Goal: Task Accomplishment & Management: Manage account settings

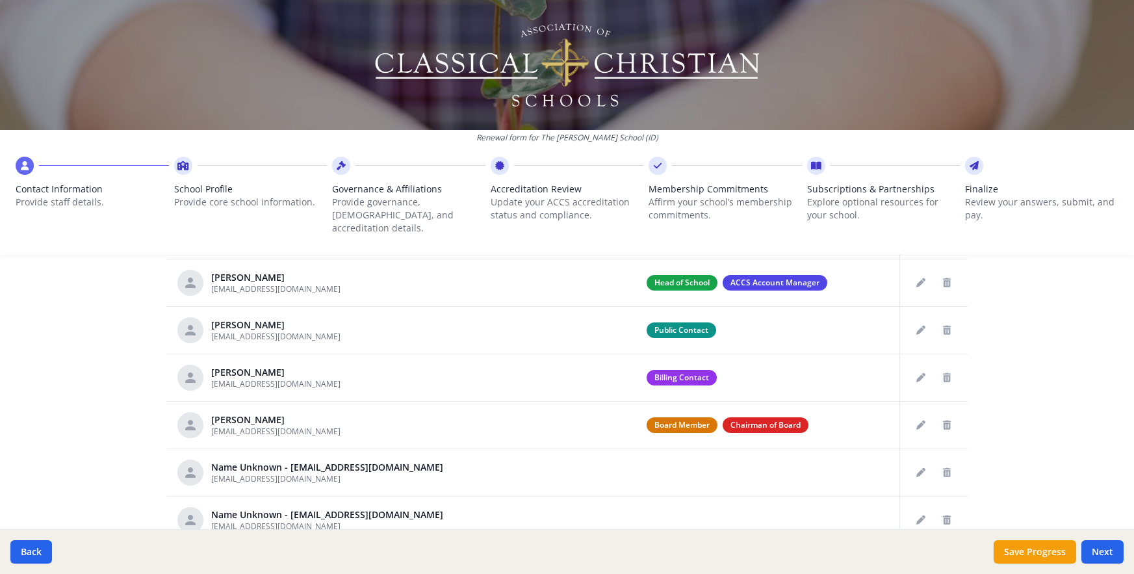
scroll to position [696, 0]
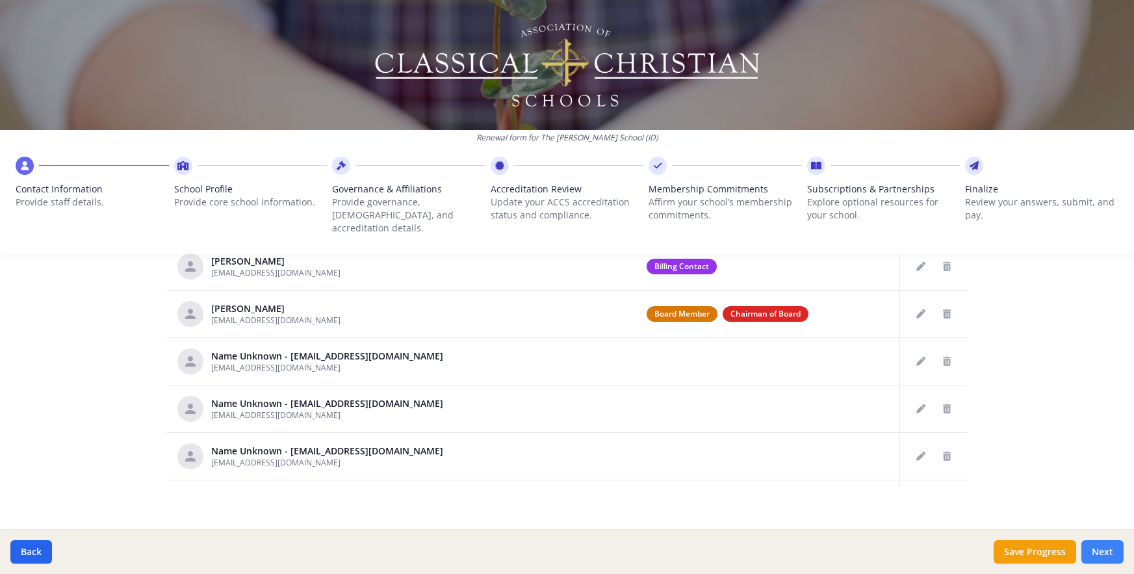
click at [1106, 555] on button "Next" at bounding box center [1103, 551] width 42 height 23
type input "(208) 323-3888"
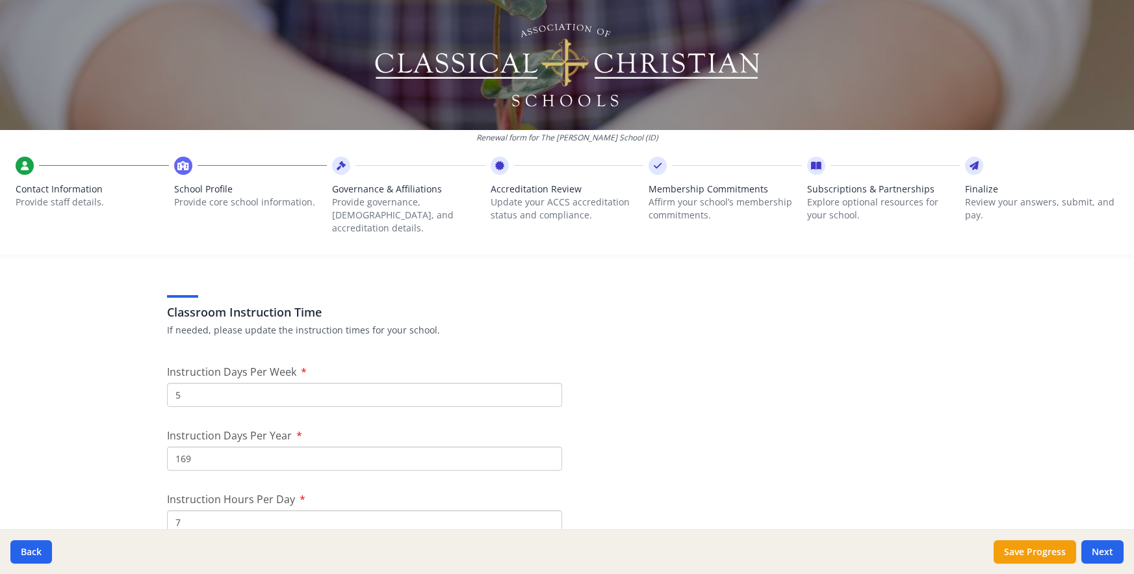
scroll to position [1105, 0]
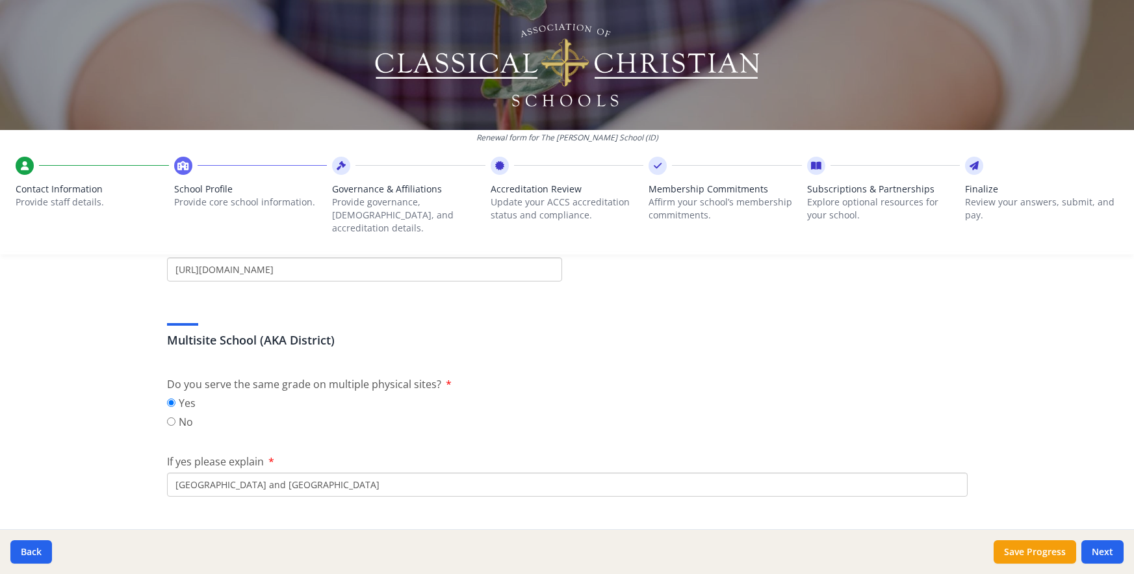
scroll to position [390, 0]
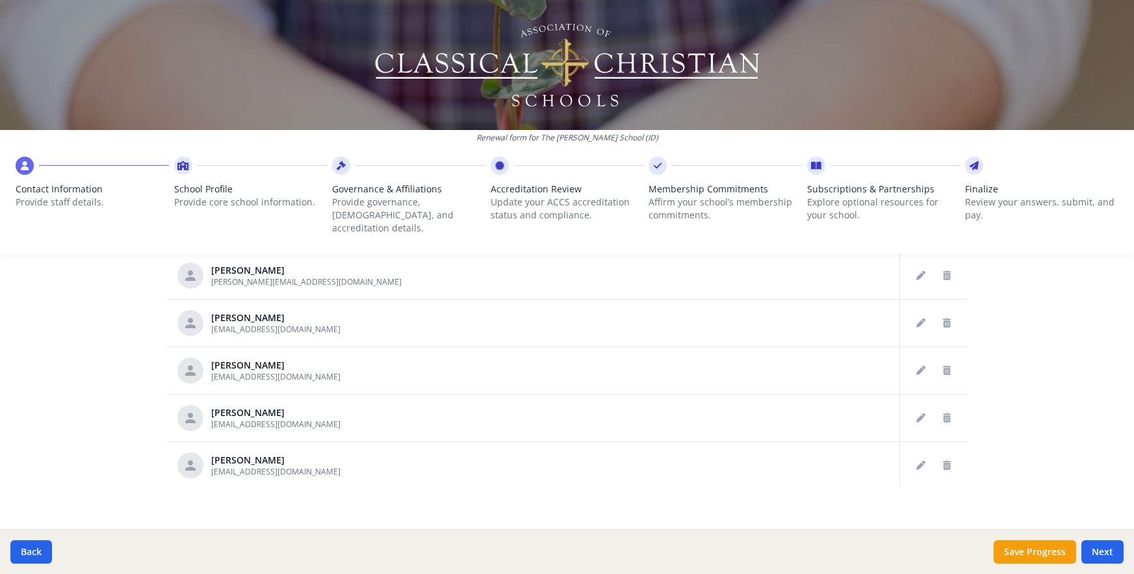
scroll to position [6921, 0]
click at [943, 460] on icon "Delete staff" at bounding box center [947, 464] width 8 height 9
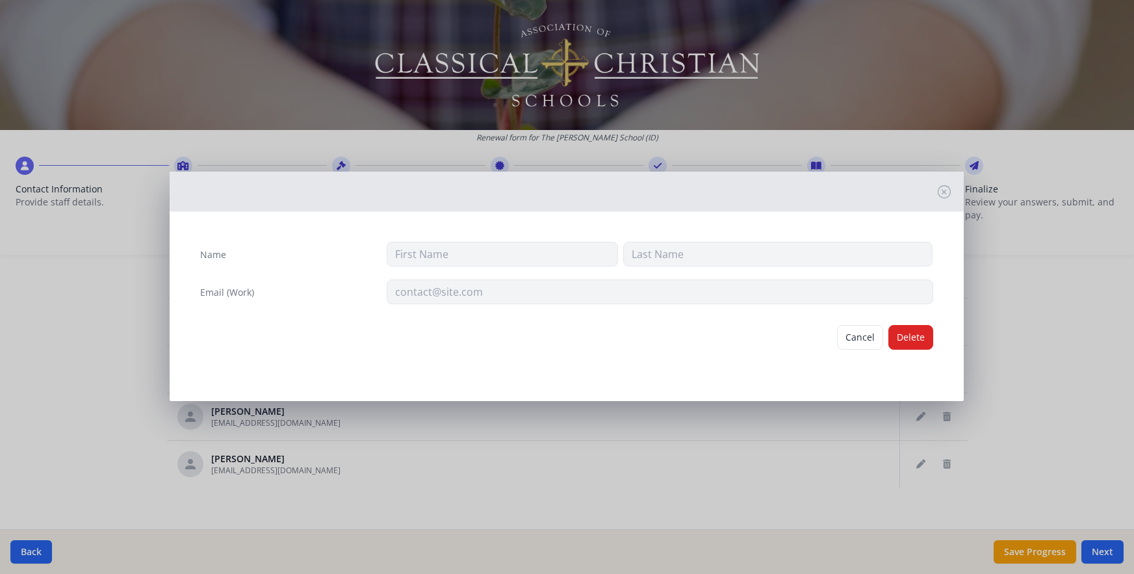
type input "Jason"
type input "Young"
type input "jyoung@theambroseschool.org"
click at [910, 337] on button "Delete" at bounding box center [911, 337] width 45 height 25
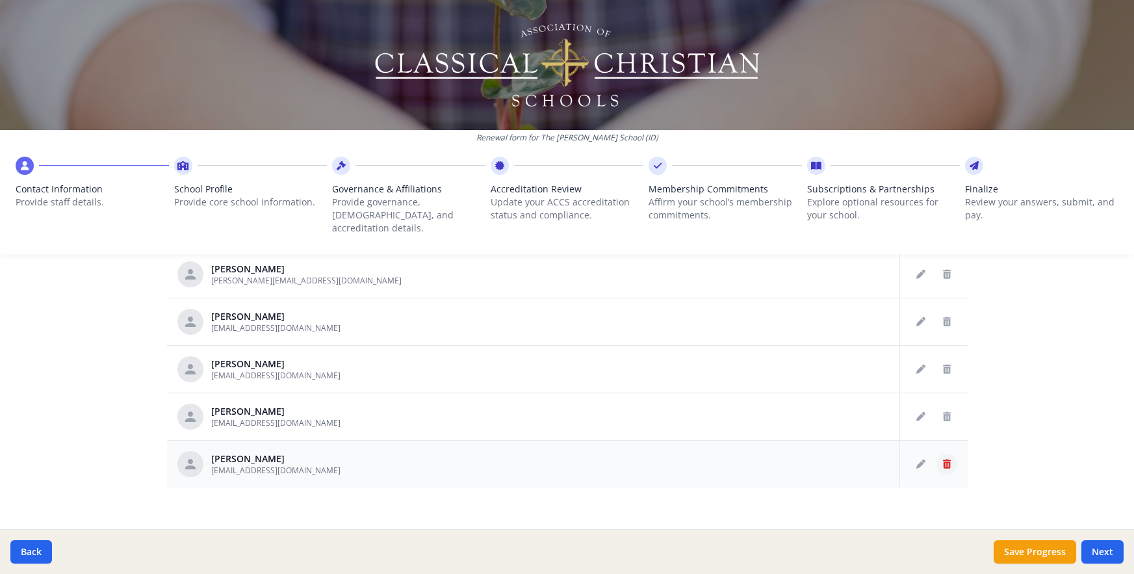
scroll to position [6637, 0]
click at [943, 460] on icon "Delete staff" at bounding box center [947, 464] width 8 height 9
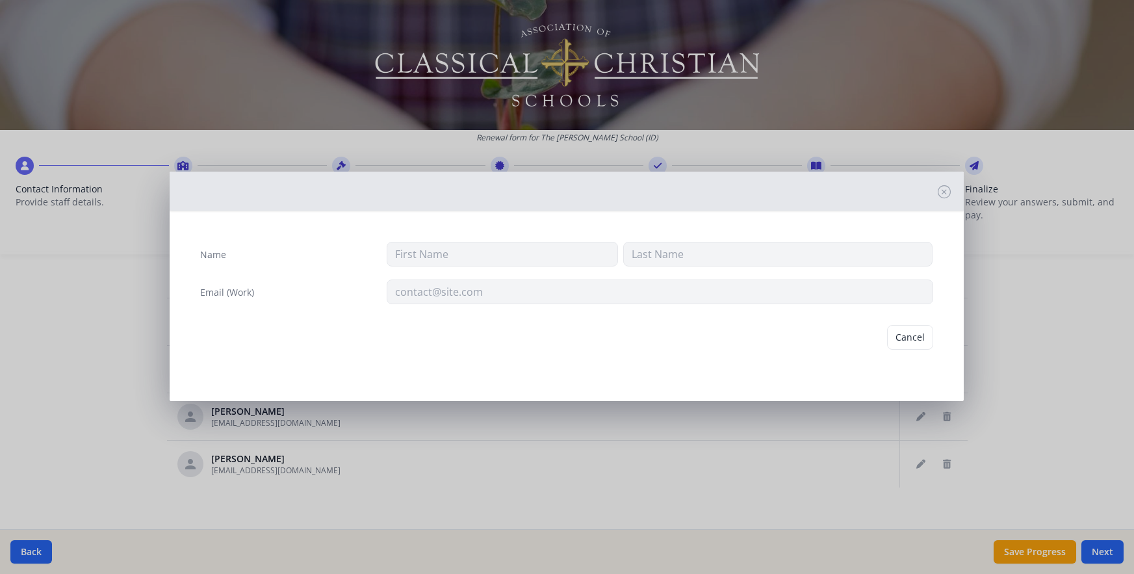
type input "Amy"
type input "Yenor"
type input "ayenor@theambroseschool.org"
click at [914, 332] on button "Delete" at bounding box center [911, 337] width 45 height 25
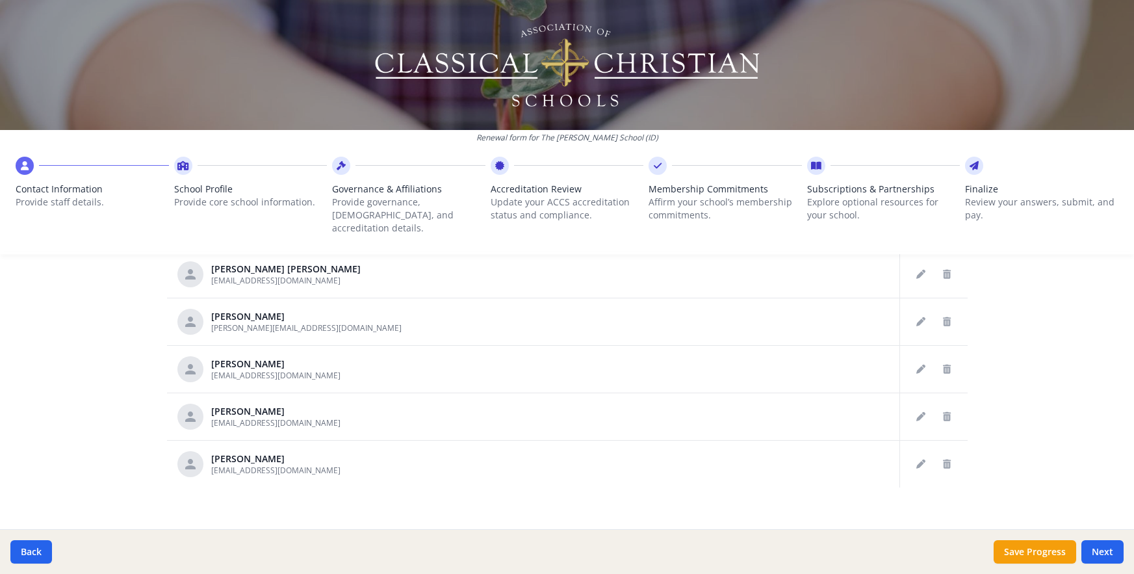
scroll to position [6542, 0]
click at [943, 460] on icon "Delete staff" at bounding box center [947, 464] width 8 height 9
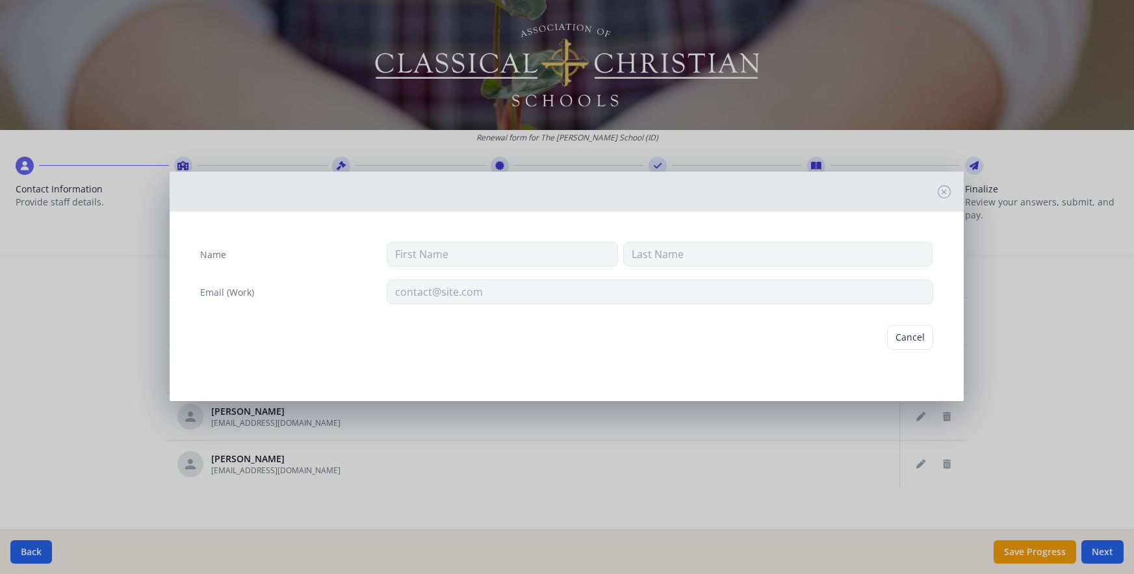
type input "Sheri"
type input "Yengst"
type input "syengst@theambroseschool.org"
click at [914, 338] on button "Delete" at bounding box center [911, 337] width 45 height 25
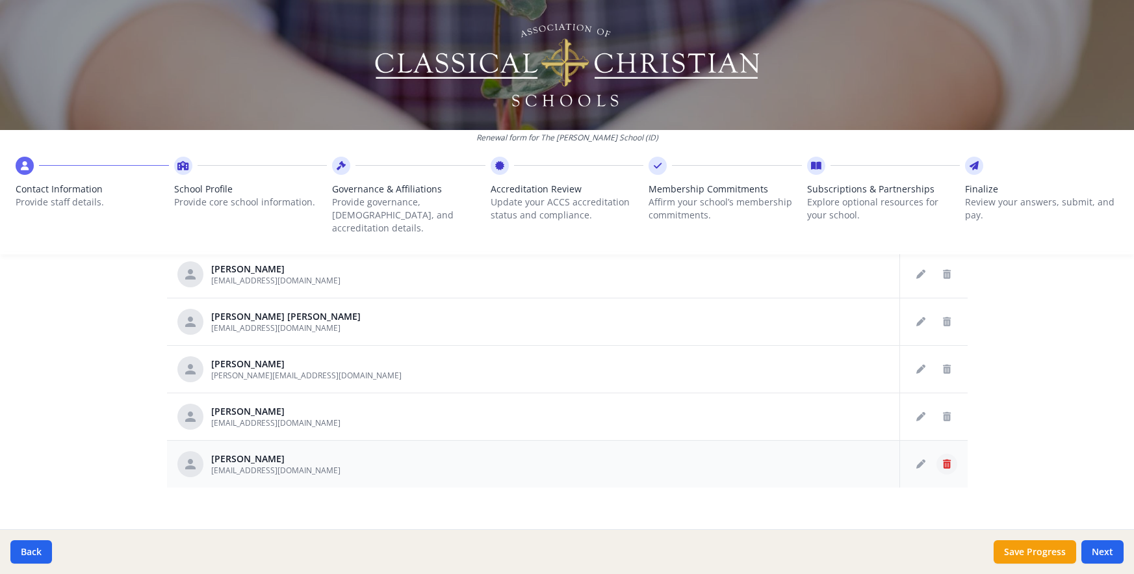
scroll to position [6494, 0]
click at [943, 460] on icon "Delete staff" at bounding box center [947, 464] width 8 height 9
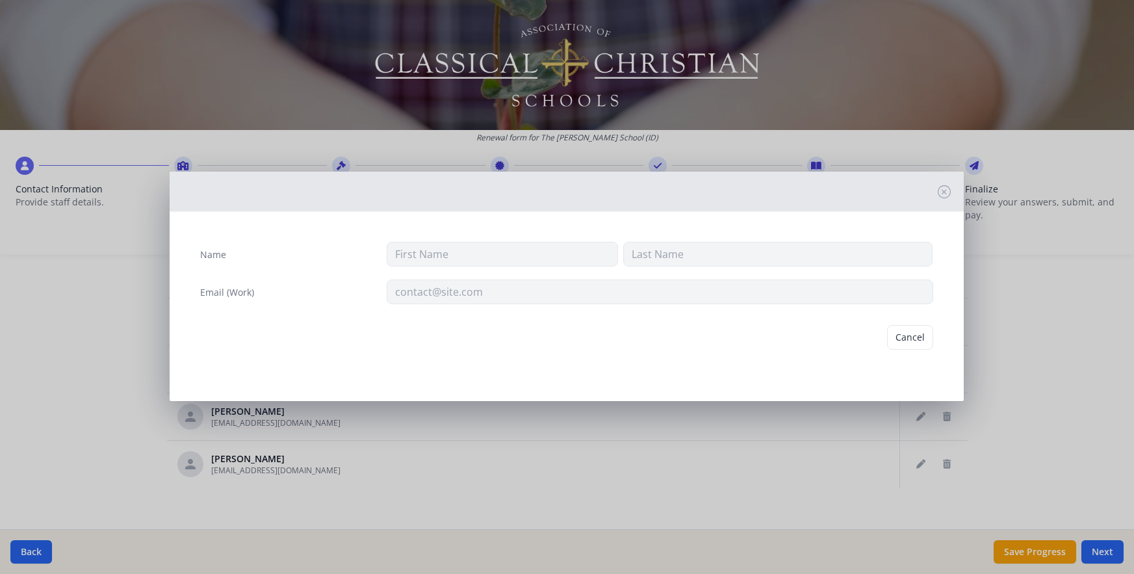
type input "Caitlyn"
type input "Yates"
type input "cyates@theambroseschool.org"
click at [916, 338] on button "Delete" at bounding box center [911, 337] width 45 height 25
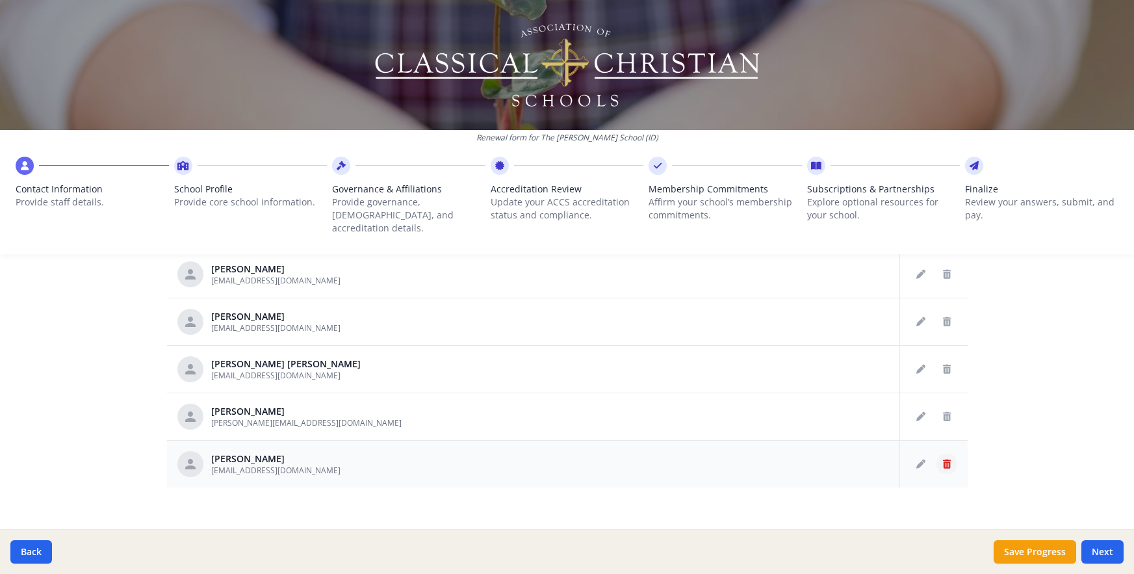
scroll to position [6352, 0]
click at [943, 460] on icon "Delete staff" at bounding box center [947, 464] width 8 height 9
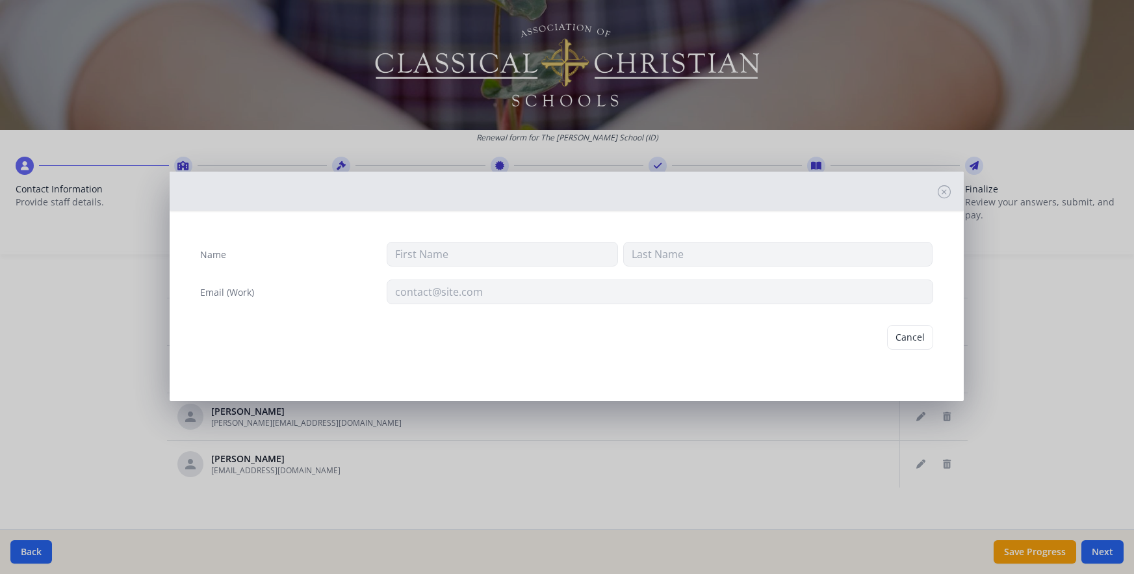
type input "Breana"
type input "Wynkoop"
type input "bwynkoop@theambroseschool.org"
click at [899, 340] on button "Delete" at bounding box center [911, 337] width 45 height 25
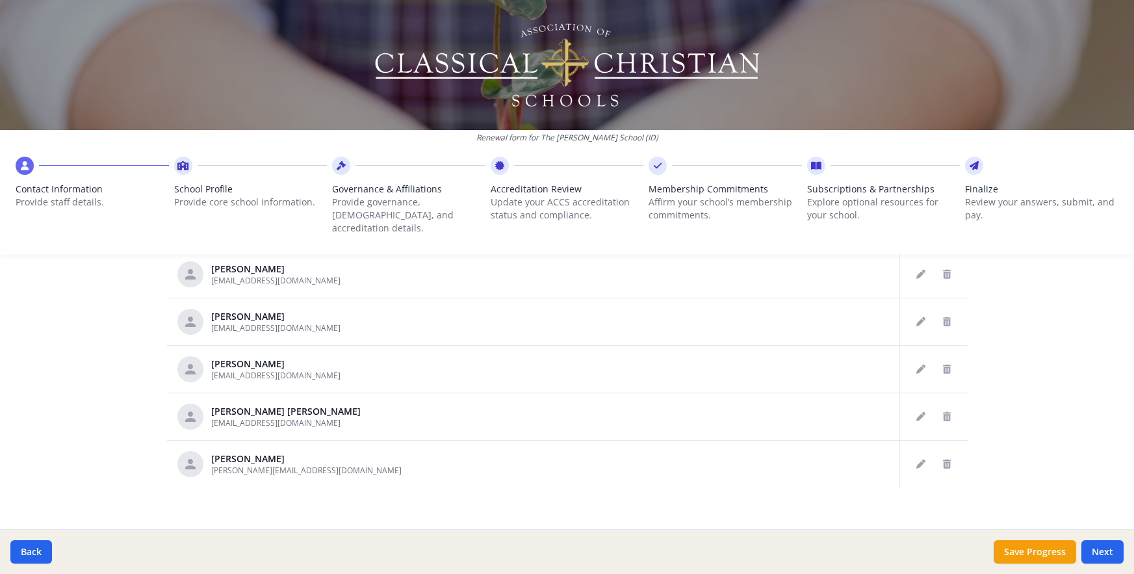
scroll to position [6257, 0]
click at [943, 460] on icon "Delete staff" at bounding box center [947, 464] width 8 height 9
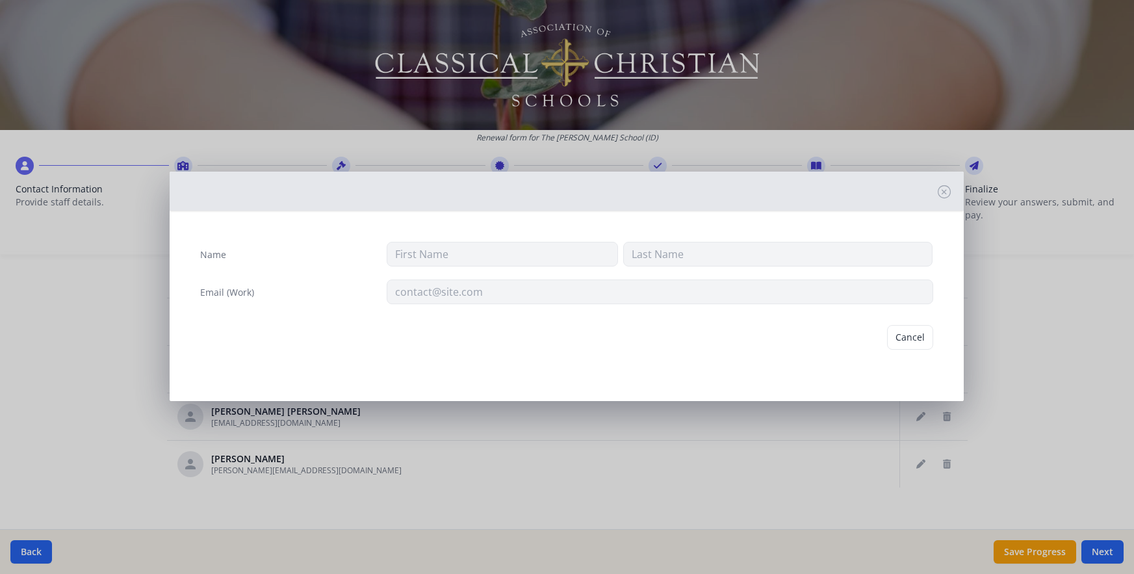
type input "Jason"
type input "Wolin"
type input "jason@satisfiedinjesus.org"
click at [920, 330] on button "Delete" at bounding box center [911, 337] width 45 height 25
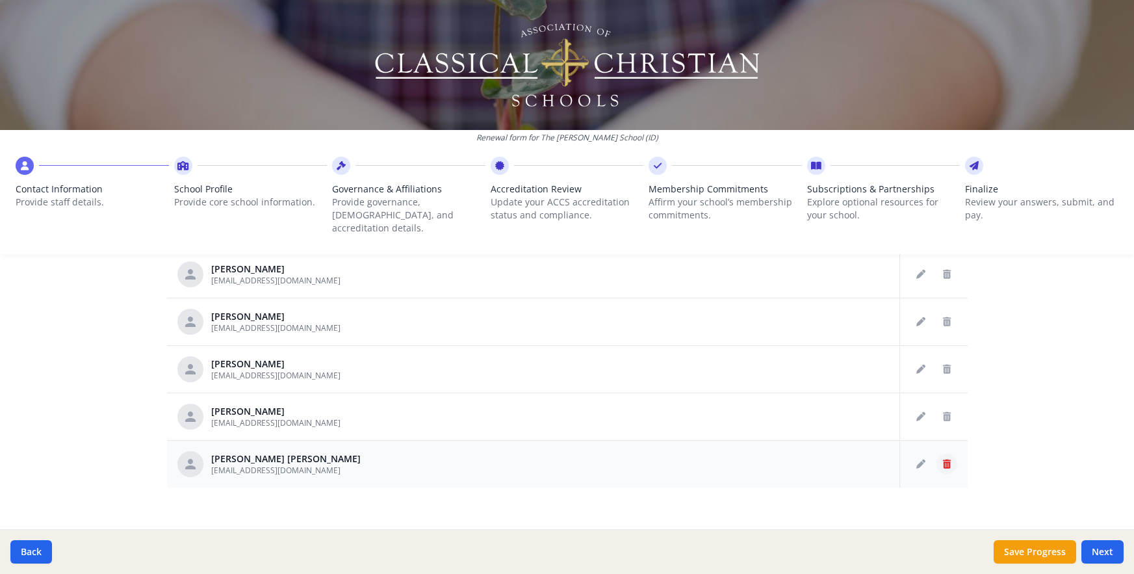
scroll to position [6162, 0]
click at [943, 460] on icon "Delete staff" at bounding box center [947, 464] width 8 height 9
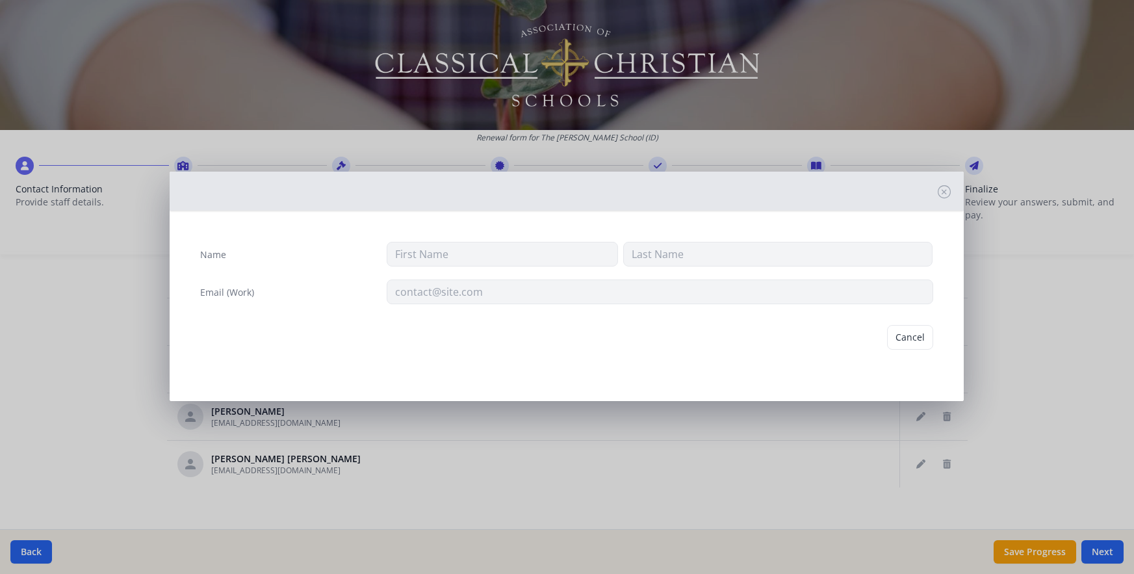
type input "Jackson"
type input "Williams"
type input "jwilliams@theambroseschool.org"
click at [908, 334] on button "Delete" at bounding box center [911, 337] width 45 height 25
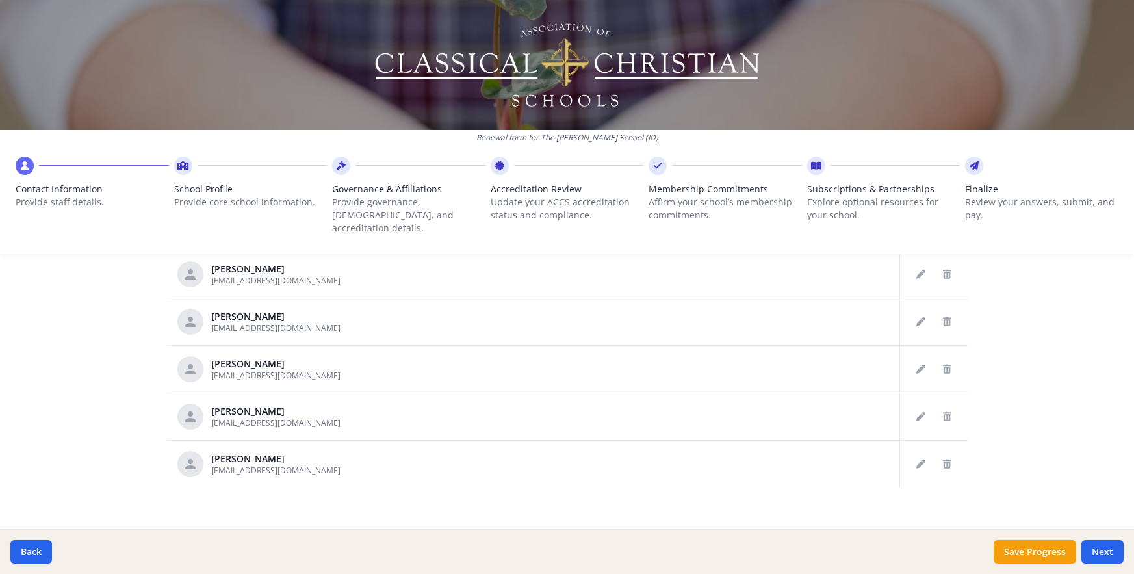
scroll to position [6067, 0]
click at [943, 460] on icon "Delete staff" at bounding box center [947, 464] width 8 height 9
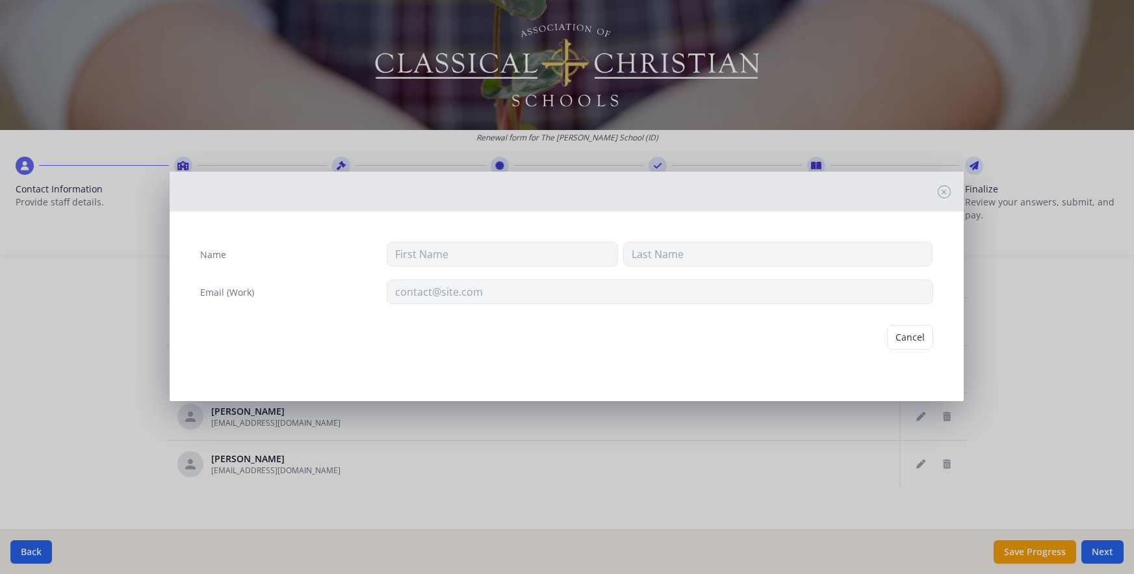
type input "[PERSON_NAME]"
type input "Williams"
type input "hwilliams@theambroseschool.org"
click at [917, 333] on button "Delete" at bounding box center [911, 337] width 45 height 25
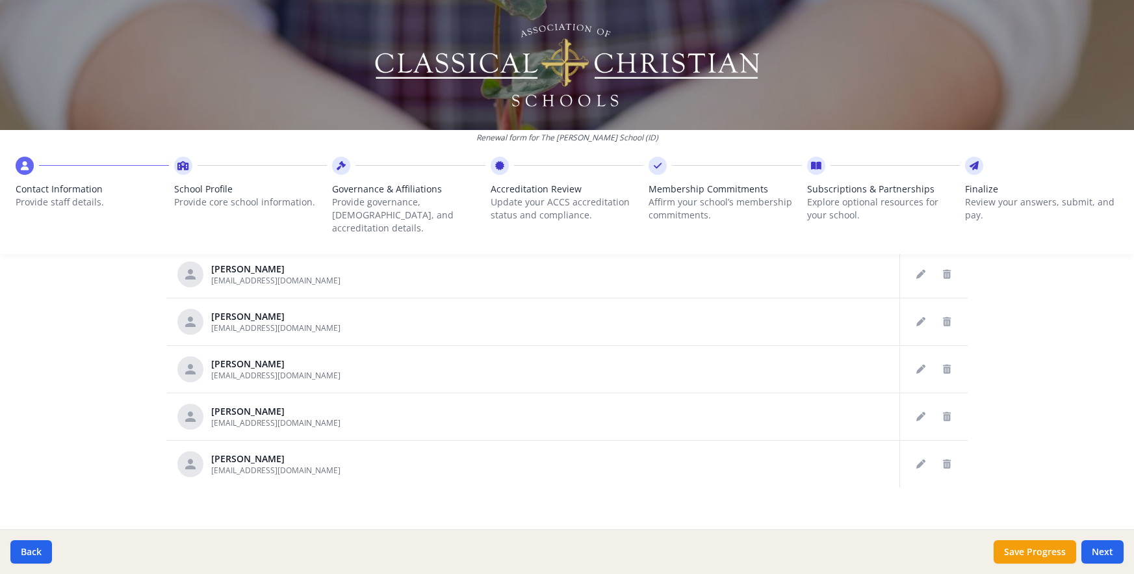
scroll to position [5972, 0]
click at [943, 460] on icon "Delete staff" at bounding box center [947, 464] width 8 height 9
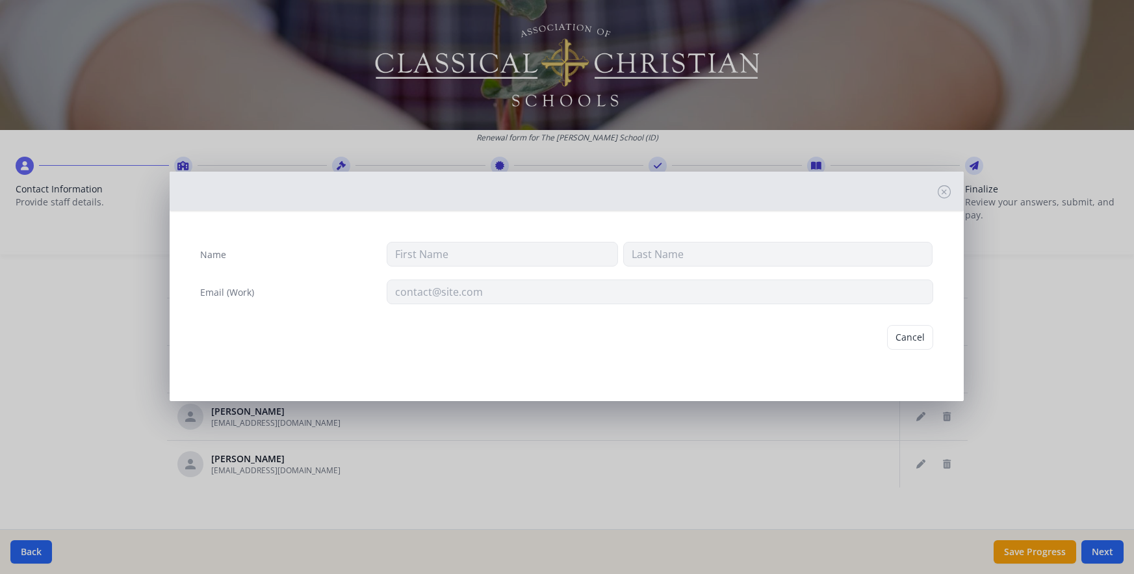
type input "Bray"
type input "Wilkins"
type input "bwilkins@theambroseschool.org"
drag, startPoint x: 915, startPoint y: 342, endPoint x: 898, endPoint y: 346, distance: 17.3
click at [911, 343] on button "Delete" at bounding box center [911, 337] width 45 height 25
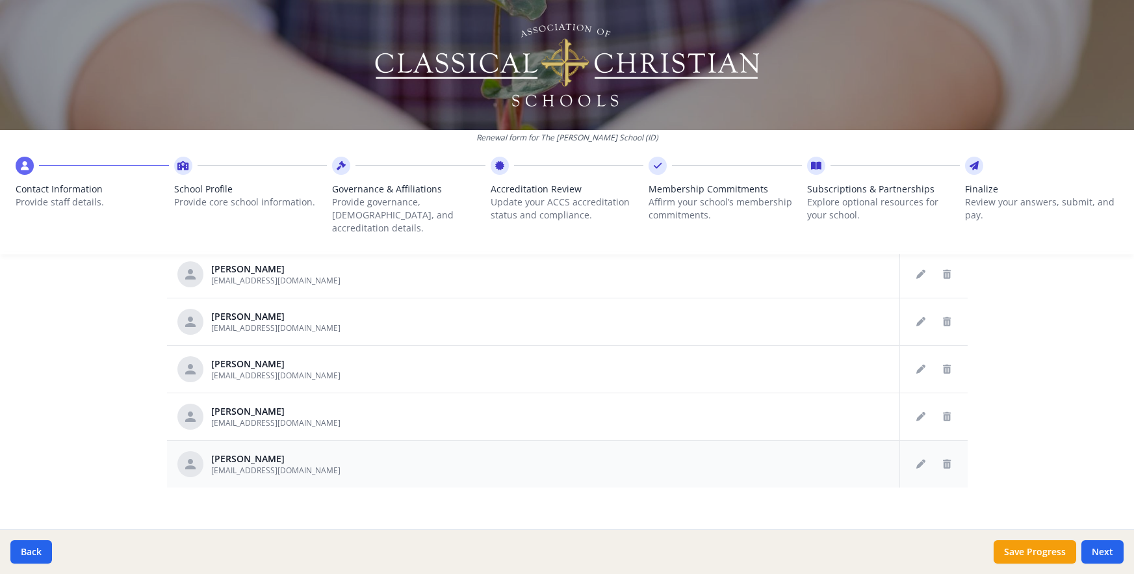
scroll to position [5877, 0]
click at [943, 460] on icon "Delete staff" at bounding box center [947, 464] width 8 height 9
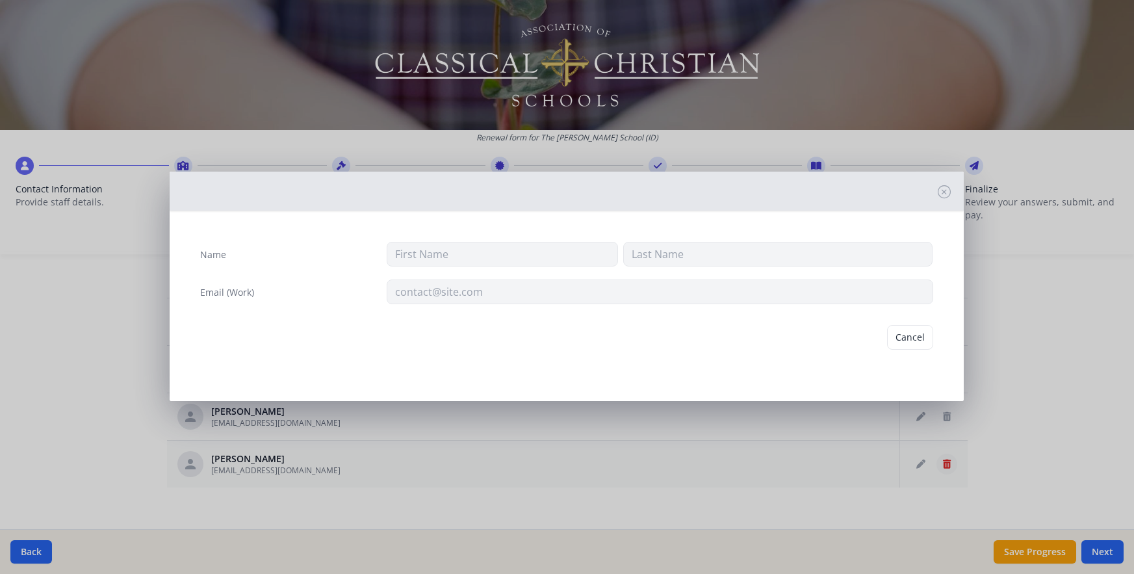
type input "Kajsa"
type input "Wilkins"
type input "Kwilkins@theambroseschool.org"
click at [918, 343] on button "Delete" at bounding box center [911, 337] width 45 height 25
click at [1000, 314] on div "Name Kajsa Wilkins Email (Work) Kwilkins@theambroseschool.org" at bounding box center [567, 287] width 1134 height 574
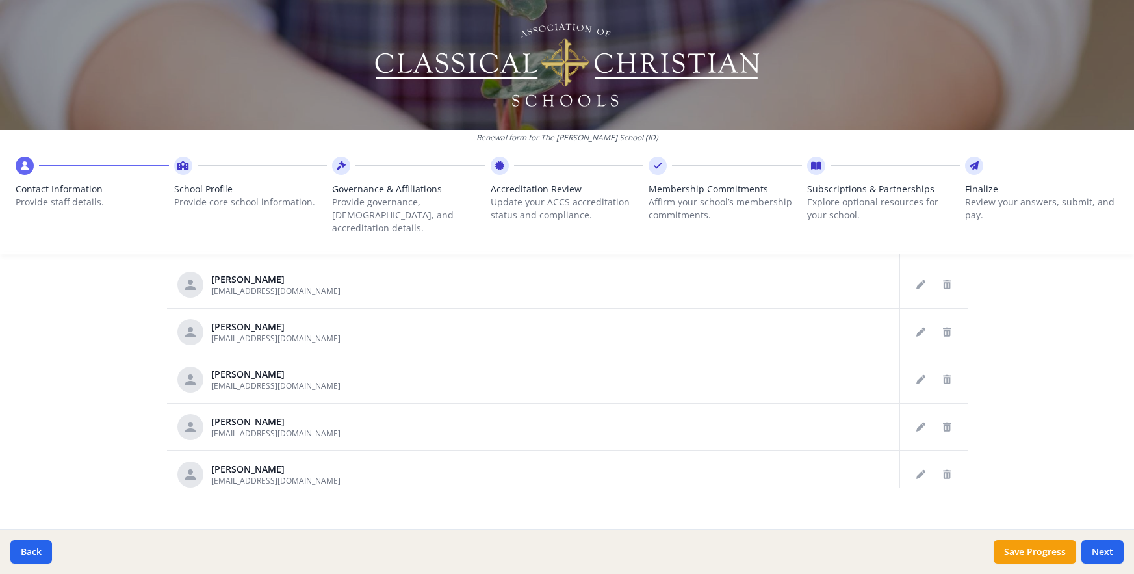
scroll to position [5782, 0]
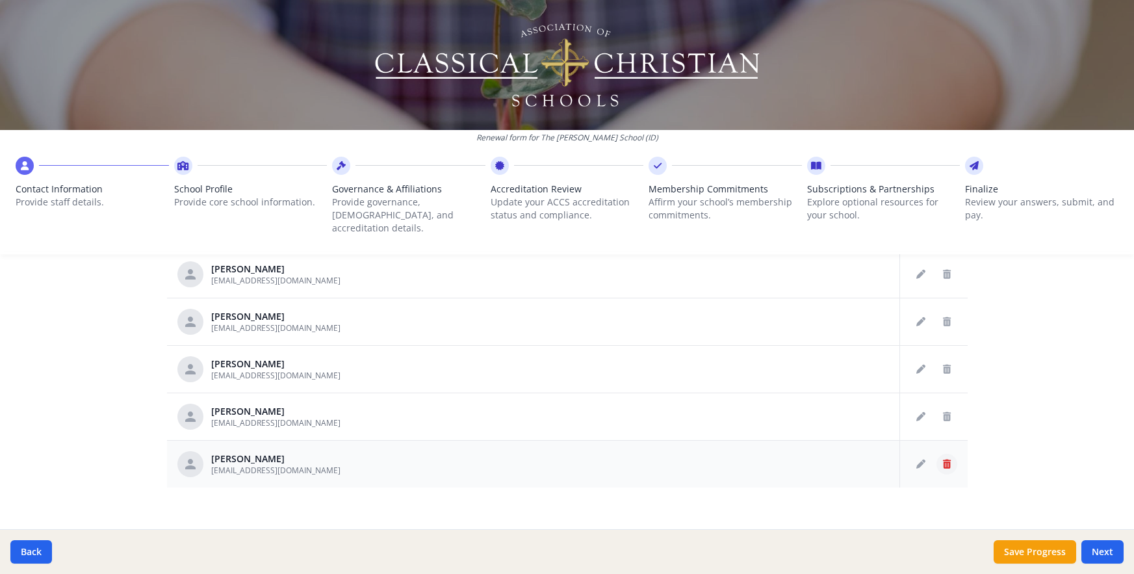
click at [943, 460] on icon "Delete staff" at bounding box center [947, 464] width 8 height 9
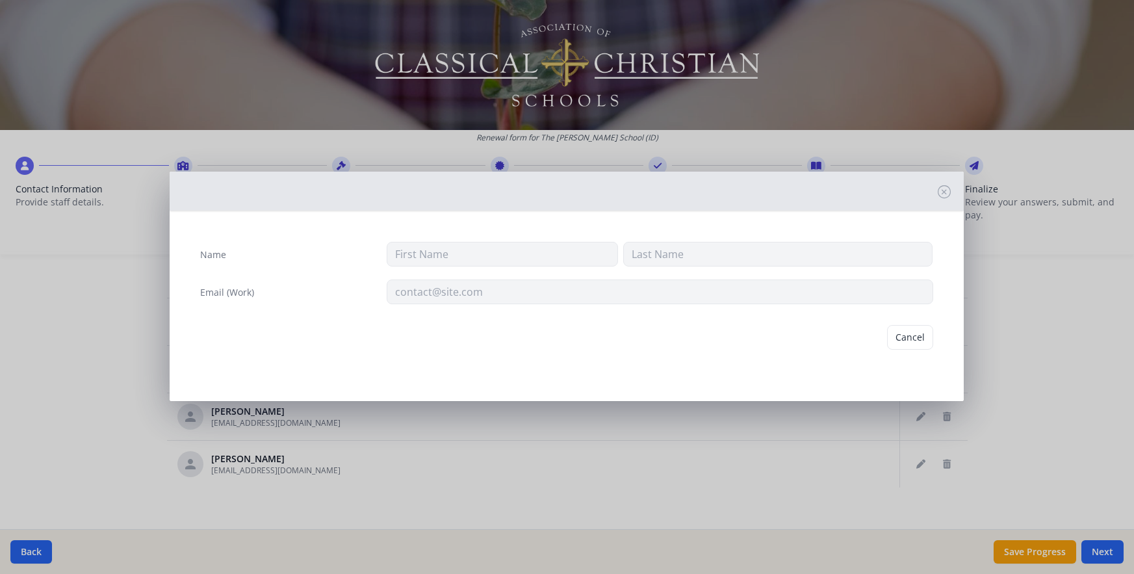
type input "[PERSON_NAME]"
type input "[EMAIL_ADDRESS][DOMAIN_NAME]"
click at [915, 334] on button "Delete" at bounding box center [911, 337] width 45 height 25
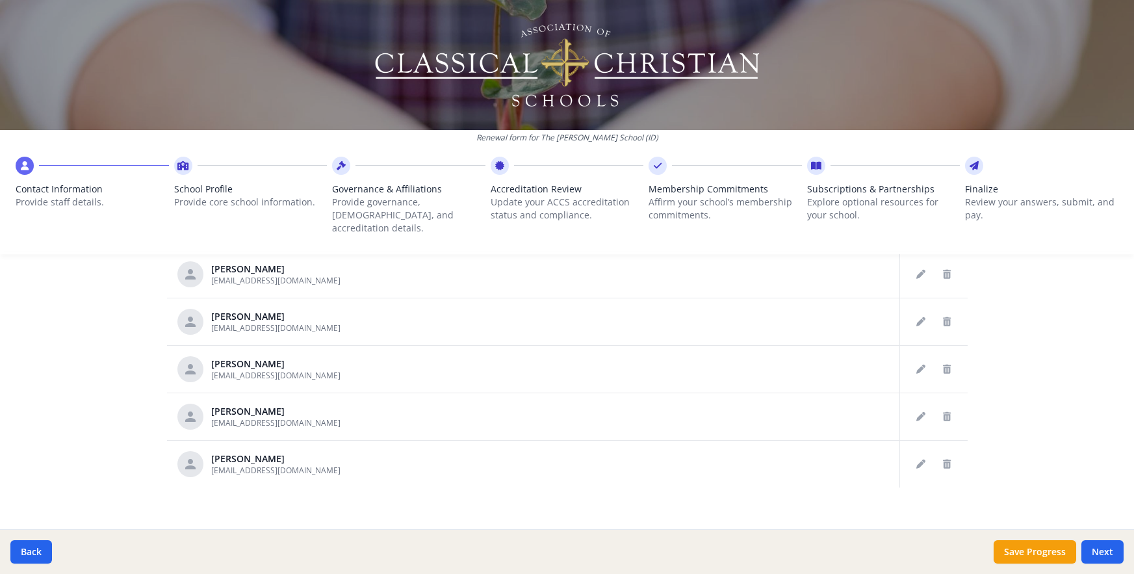
scroll to position [5498, 0]
click at [943, 412] on icon "Delete staff" at bounding box center [947, 416] width 8 height 9
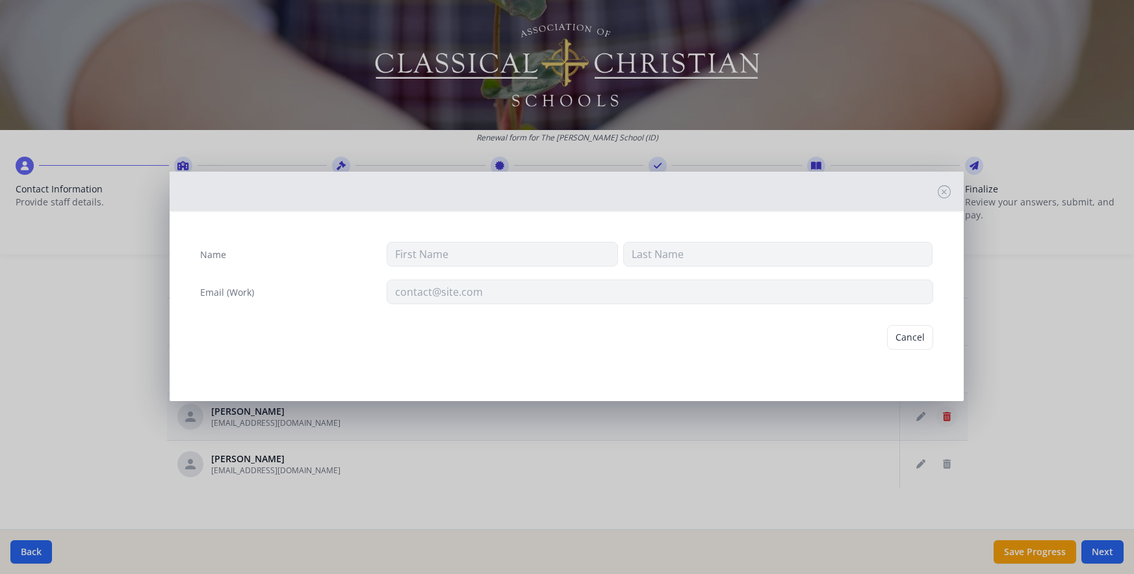
type input "[PERSON_NAME]"
type input "White"
type input "[EMAIL_ADDRESS][DOMAIN_NAME]"
click at [917, 334] on button "Delete" at bounding box center [911, 337] width 45 height 25
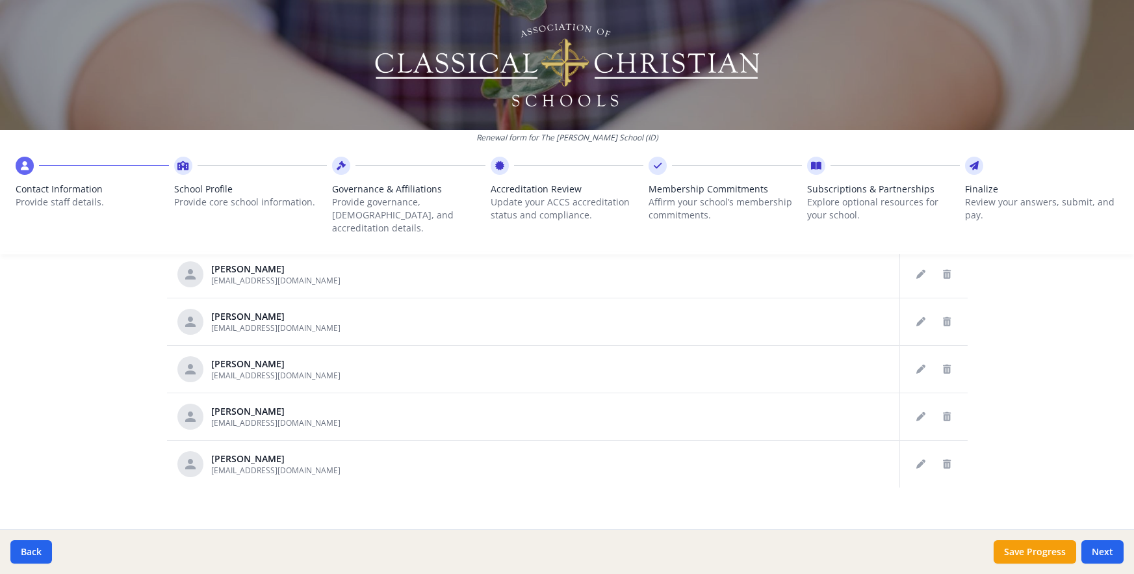
scroll to position [5403, 0]
click at [943, 365] on icon "Delete staff" at bounding box center [947, 369] width 8 height 9
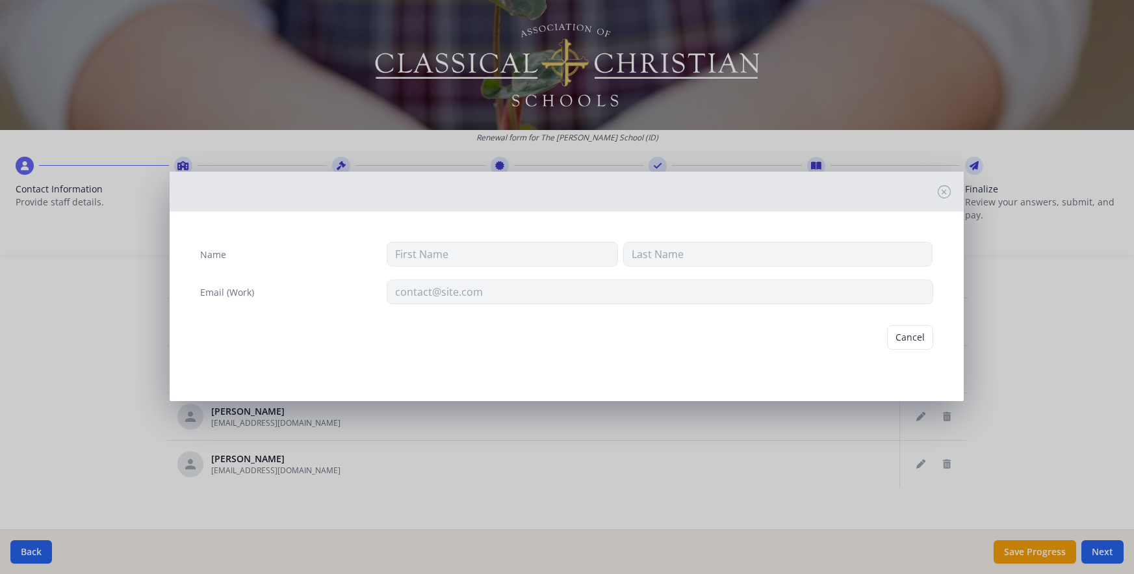
type input "[PERSON_NAME]"
type input "[EMAIL_ADDRESS][DOMAIN_NAME]"
click at [917, 337] on button "Delete" at bounding box center [911, 337] width 45 height 25
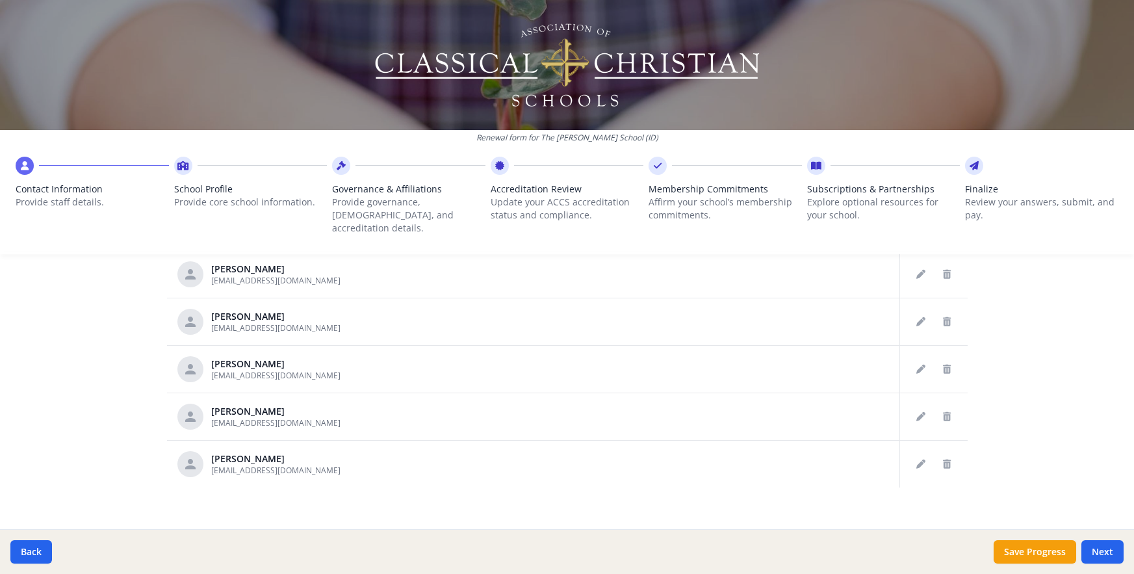
scroll to position [5260, 0]
click at [943, 317] on icon "Delete staff" at bounding box center [947, 321] width 8 height 9
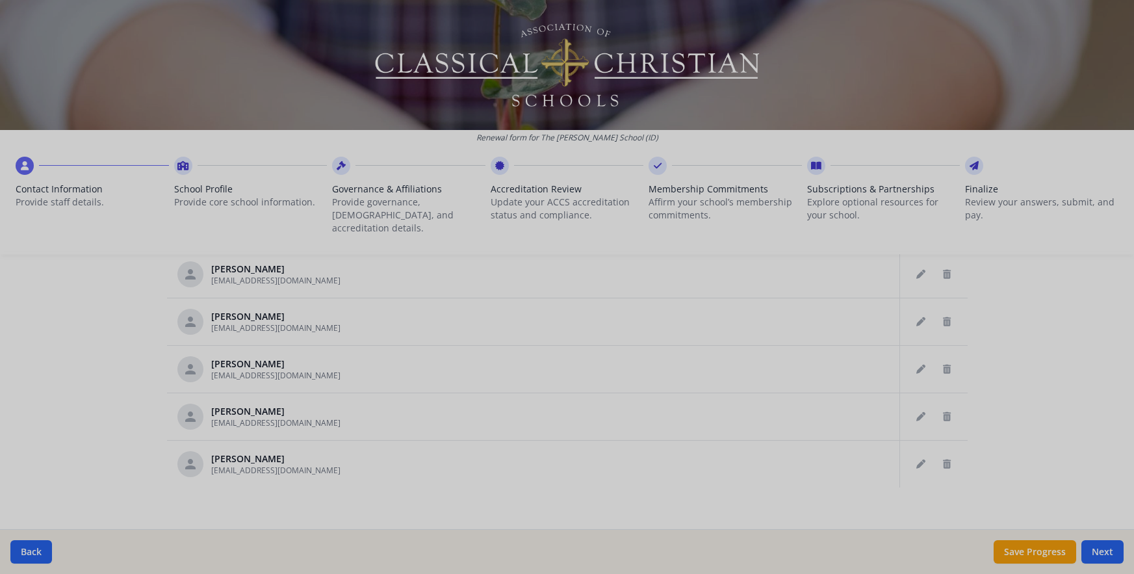
type input "[PERSON_NAME]"
type input "[EMAIL_ADDRESS][DOMAIN_NAME]"
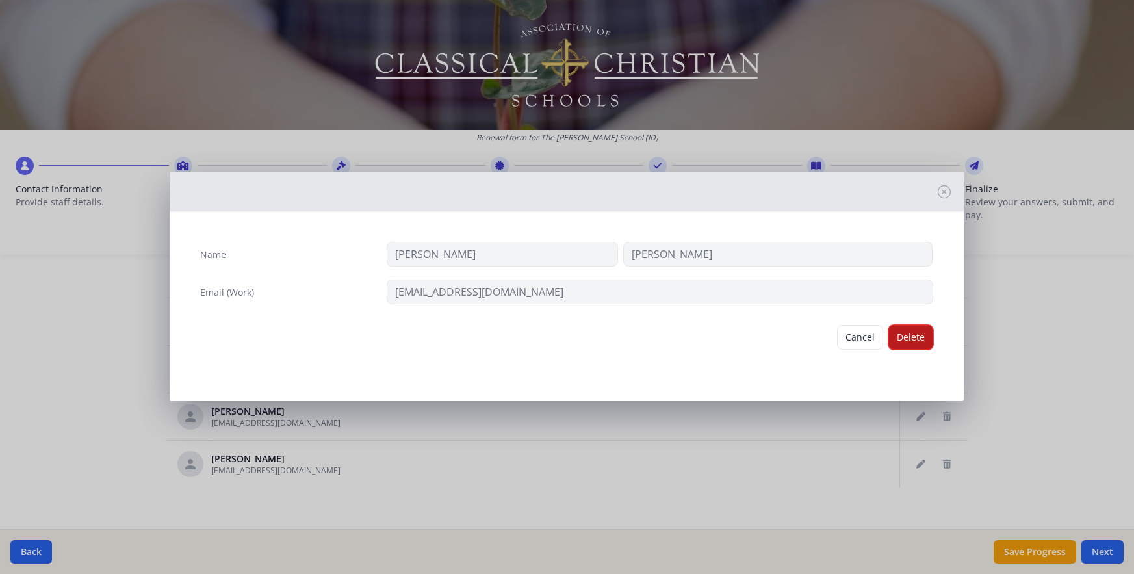
click at [915, 333] on button "Delete" at bounding box center [911, 337] width 45 height 25
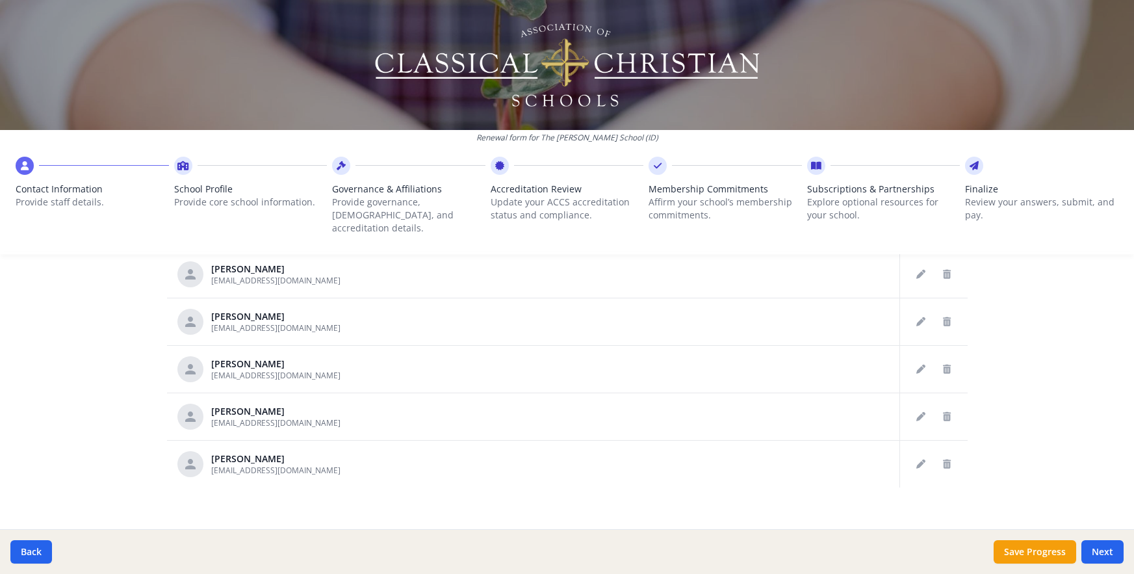
scroll to position [5118, 0]
click at [943, 365] on icon "Delete staff" at bounding box center [947, 369] width 8 height 9
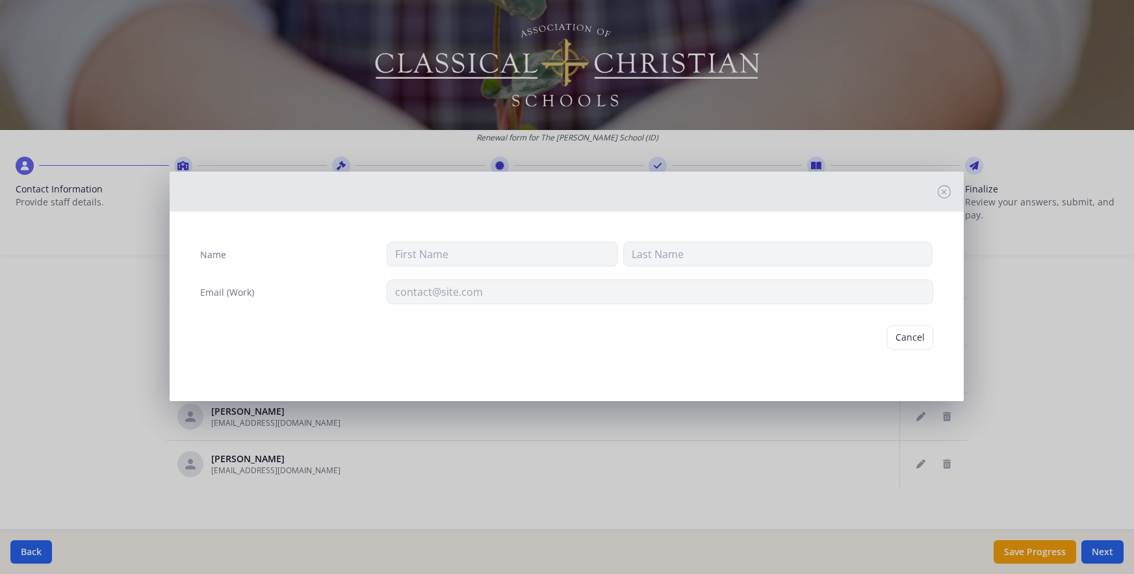
type input "[PERSON_NAME]"
type input "[EMAIL_ADDRESS][DOMAIN_NAME]"
click at [903, 337] on button "Delete" at bounding box center [911, 337] width 45 height 25
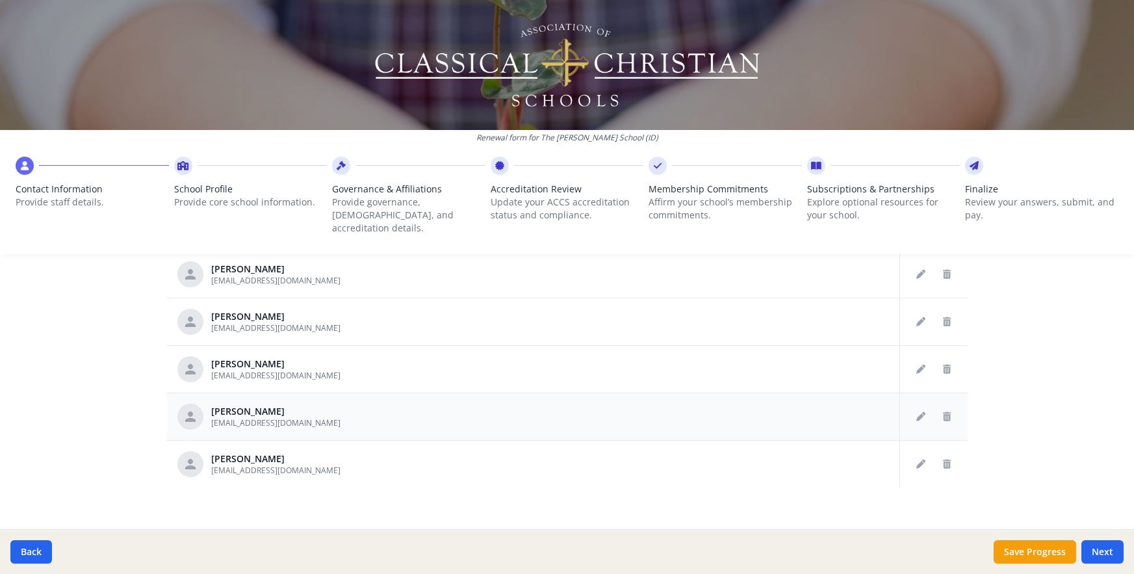
scroll to position [5023, 0]
click at [943, 365] on icon "Delete staff" at bounding box center [947, 369] width 8 height 9
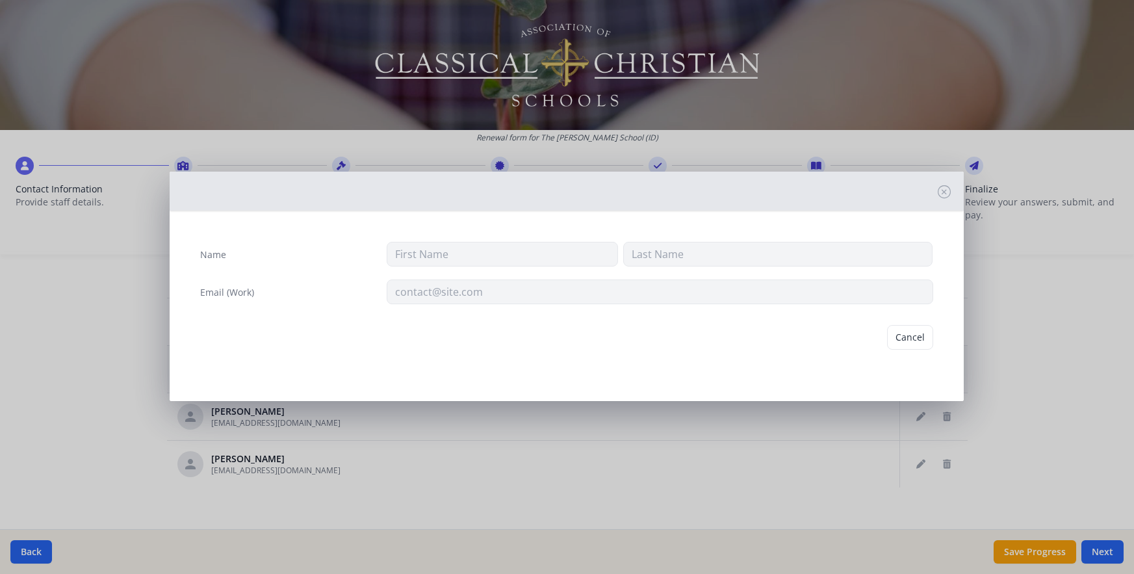
type input "[PERSON_NAME]"
type input "[EMAIL_ADDRESS][DOMAIN_NAME]"
click at [898, 338] on button "Delete" at bounding box center [911, 337] width 45 height 25
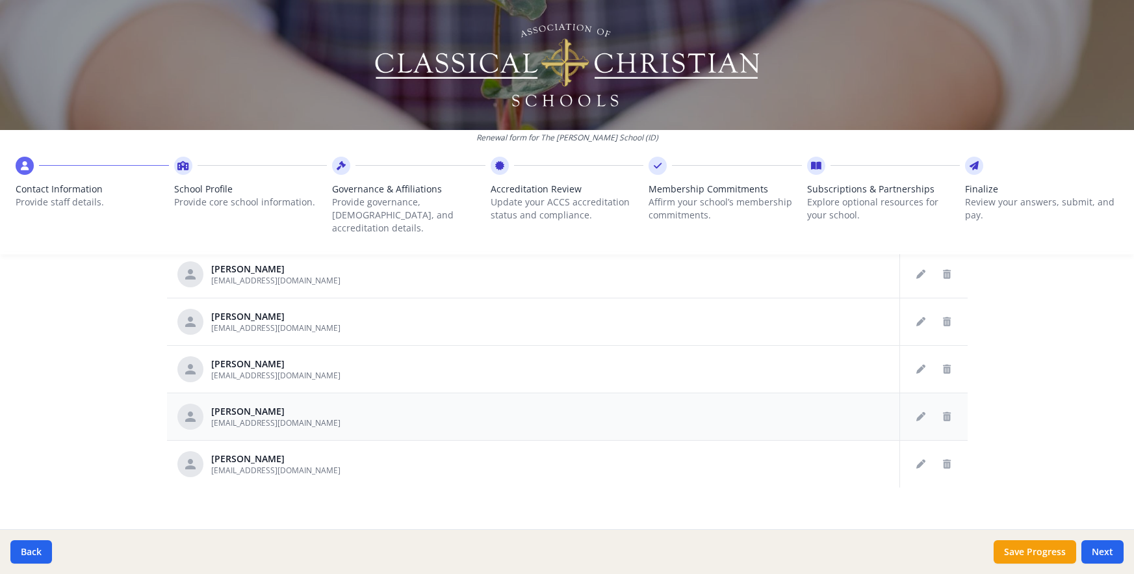
scroll to position [4928, 0]
click at [943, 412] on icon "Delete staff" at bounding box center [947, 416] width 8 height 9
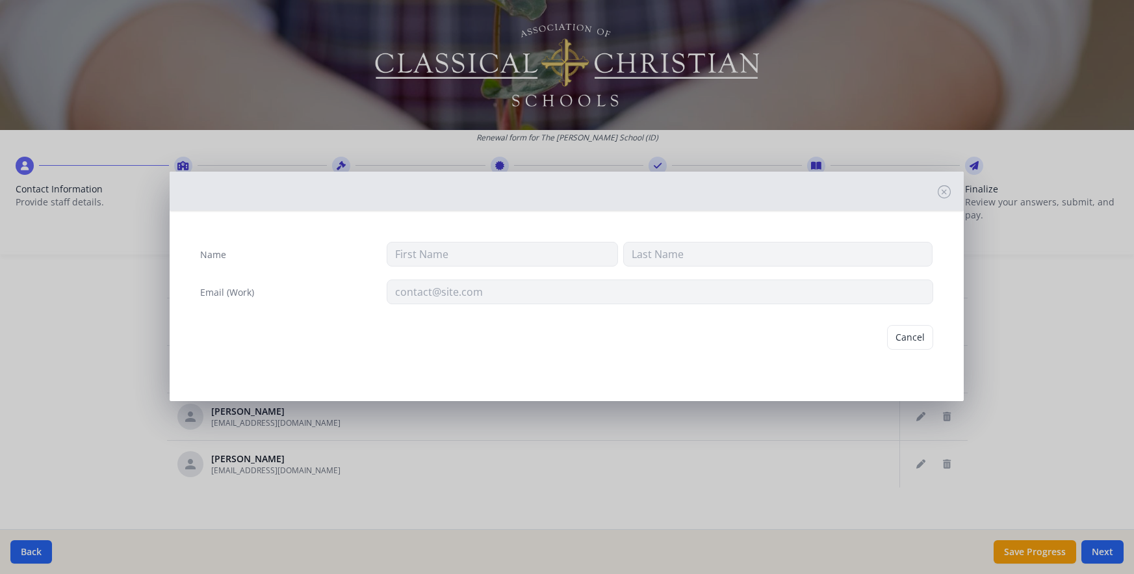
type input "[PERSON_NAME]"
type input "[EMAIL_ADDRESS][DOMAIN_NAME]"
click at [906, 339] on button "Delete" at bounding box center [911, 337] width 45 height 25
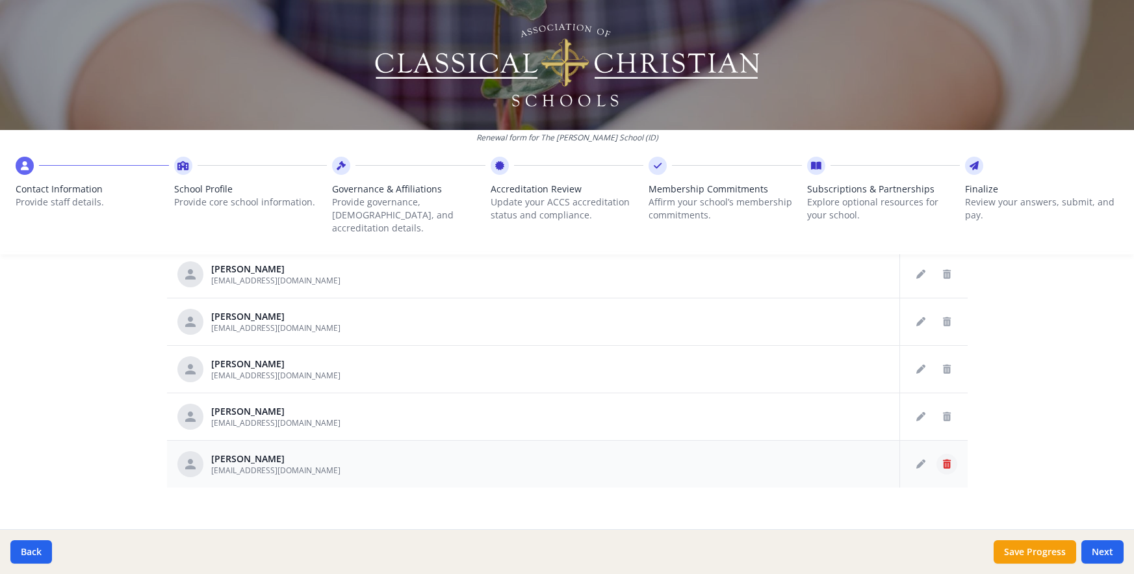
scroll to position [4833, 0]
click at [943, 460] on icon "Delete staff" at bounding box center [947, 464] width 8 height 9
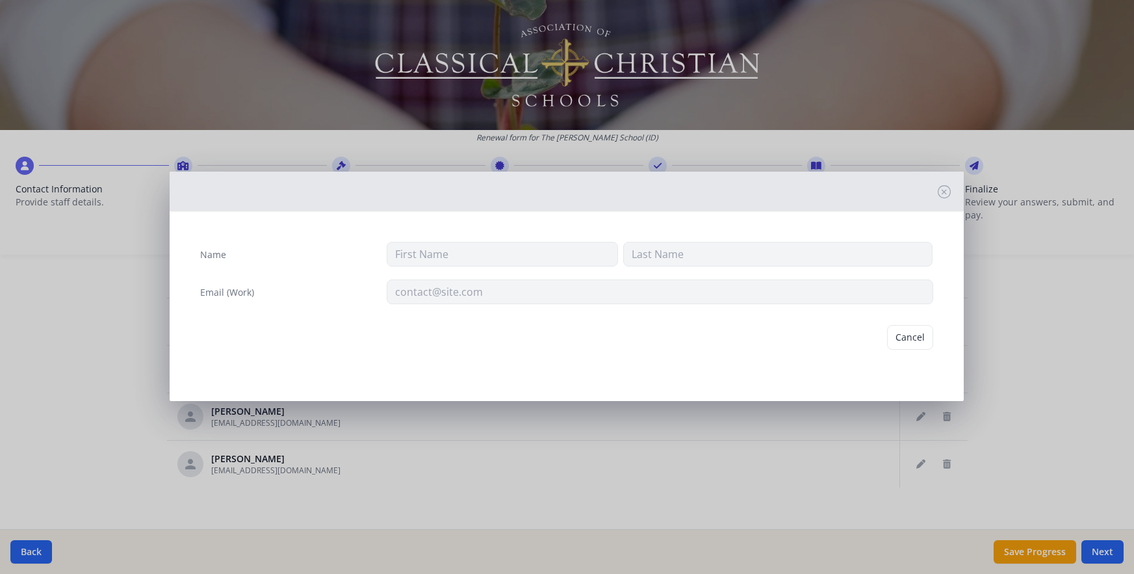
type input "[PERSON_NAME]"
type input "White"
type input "[EMAIL_ADDRESS][DOMAIN_NAME]"
click at [910, 328] on button "Delete" at bounding box center [911, 337] width 45 height 25
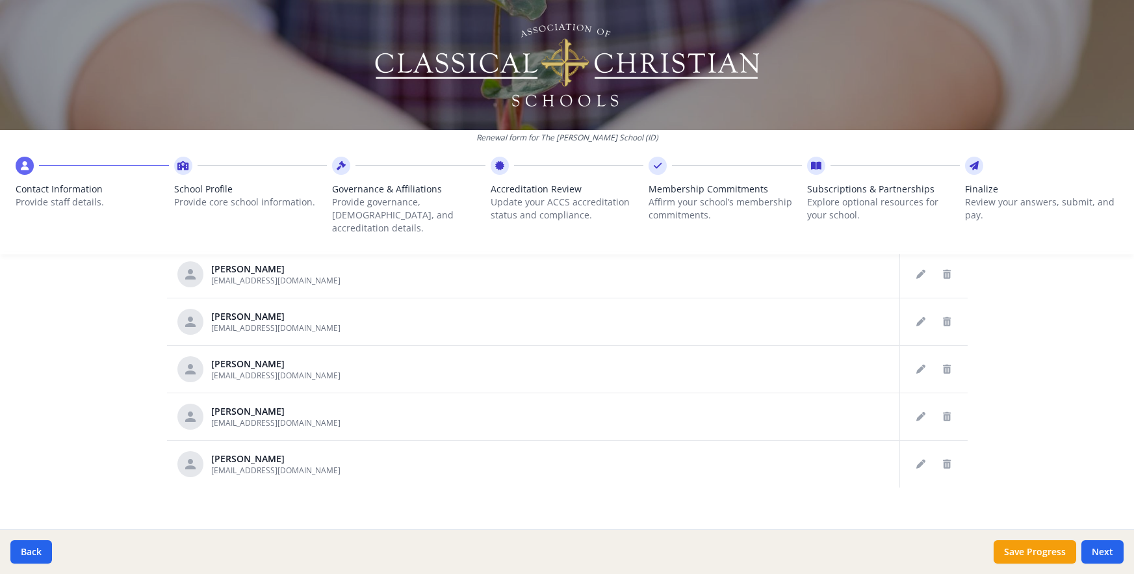
scroll to position [4738, 0]
click at [943, 317] on icon "Delete staff" at bounding box center [947, 321] width 8 height 9
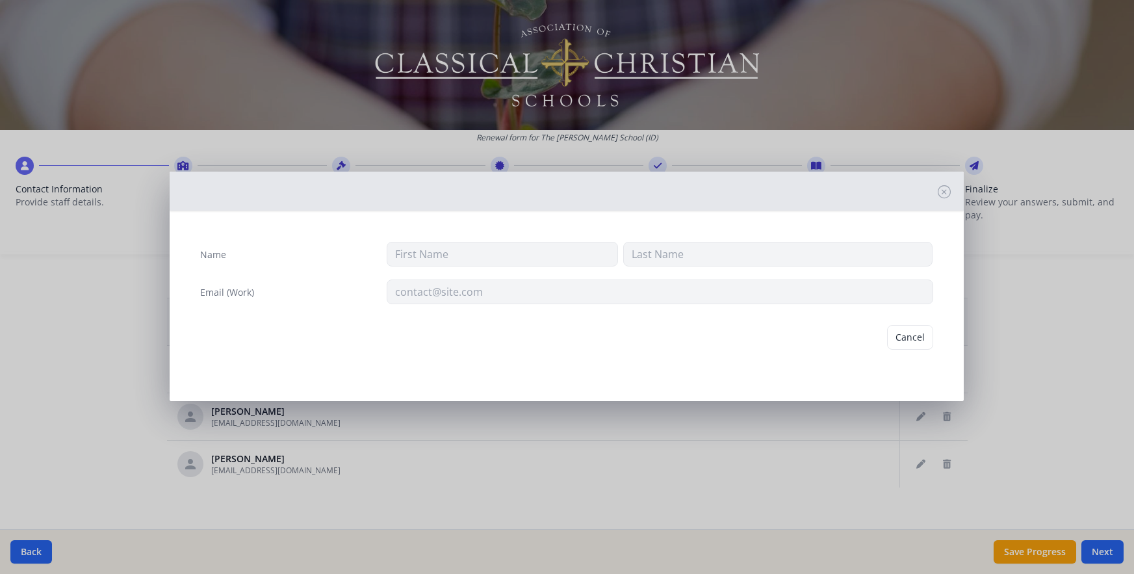
type input "[PERSON_NAME]"
type input "[EMAIL_ADDRESS][DOMAIN_NAME]"
click at [906, 331] on button "Delete" at bounding box center [911, 337] width 45 height 25
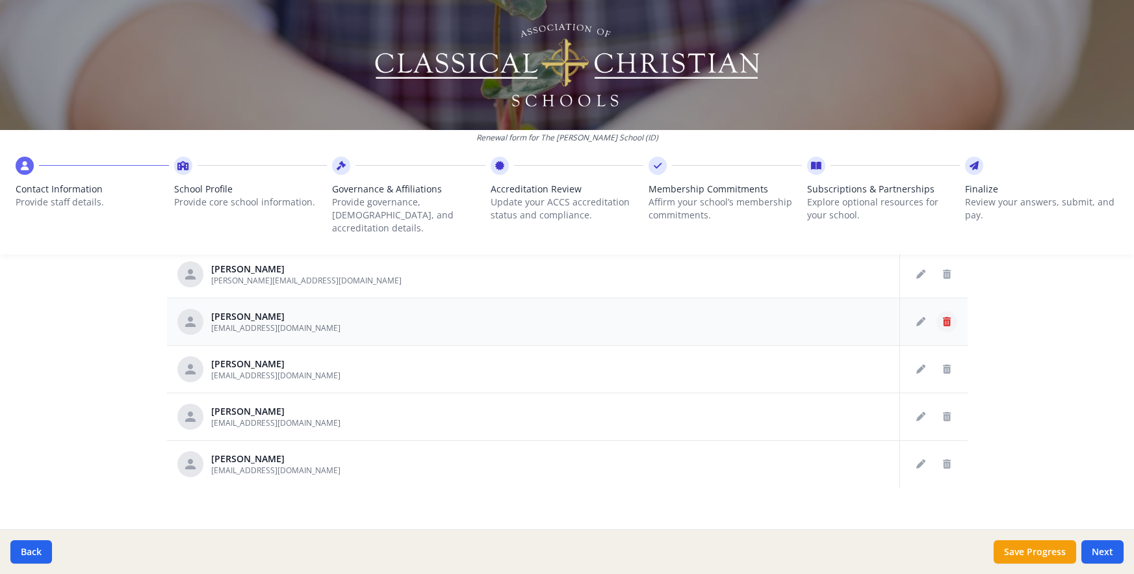
scroll to position [4643, 0]
click at [943, 365] on icon "Delete staff" at bounding box center [947, 369] width 8 height 9
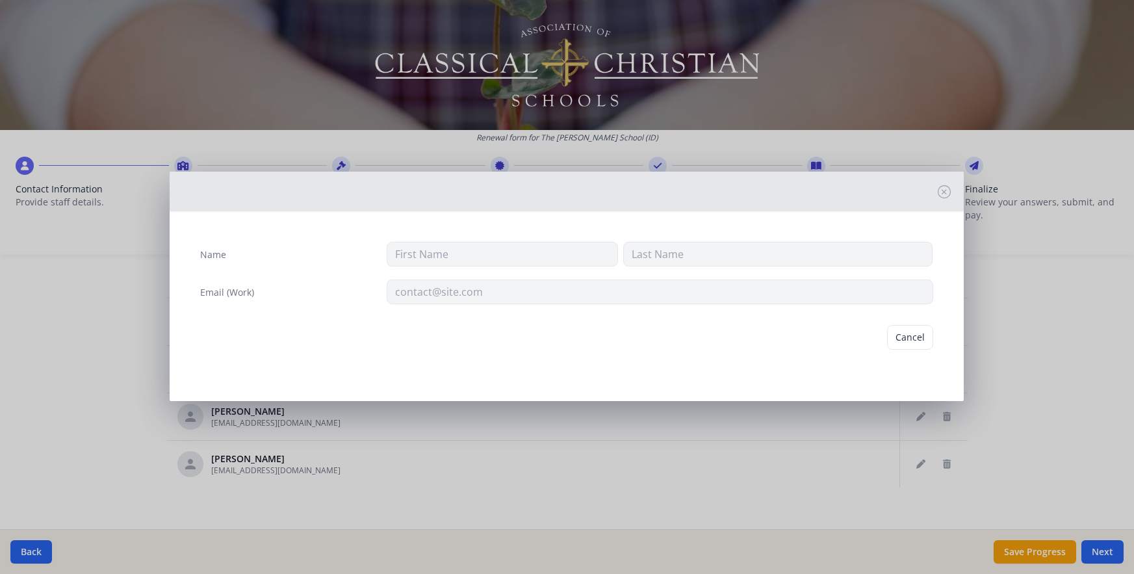
type input "[PERSON_NAME]"
type input "[EMAIL_ADDRESS][DOMAIN_NAME]"
click at [909, 331] on button "Delete" at bounding box center [911, 337] width 45 height 25
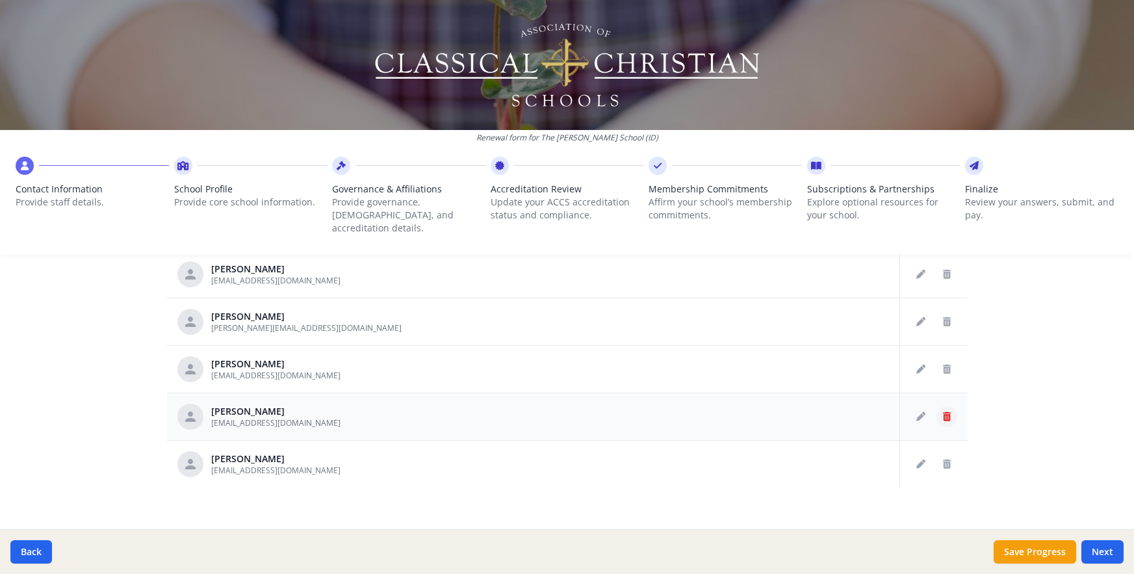
scroll to position [4548, 0]
click at [943, 412] on icon "Delete staff" at bounding box center [947, 416] width 8 height 9
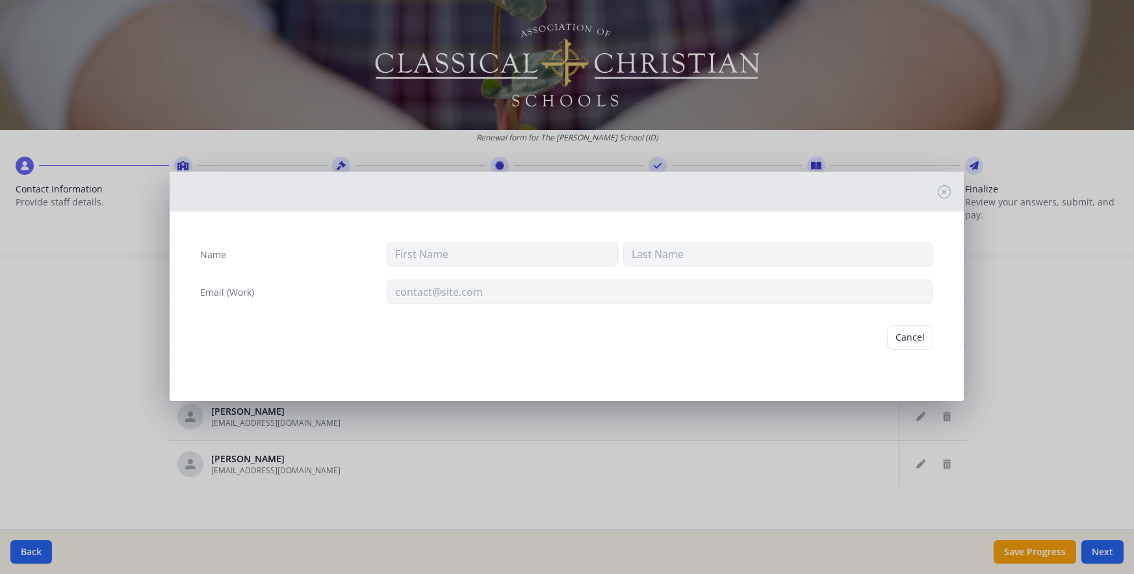
type input "[PERSON_NAME]"
type input "[EMAIL_ADDRESS][DOMAIN_NAME]"
click at [908, 339] on button "Delete" at bounding box center [911, 337] width 45 height 25
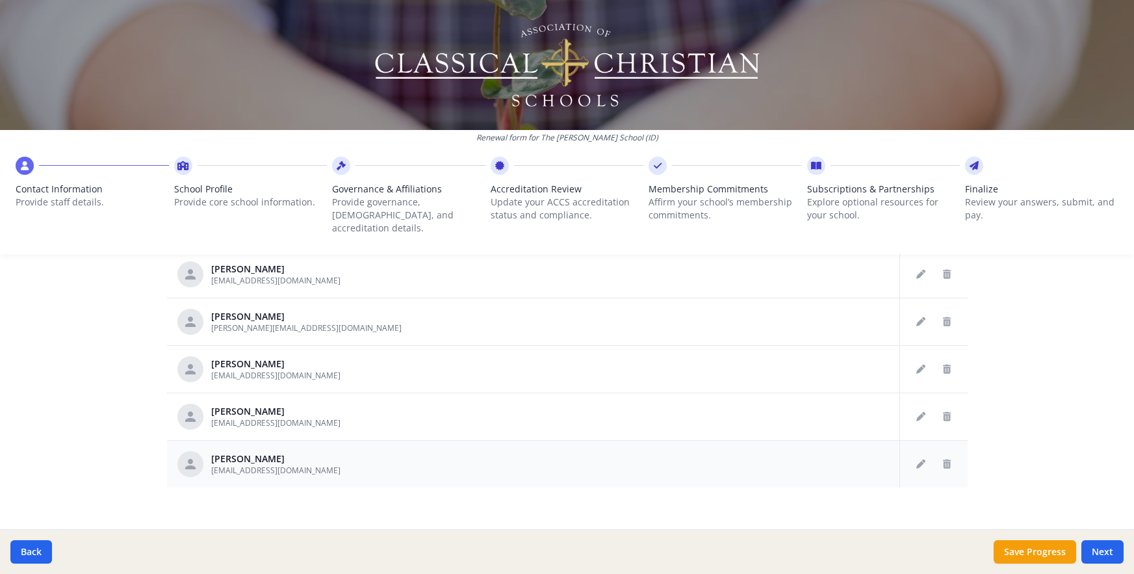
scroll to position [4453, 0]
click at [943, 460] on icon "Delete staff" at bounding box center [947, 464] width 8 height 9
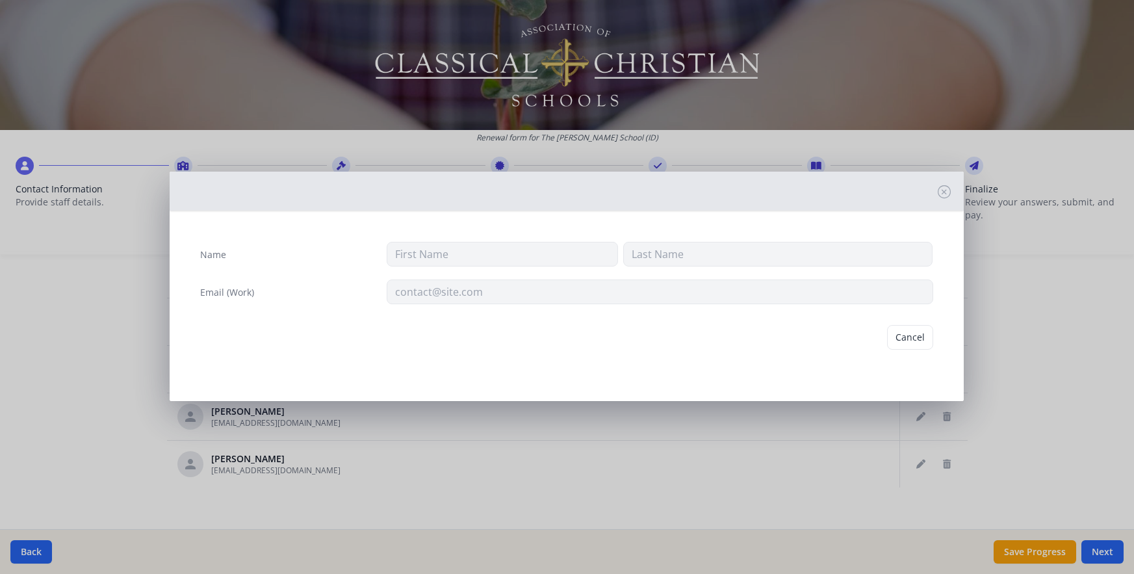
type input "Lauren"
type input "[PERSON_NAME]"
type input "[EMAIL_ADDRESS][DOMAIN_NAME]"
click at [904, 338] on button "Delete" at bounding box center [911, 337] width 45 height 25
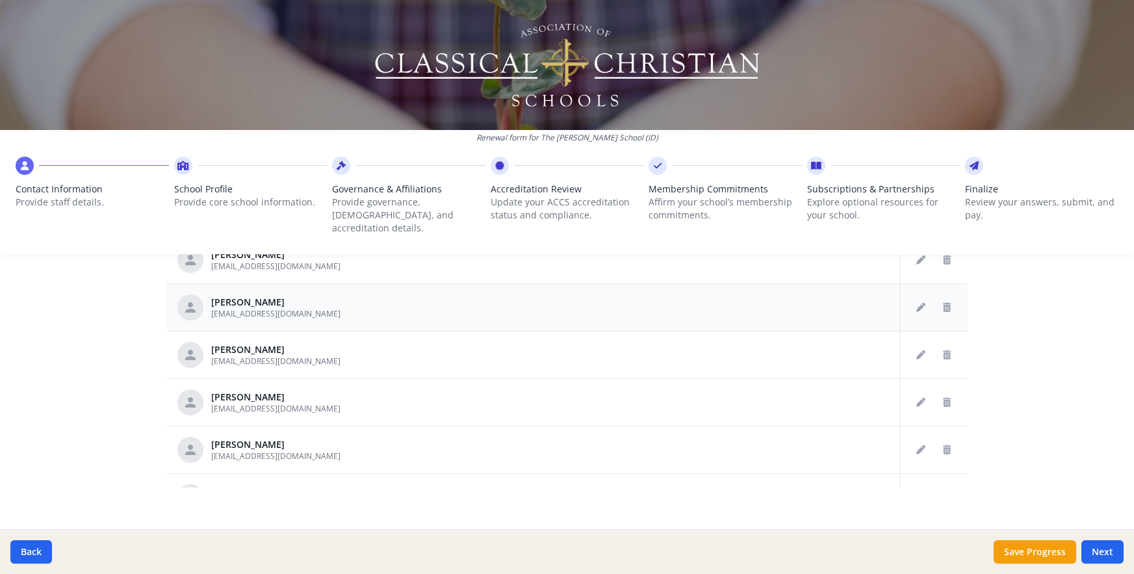
scroll to position [3968, 0]
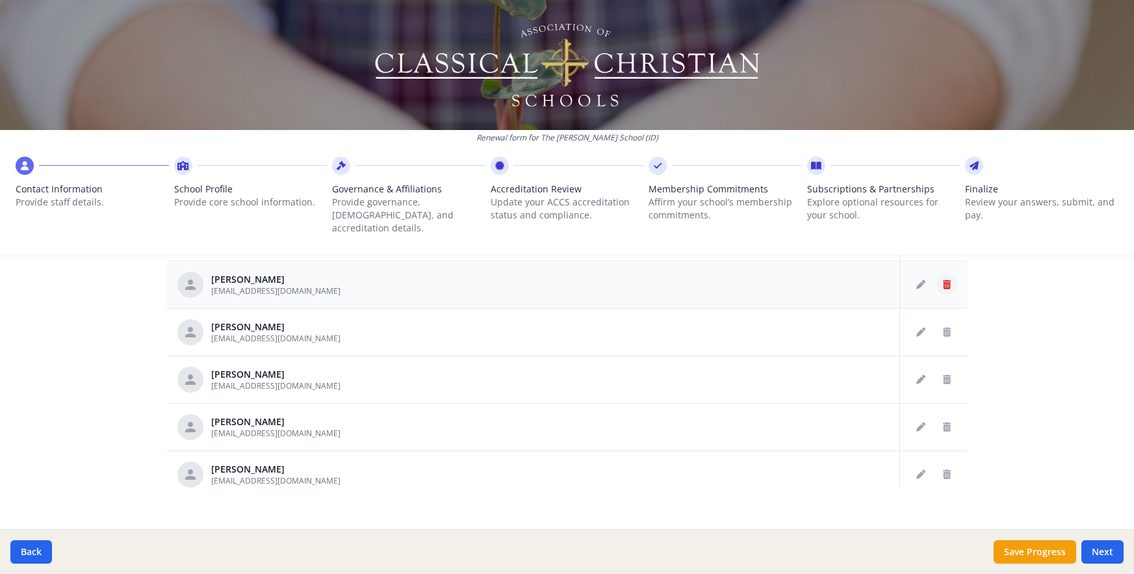
click at [943, 280] on icon "Delete staff" at bounding box center [947, 284] width 8 height 9
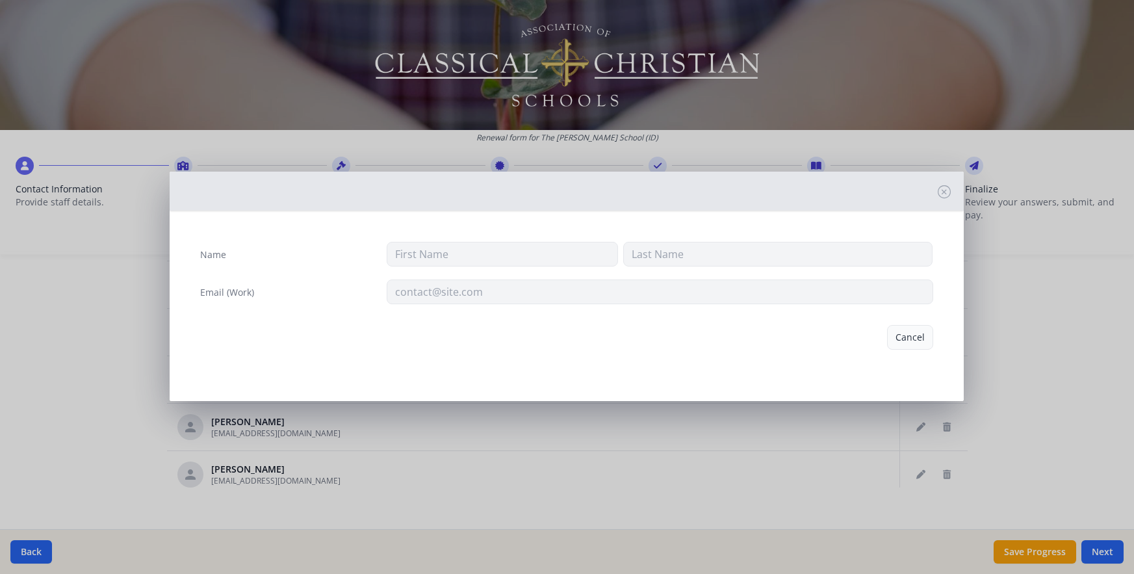
type input "[PERSON_NAME]"
type input "[EMAIL_ADDRESS][DOMAIN_NAME]"
click at [911, 337] on button "Delete" at bounding box center [911, 337] width 45 height 25
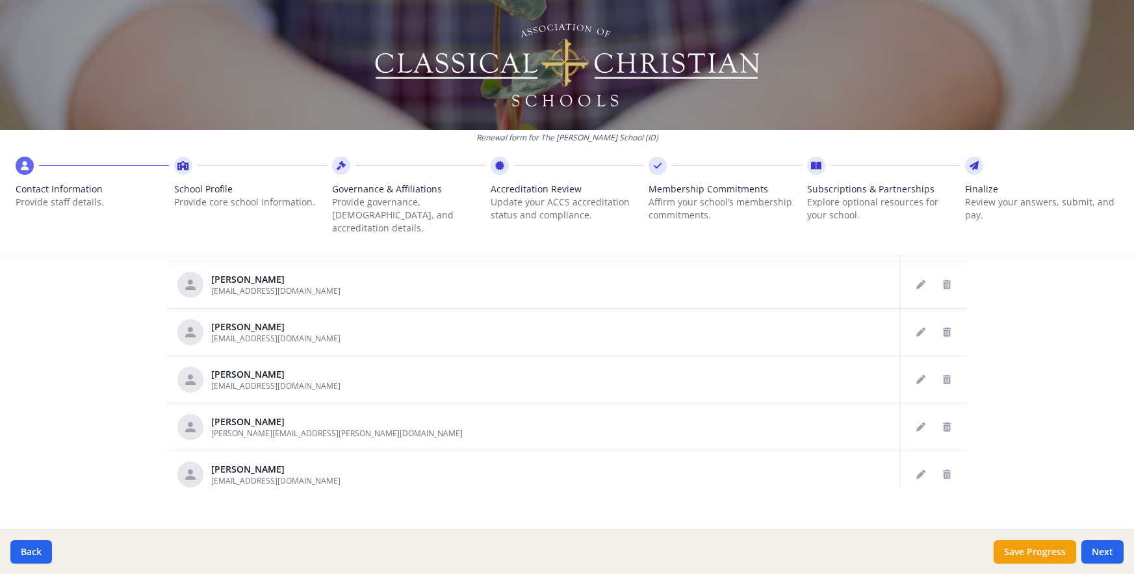
scroll to position [3779, 0]
click at [943, 328] on icon "Delete staff" at bounding box center [947, 332] width 8 height 9
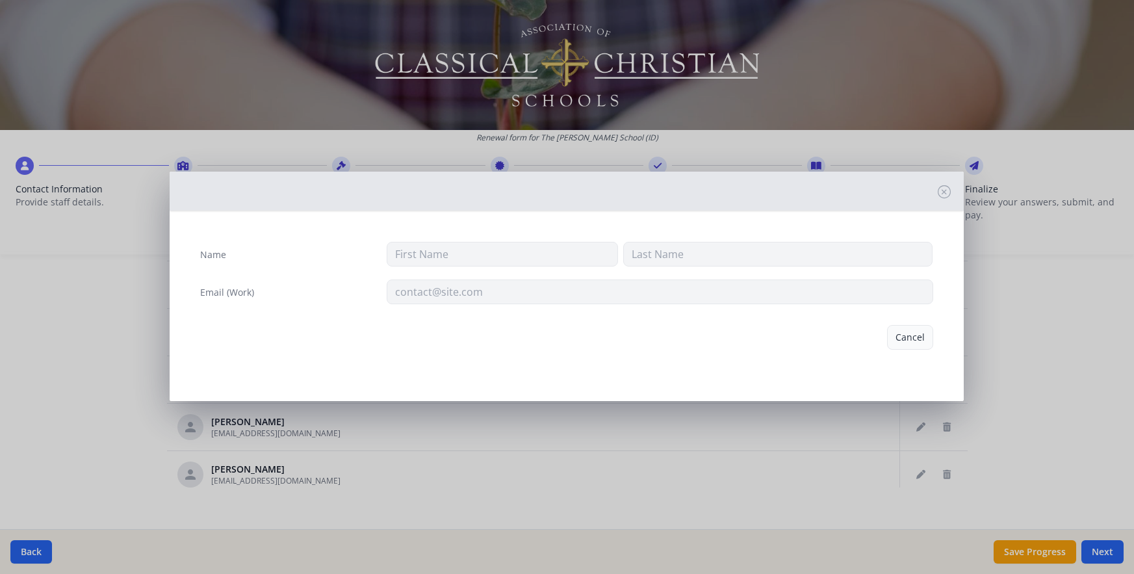
type input "[PERSON_NAME]"
type input "[EMAIL_ADDRESS][DOMAIN_NAME]"
click at [913, 337] on button "Delete" at bounding box center [911, 337] width 45 height 25
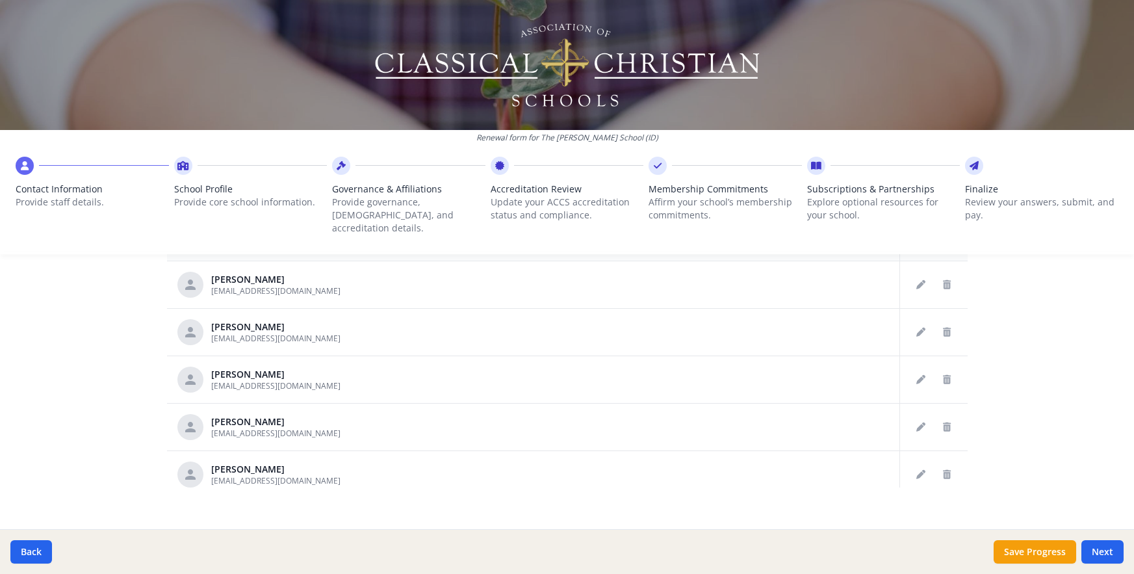
scroll to position [3684, 0]
click at [937, 371] on button "Delete staff" at bounding box center [947, 379] width 21 height 21
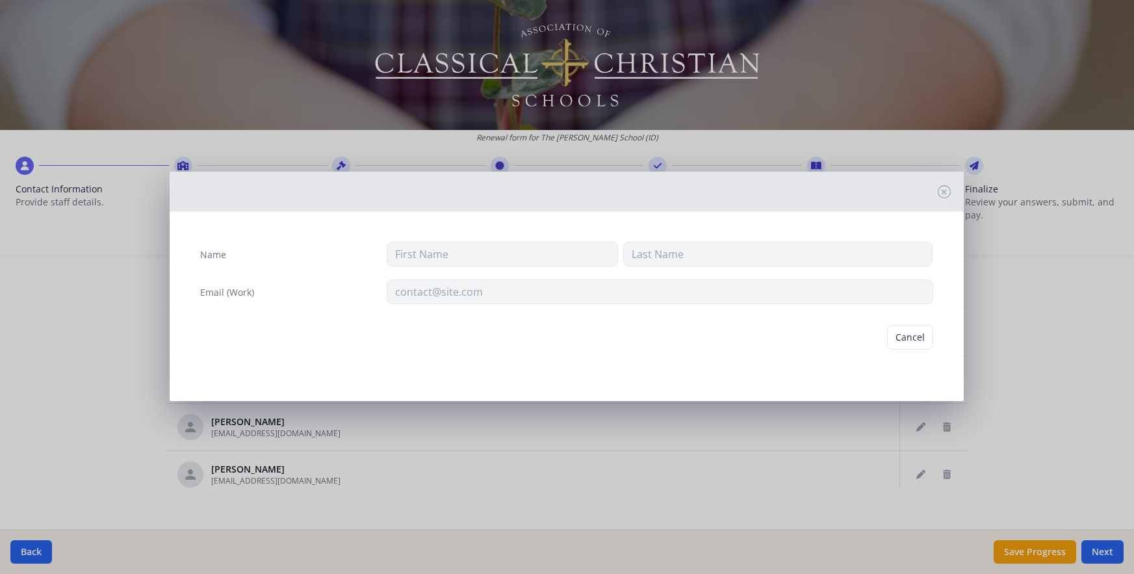
type input "[PERSON_NAME]"
type input "[EMAIL_ADDRESS][DOMAIN_NAME]"
click at [906, 337] on button "Delete" at bounding box center [911, 337] width 45 height 25
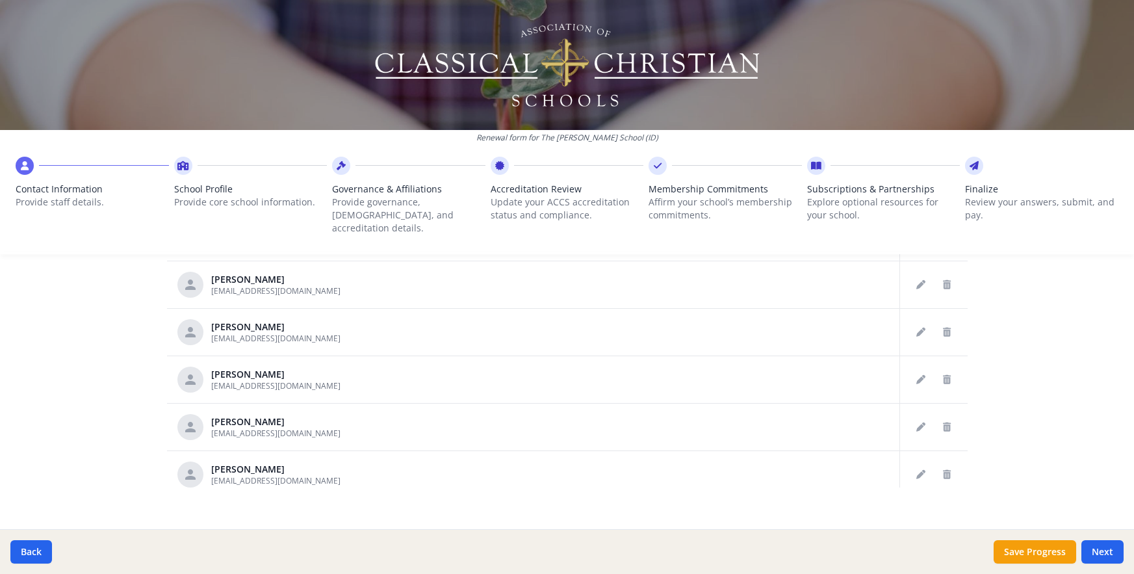
scroll to position [3589, 0]
click at [943, 423] on icon "Delete staff" at bounding box center [947, 427] width 8 height 9
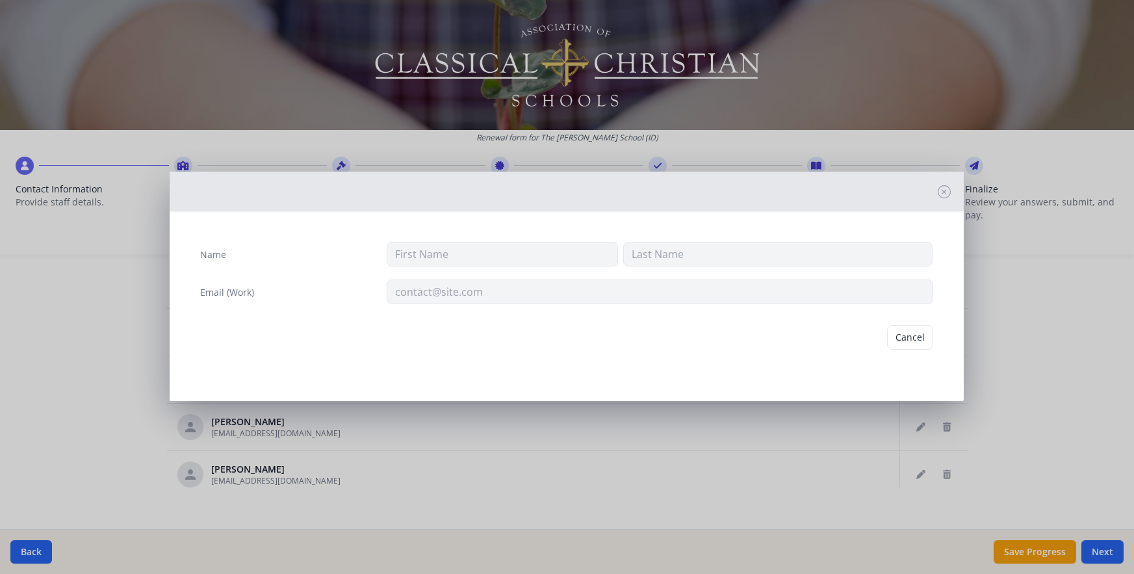
type input "[PERSON_NAME]"
type input "[EMAIL_ADDRESS][DOMAIN_NAME]"
click at [900, 336] on button "Delete" at bounding box center [911, 337] width 45 height 25
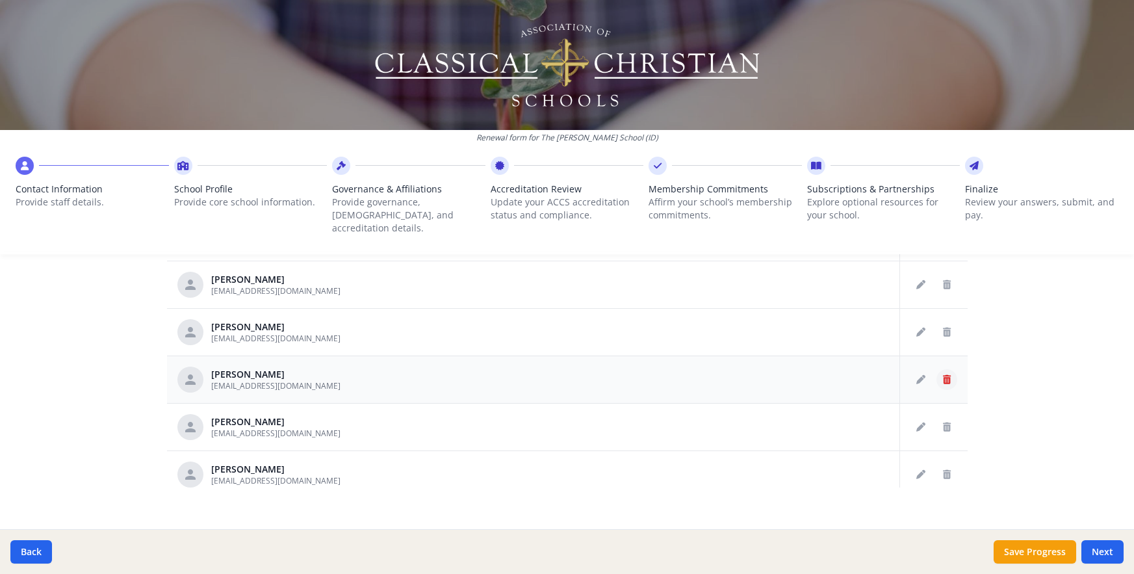
scroll to position [3494, 0]
click at [943, 470] on icon "Delete staff" at bounding box center [947, 474] width 8 height 9
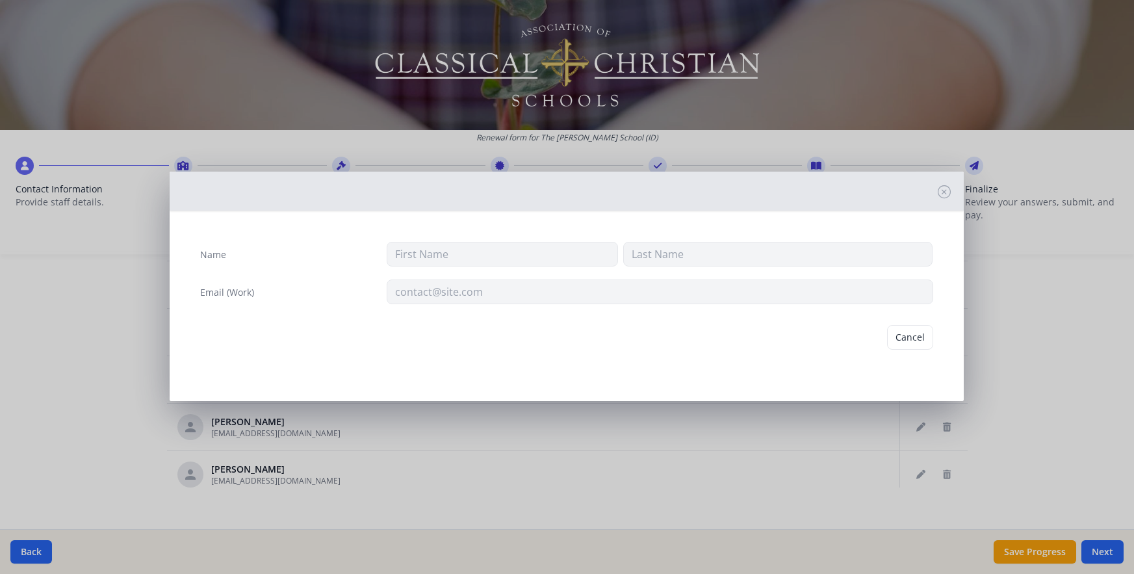
type input "[PERSON_NAME]"
type input "Thomson"
type input "[EMAIL_ADDRESS][DOMAIN_NAME]"
click at [915, 339] on button "Delete" at bounding box center [911, 337] width 45 height 25
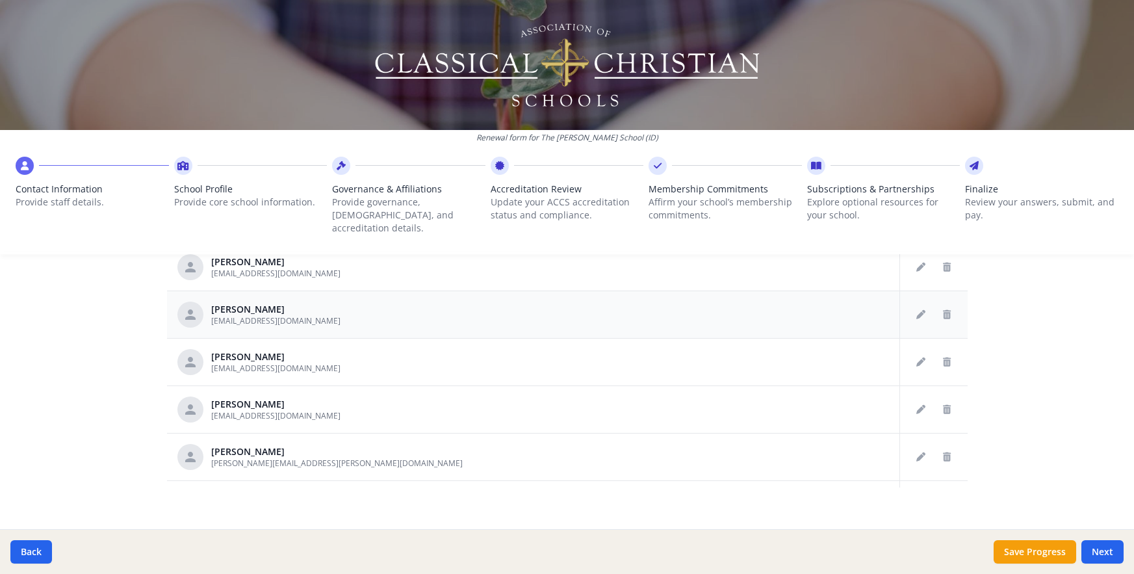
scroll to position [3624, 0]
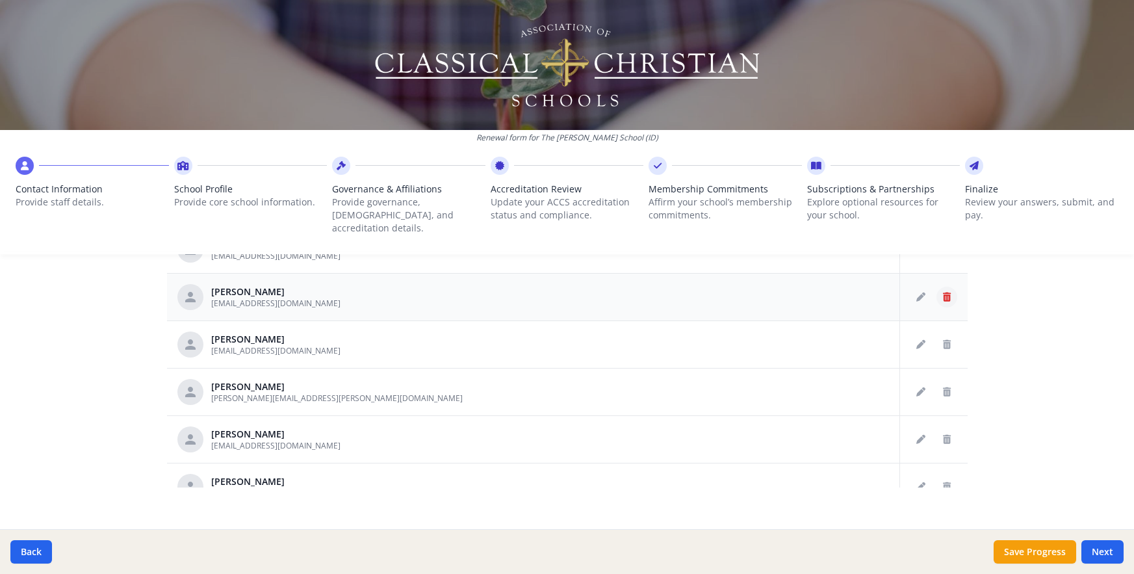
click at [943, 293] on icon "Delete staff" at bounding box center [947, 297] width 8 height 9
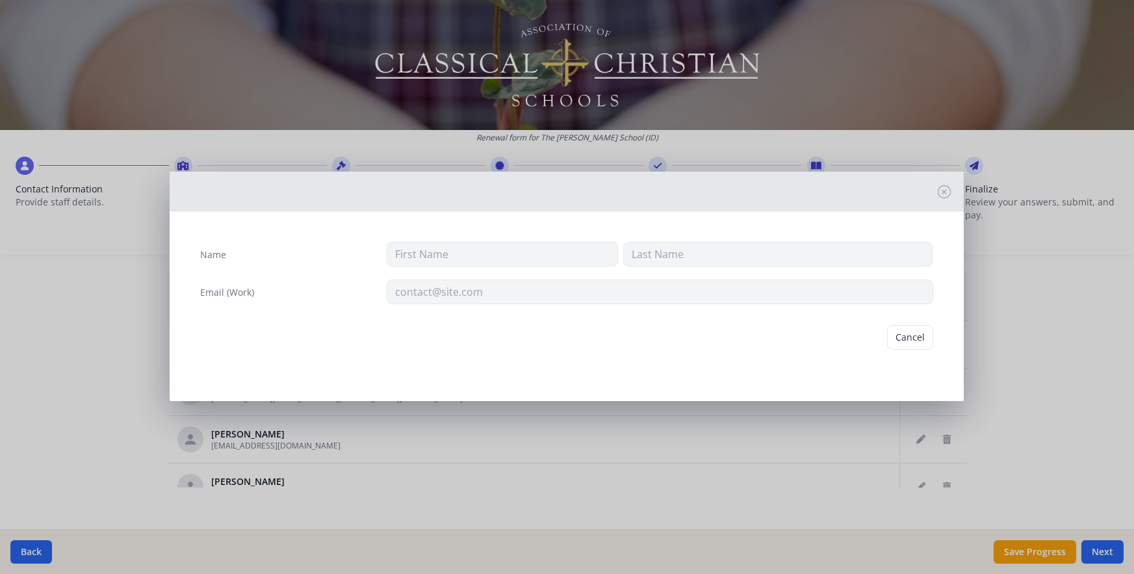
type input "[PERSON_NAME]"
type input "[EMAIL_ADDRESS][DOMAIN_NAME]"
click at [913, 340] on button "Delete" at bounding box center [911, 337] width 45 height 25
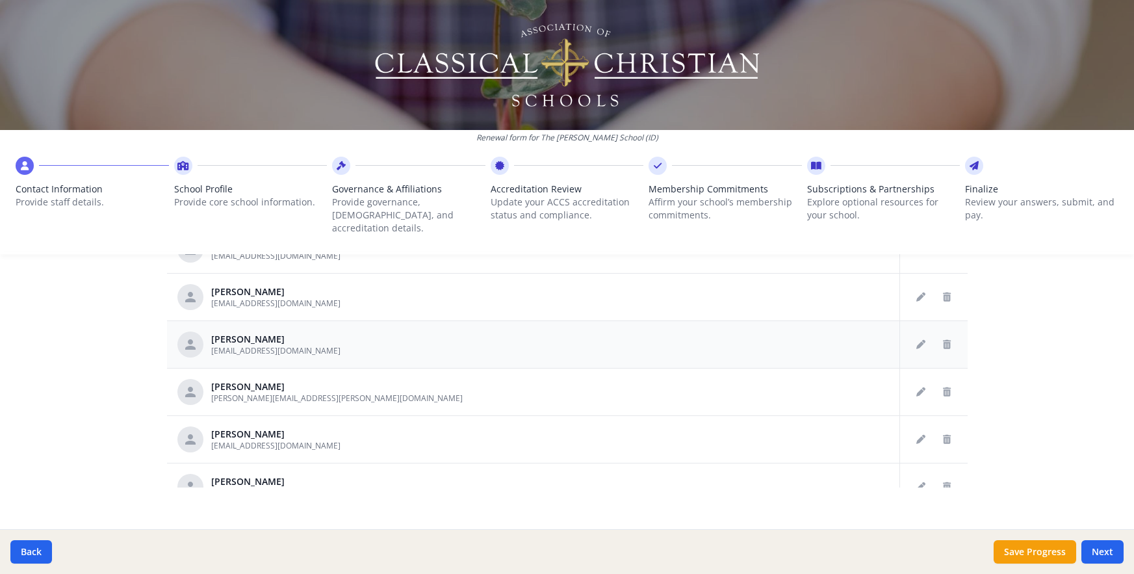
scroll to position [3481, 0]
click at [943, 340] on icon "Delete staff" at bounding box center [947, 344] width 8 height 9
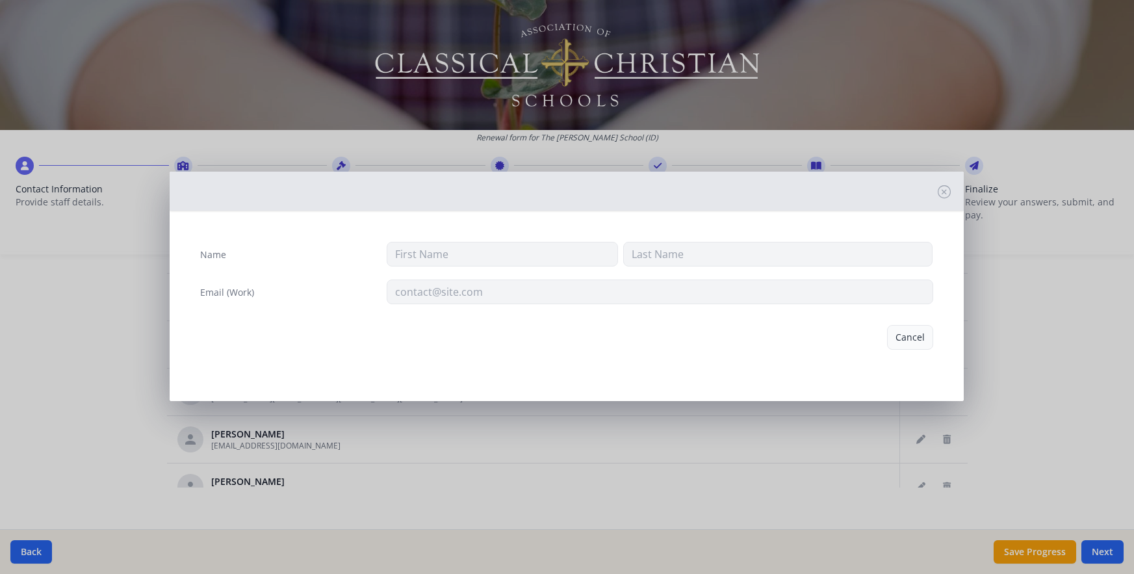
type input "Melody"
type input "[PERSON_NAME]"
type input "[EMAIL_ADDRESS][DOMAIN_NAME]"
click at [912, 342] on button "Delete" at bounding box center [911, 337] width 45 height 25
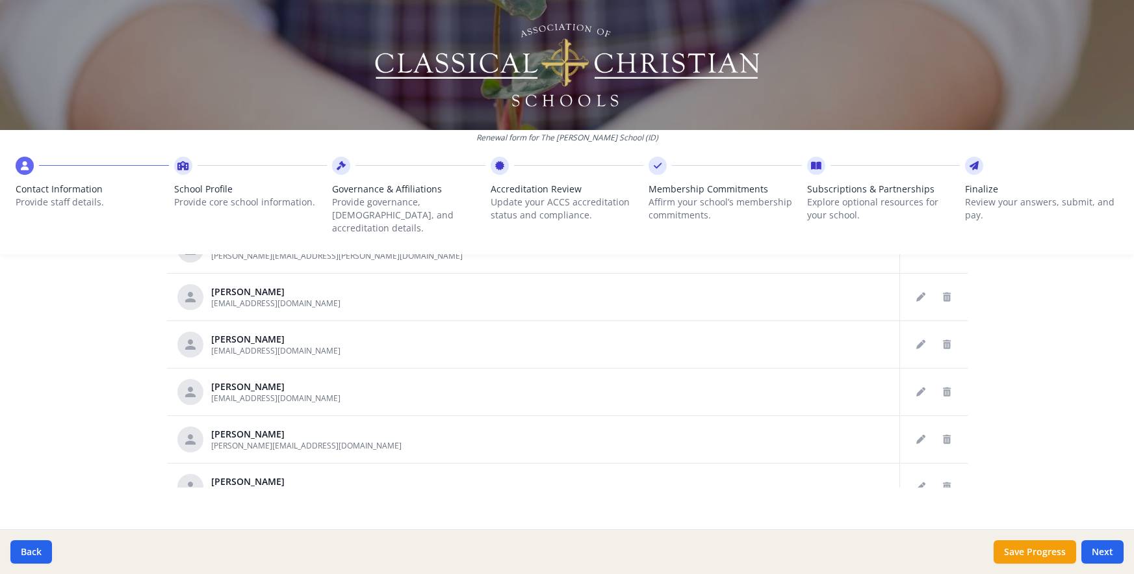
scroll to position [3339, 0]
click at [943, 340] on icon "Delete staff" at bounding box center [947, 344] width 8 height 9
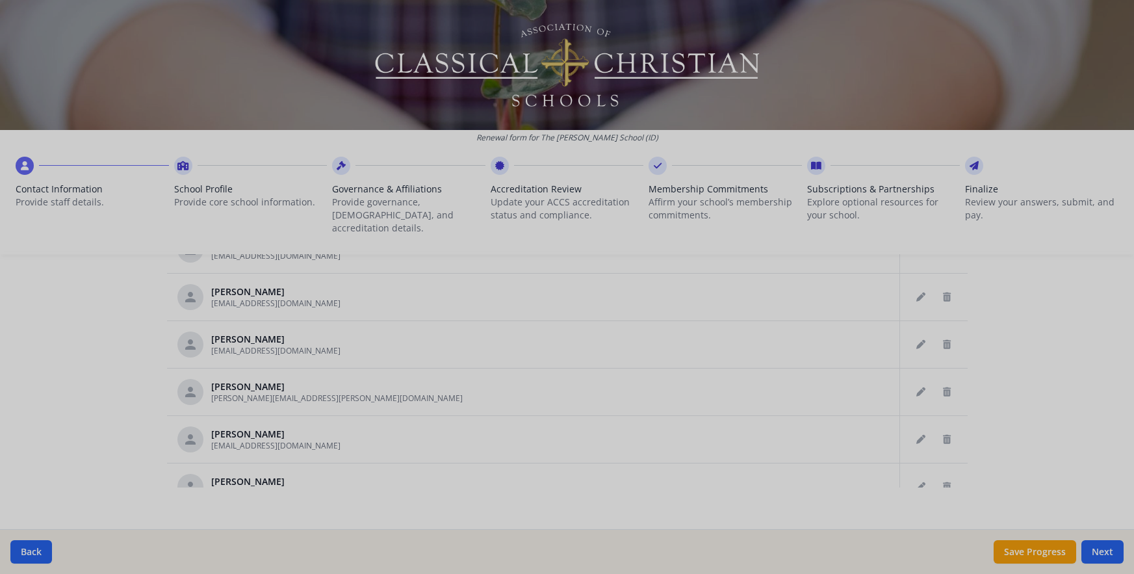
type input "[PERSON_NAME]"
type input "Syphers"
type input "[EMAIL_ADDRESS][DOMAIN_NAME]"
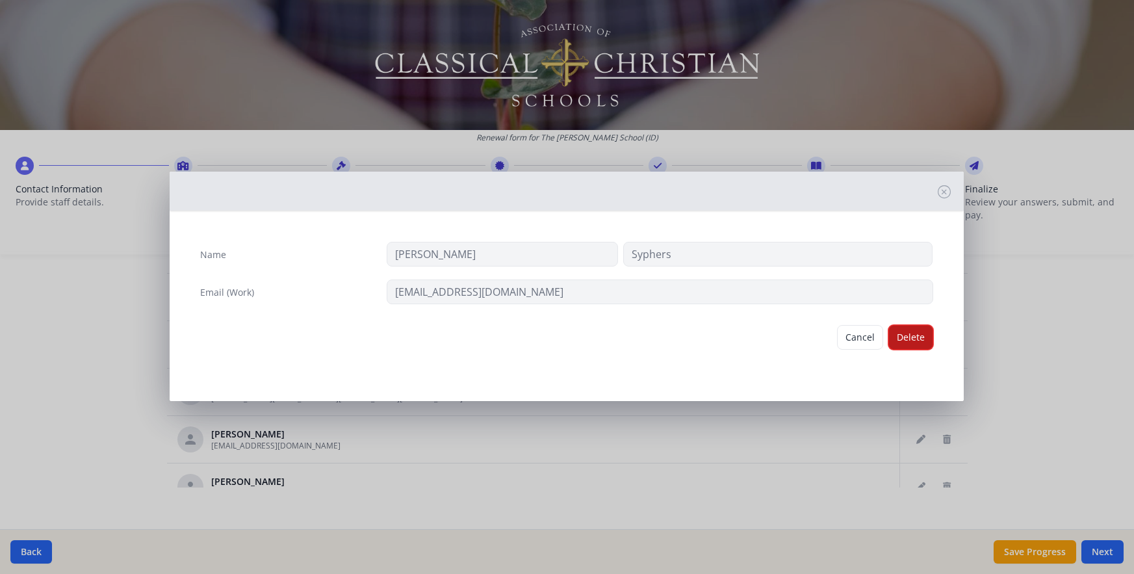
click at [915, 343] on button "Delete" at bounding box center [911, 337] width 45 height 25
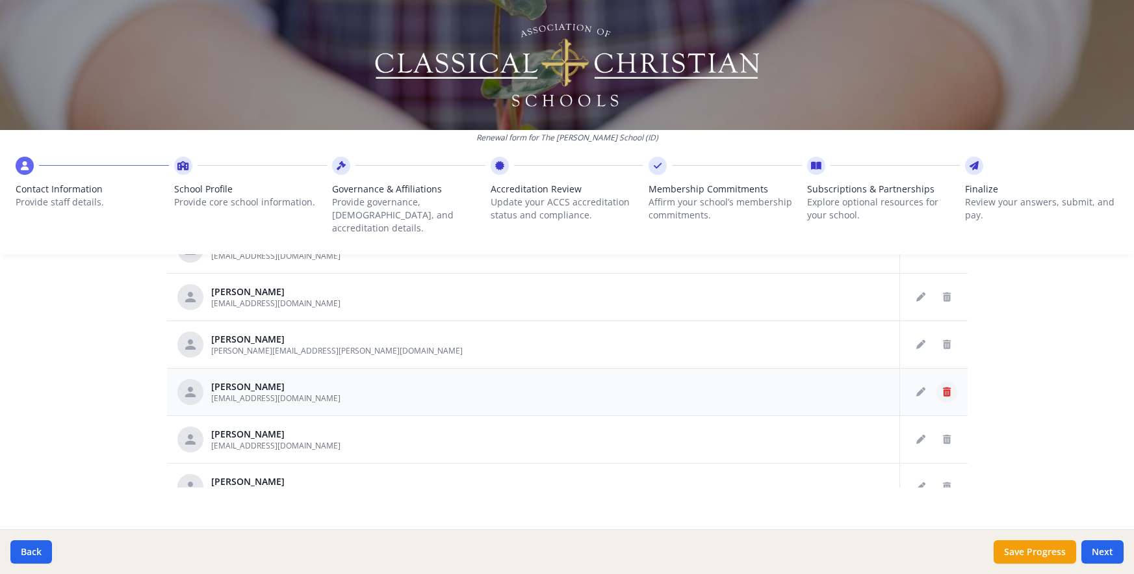
click at [943, 387] on icon "Delete staff" at bounding box center [947, 391] width 8 height 9
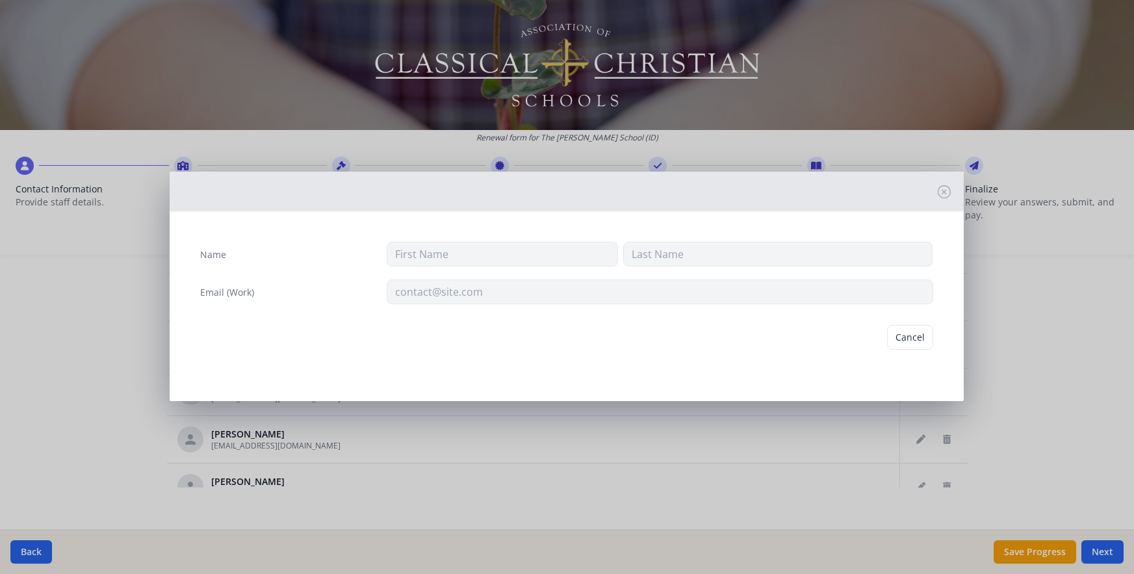
type input "[PERSON_NAME]"
type input "[EMAIL_ADDRESS][DOMAIN_NAME]"
click at [911, 335] on button "Delete" at bounding box center [911, 337] width 45 height 25
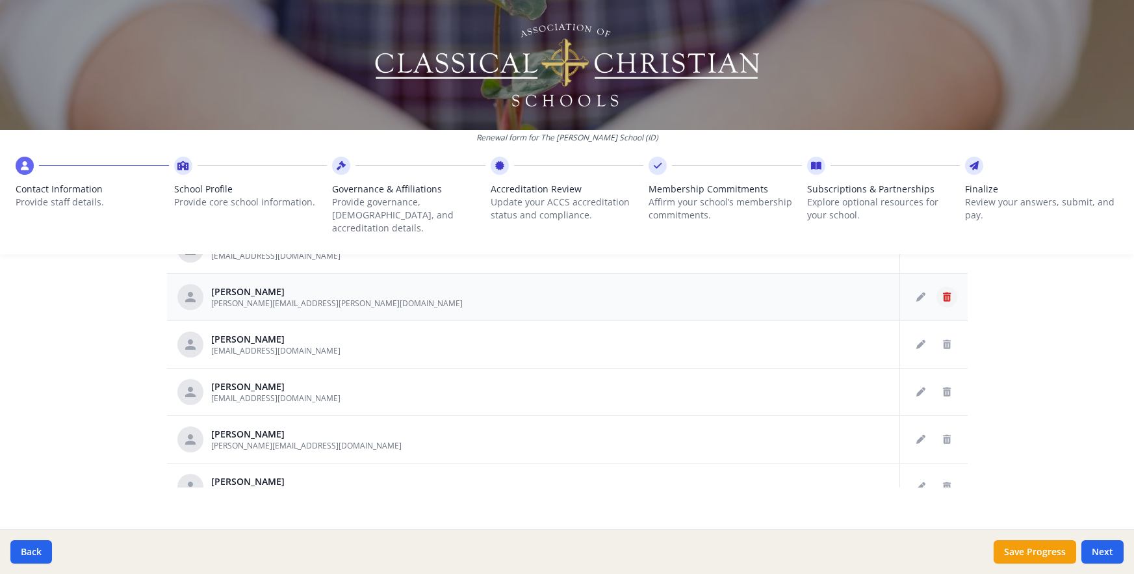
scroll to position [3244, 0]
click at [943, 387] on icon "Delete staff" at bounding box center [947, 391] width 8 height 9
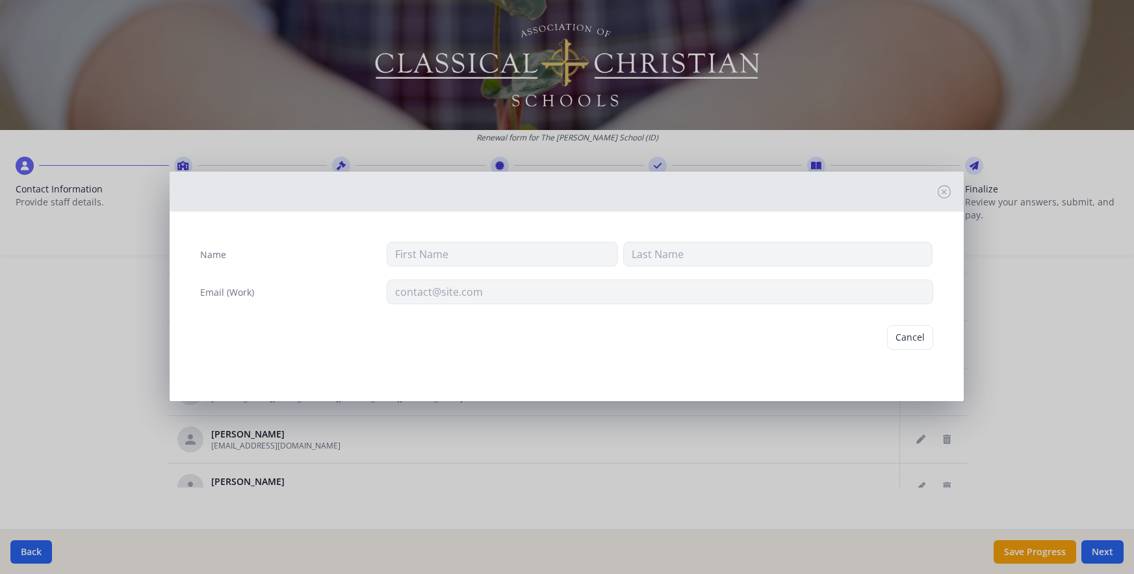
type input "[PERSON_NAME]"
type input "[PERSON_NAME][EMAIL_ADDRESS][PERSON_NAME][DOMAIN_NAME]"
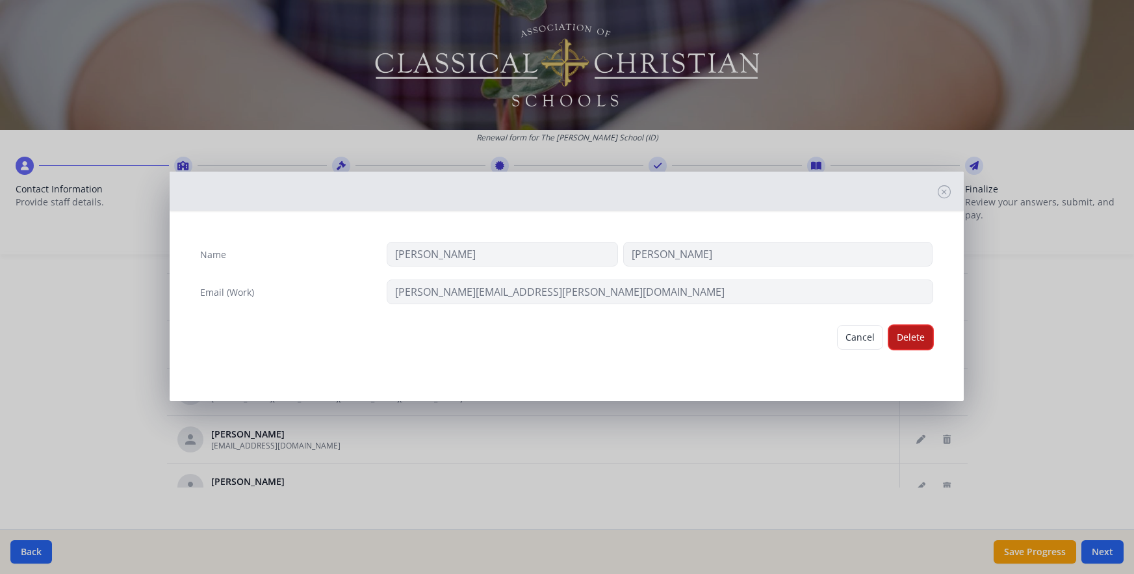
click at [913, 335] on button "Delete" at bounding box center [911, 337] width 45 height 25
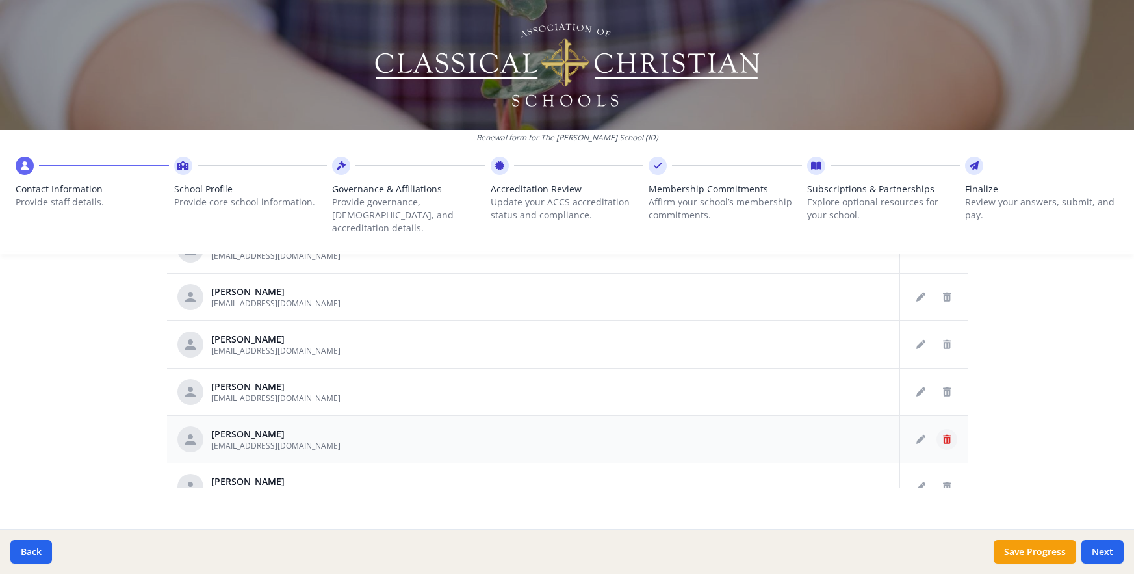
click at [943, 435] on icon "Delete staff" at bounding box center [947, 439] width 8 height 9
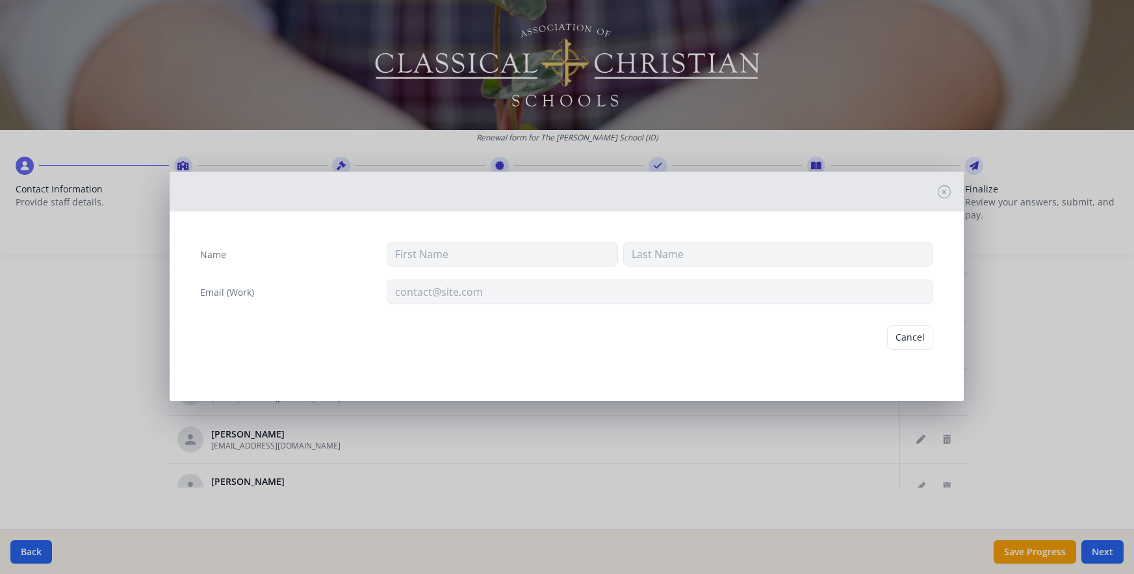
type input "Jordan"
type input "[PERSON_NAME]"
type input "[EMAIL_ADDRESS][DOMAIN_NAME]"
click at [907, 338] on button "Delete" at bounding box center [911, 337] width 45 height 25
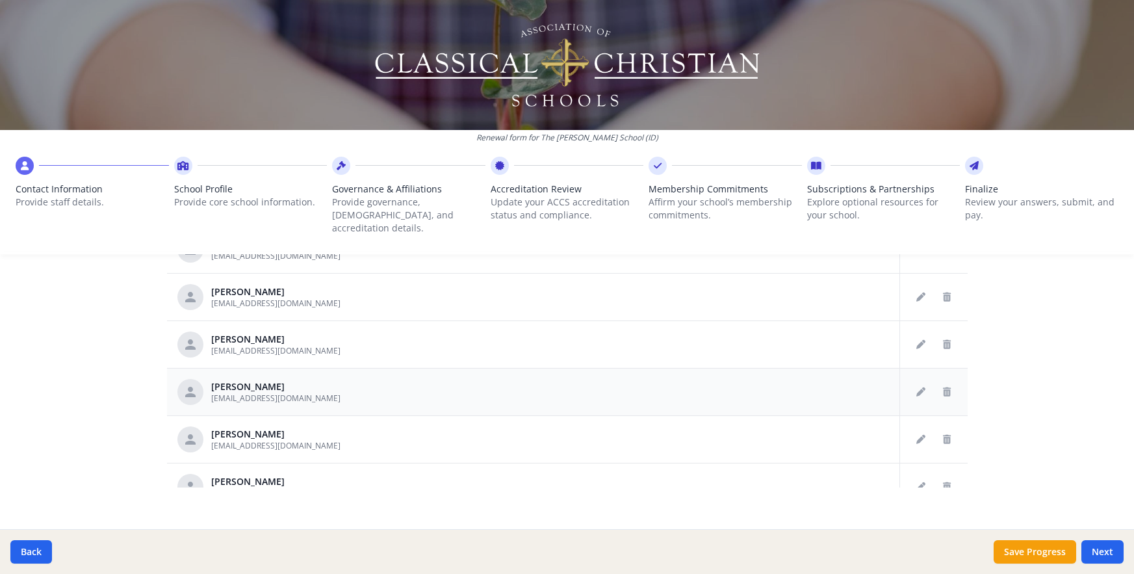
scroll to position [3149, 0]
click at [943, 435] on icon "Delete staff" at bounding box center [947, 439] width 8 height 9
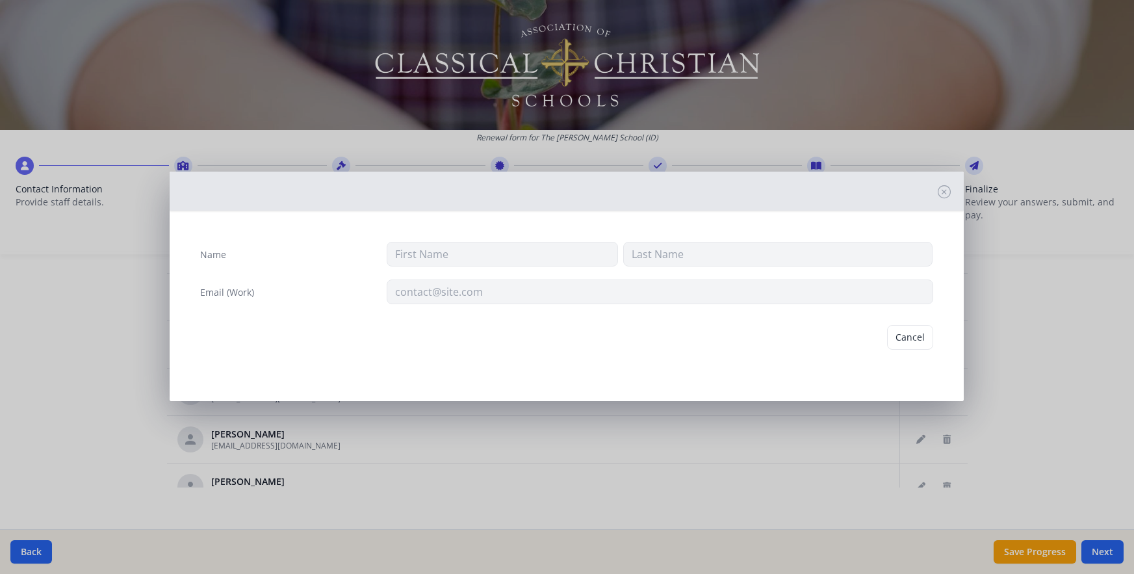
type input "[PERSON_NAME]"
type input "[EMAIL_ADDRESS][DOMAIN_NAME]"
click at [899, 326] on button "Delete" at bounding box center [911, 337] width 45 height 25
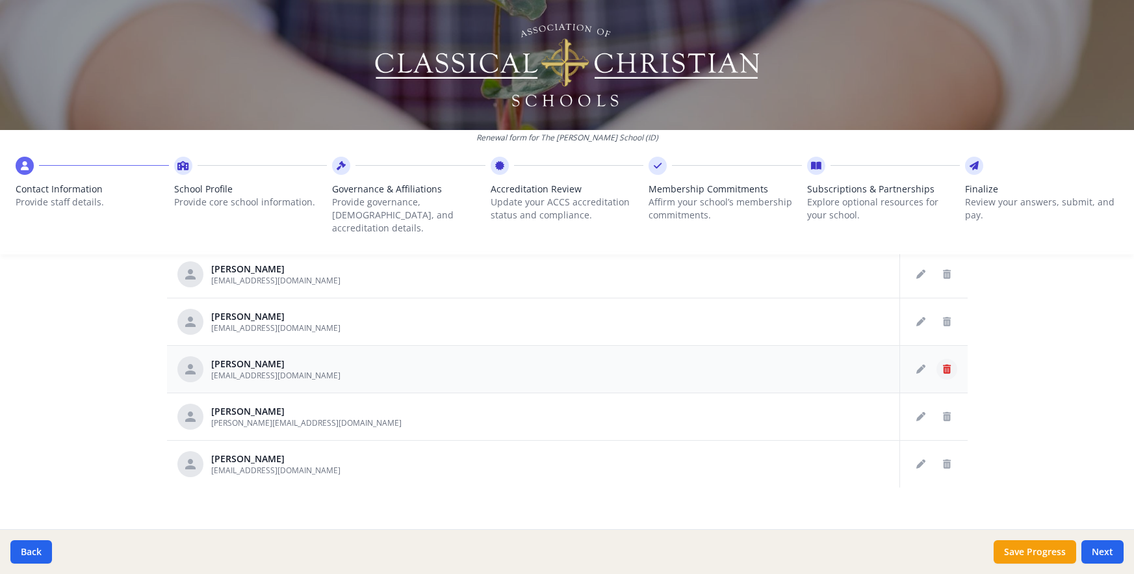
scroll to position [3054, 0]
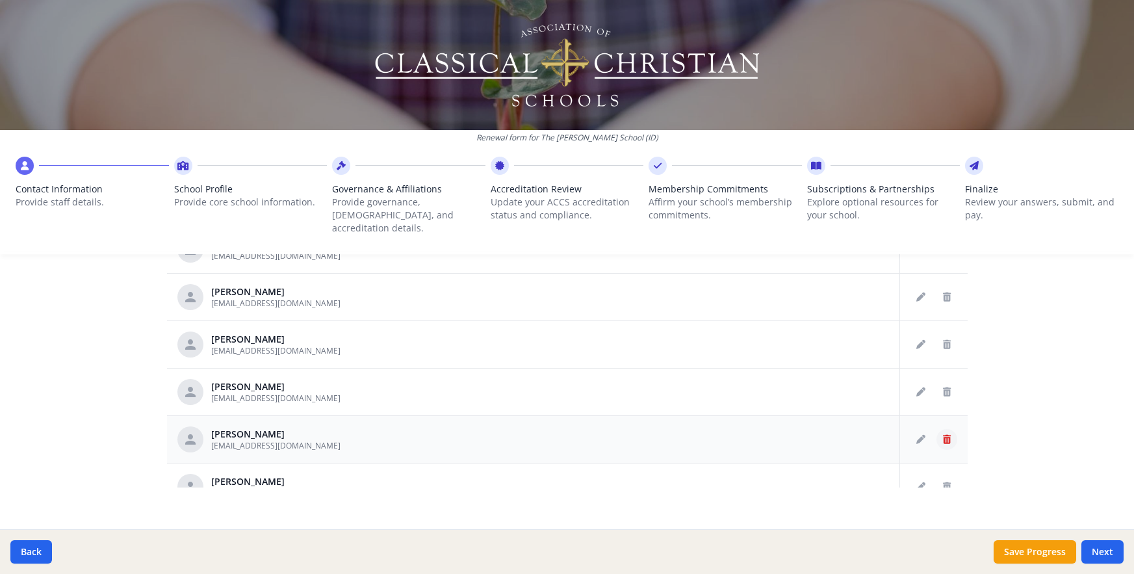
click at [943, 435] on icon "Delete staff" at bounding box center [947, 439] width 8 height 9
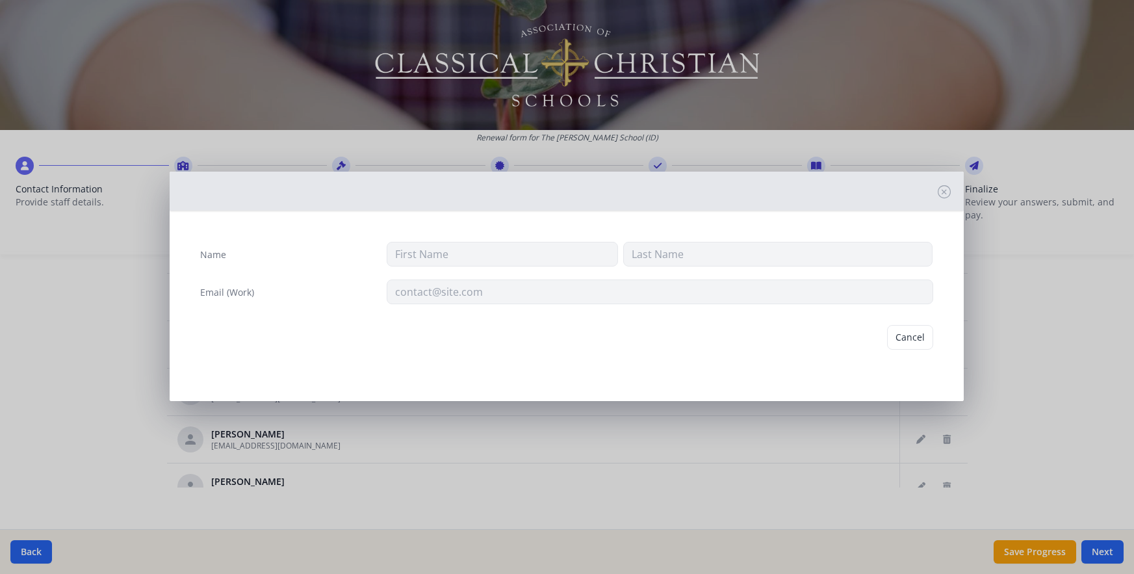
type input "[PERSON_NAME]"
type input "[EMAIL_ADDRESS][DOMAIN_NAME]"
click at [915, 332] on button "Delete" at bounding box center [911, 337] width 45 height 25
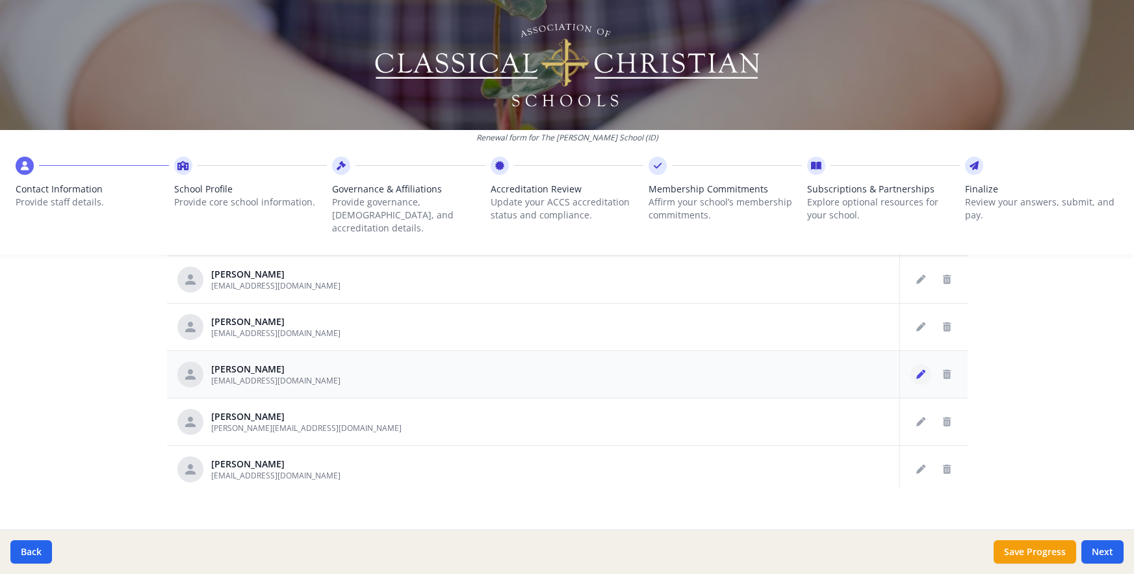
scroll to position [3030, 0]
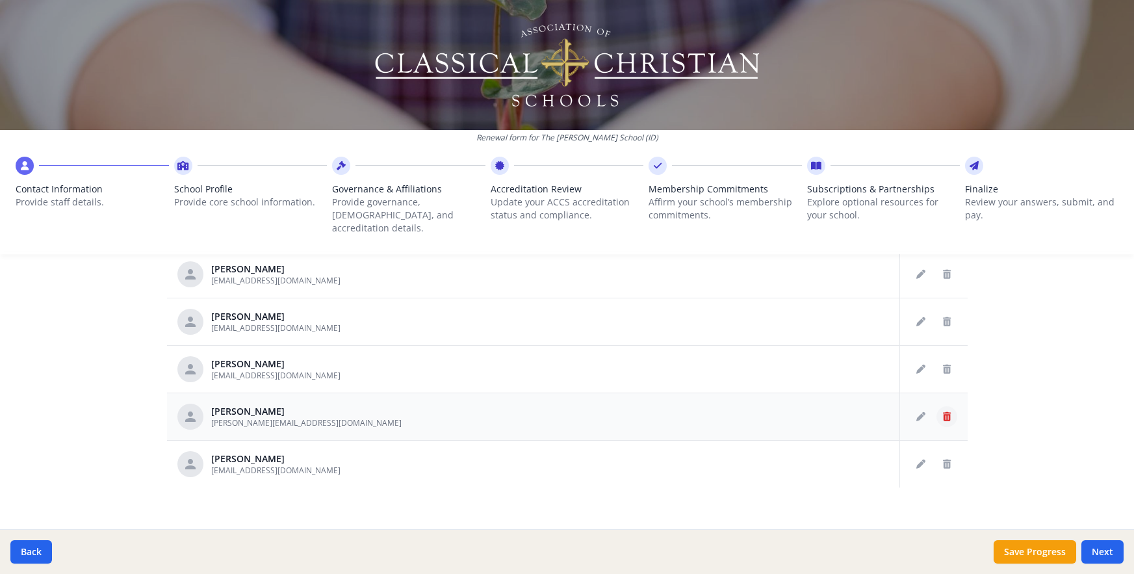
click at [943, 412] on icon "Delete staff" at bounding box center [947, 416] width 8 height 9
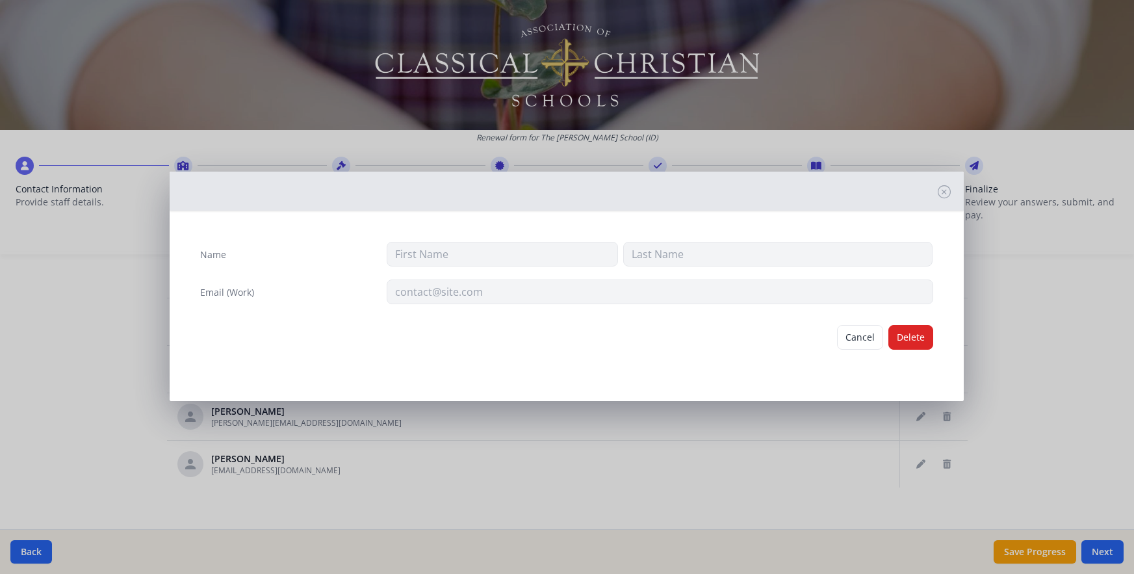
type input "[PERSON_NAME]"
type input "[PERSON_NAME][EMAIL_ADDRESS][DOMAIN_NAME]"
click at [903, 340] on button "Delete" at bounding box center [911, 337] width 45 height 25
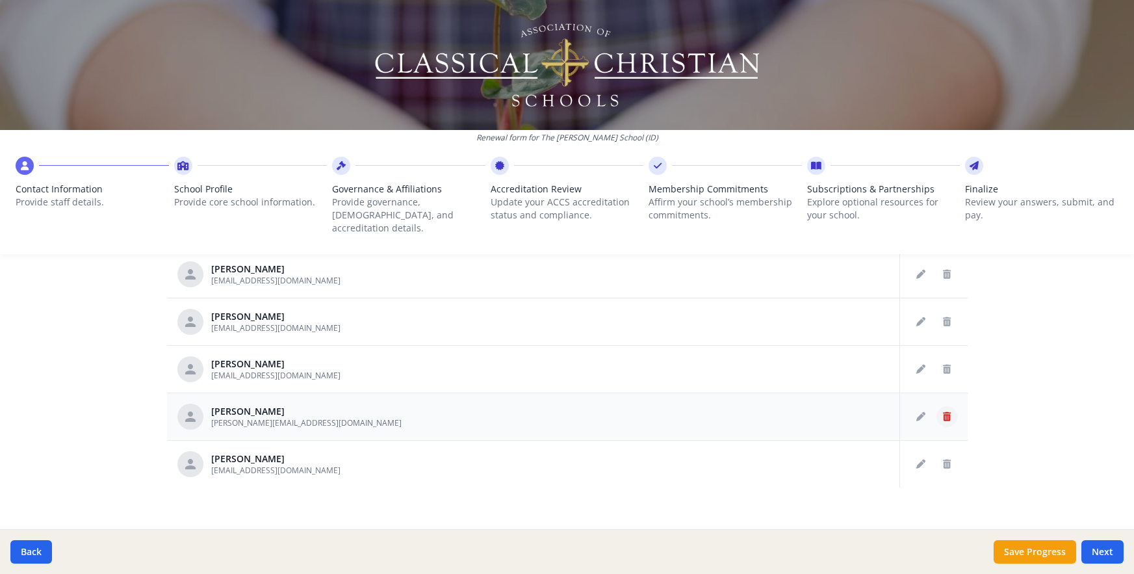
scroll to position [2840, 0]
click at [943, 412] on icon "Delete staff" at bounding box center [947, 416] width 8 height 9
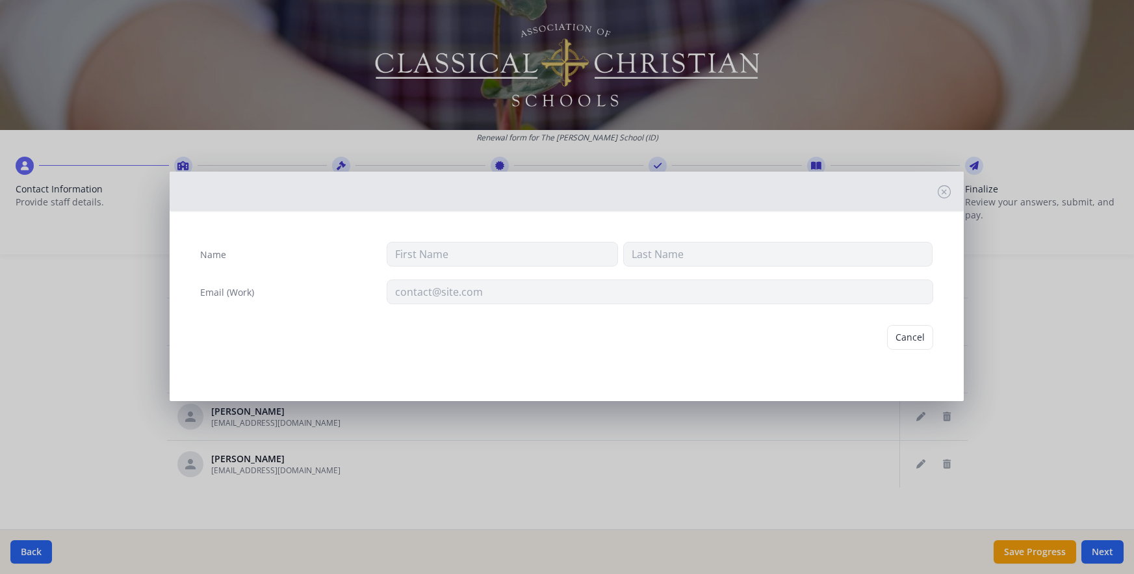
type input "[PERSON_NAME]"
type input "[EMAIL_ADDRESS][DOMAIN_NAME]"
click at [900, 334] on button "Delete" at bounding box center [911, 337] width 45 height 25
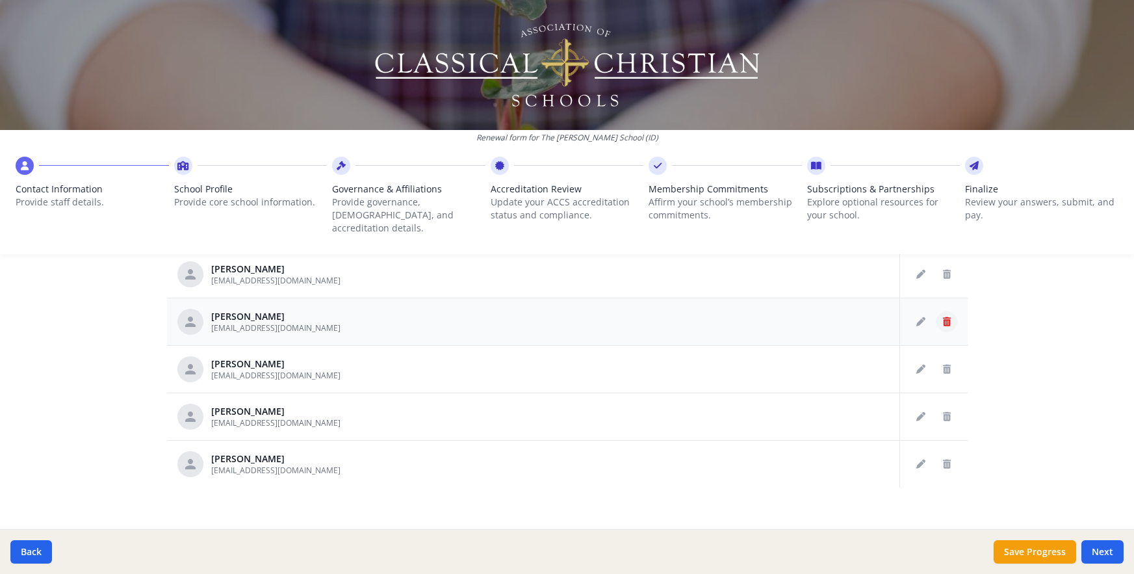
scroll to position [2745, 0]
click at [943, 365] on icon "Delete staff" at bounding box center [947, 369] width 8 height 9
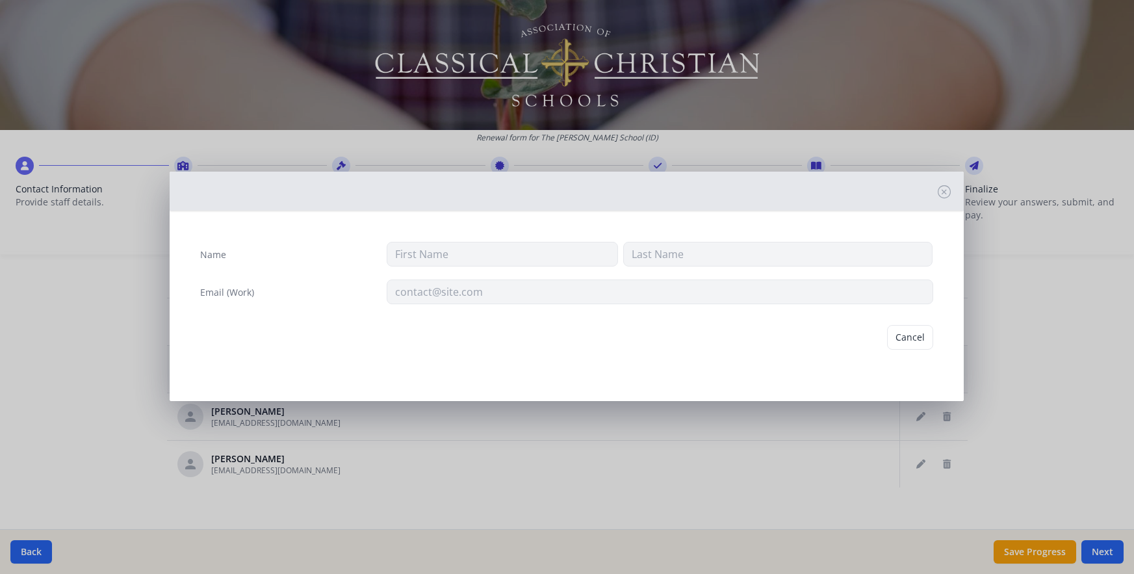
type input "Ahna"
type input "Strand"
type input "[EMAIL_ADDRESS][DOMAIN_NAME]"
click at [915, 340] on button "Delete" at bounding box center [911, 337] width 45 height 25
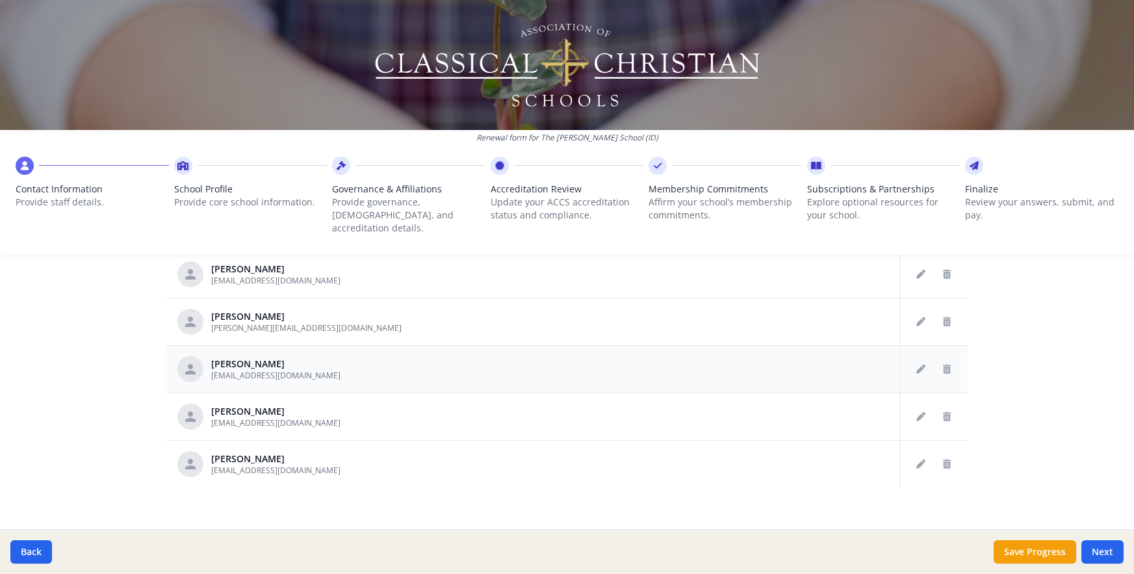
scroll to position [2697, 0]
click at [943, 460] on icon "Delete staff" at bounding box center [947, 464] width 8 height 9
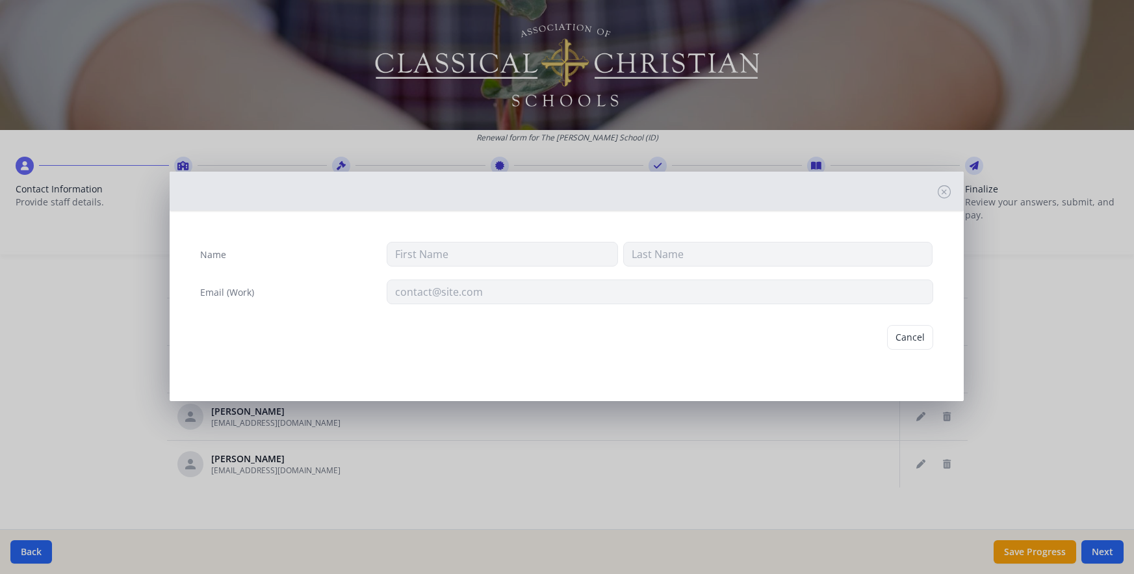
type input "[PERSON_NAME]"
type input "[EMAIL_ADDRESS][DOMAIN_NAME]"
click at [912, 338] on button "Delete" at bounding box center [911, 337] width 45 height 25
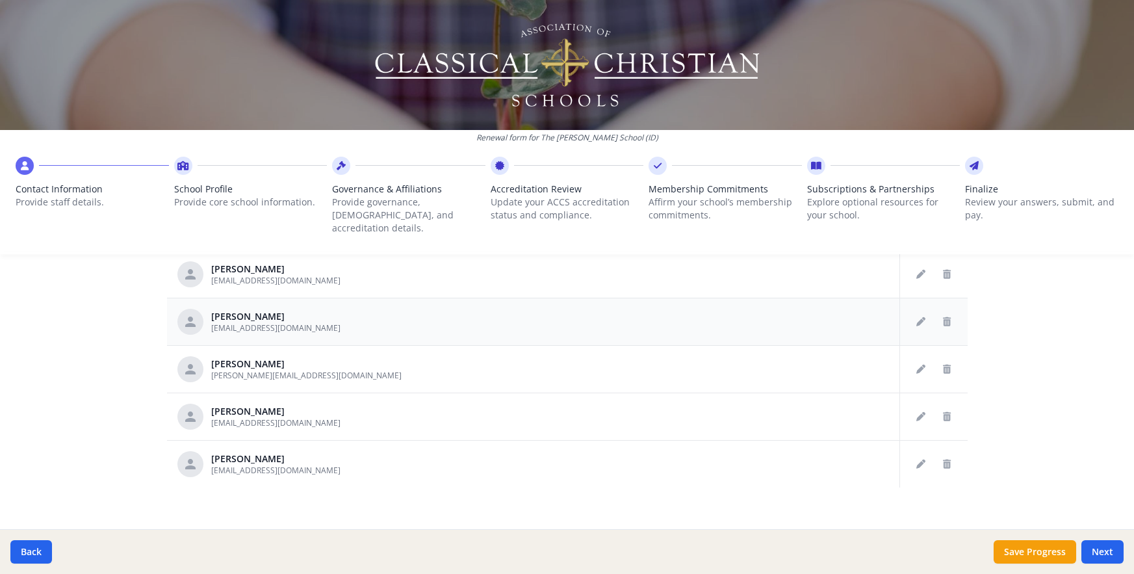
scroll to position [2555, 0]
click at [937, 311] on button "Delete staff" at bounding box center [947, 321] width 21 height 21
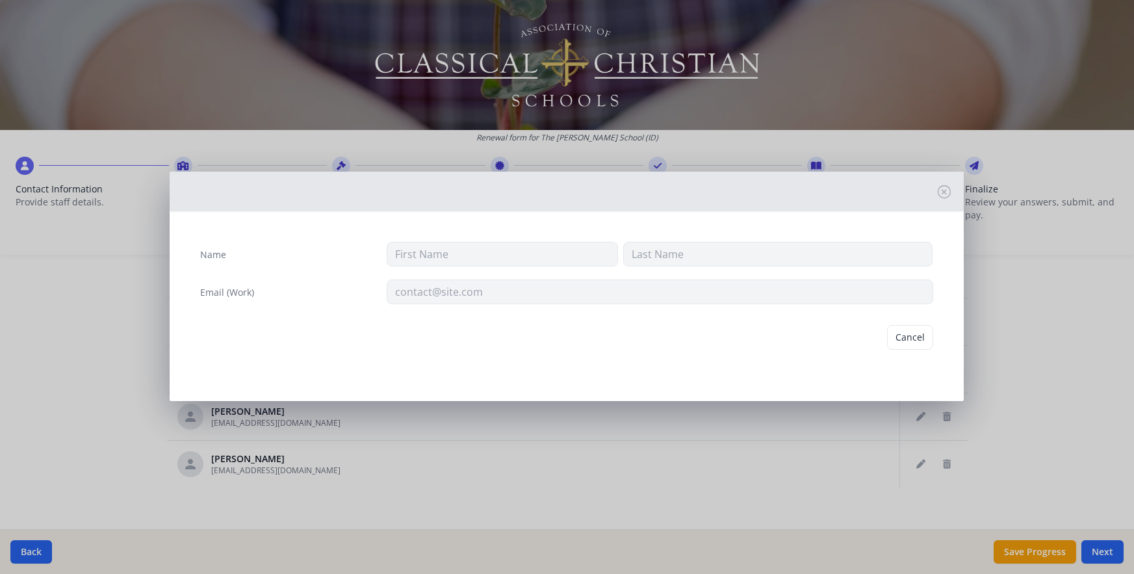
type input "Karli"
type input "[PERSON_NAME]"
type input "[EMAIL_ADDRESS][DOMAIN_NAME]"
click at [911, 328] on button "Delete" at bounding box center [911, 337] width 45 height 25
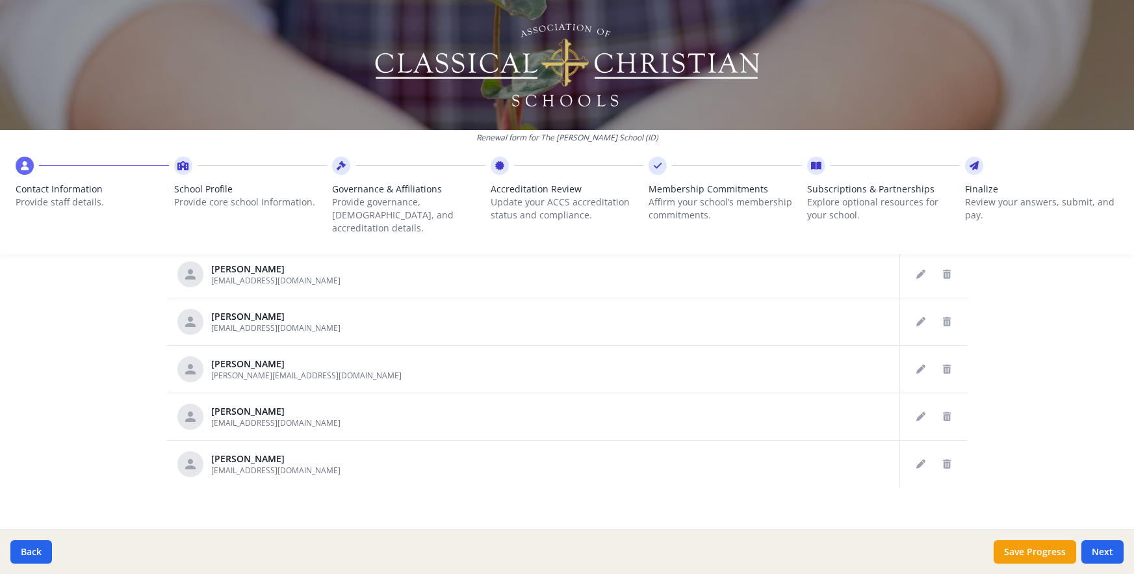
scroll to position [2460, 0]
click at [943, 317] on icon "Delete staff" at bounding box center [947, 321] width 8 height 9
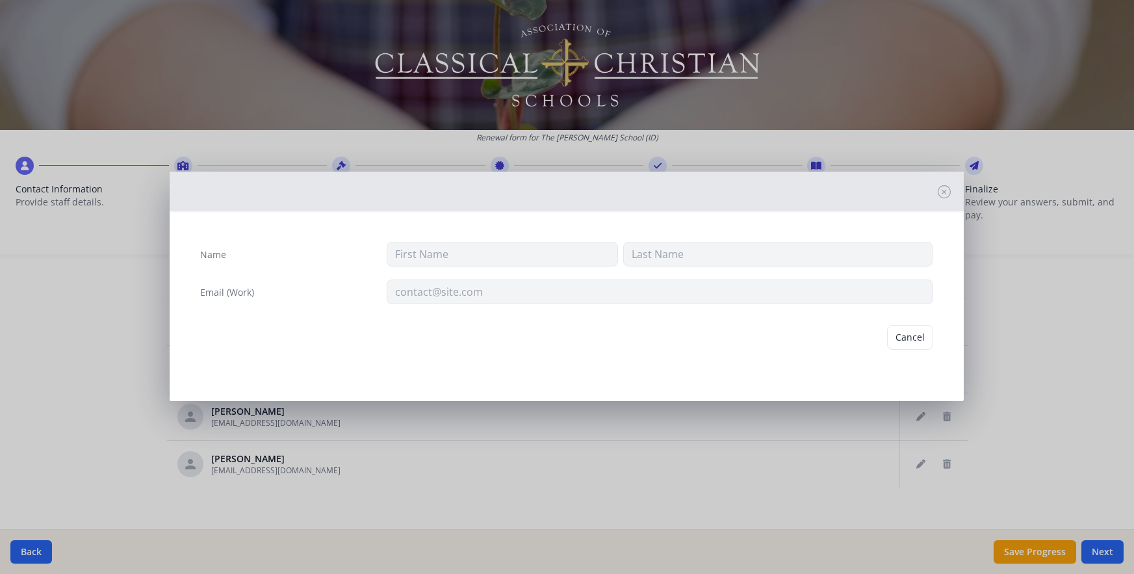
type input "[PERSON_NAME]"
type input "[EMAIL_ADDRESS][DOMAIN_NAME]"
click at [913, 334] on button "Delete" at bounding box center [911, 337] width 45 height 25
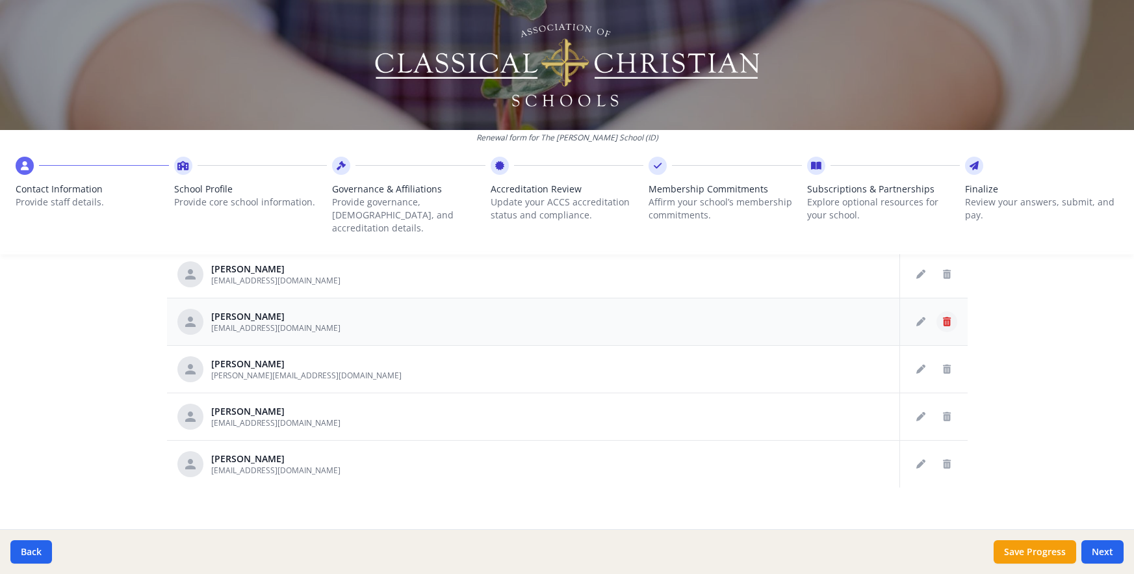
scroll to position [2365, 0]
click at [943, 365] on icon "Delete staff" at bounding box center [947, 369] width 8 height 9
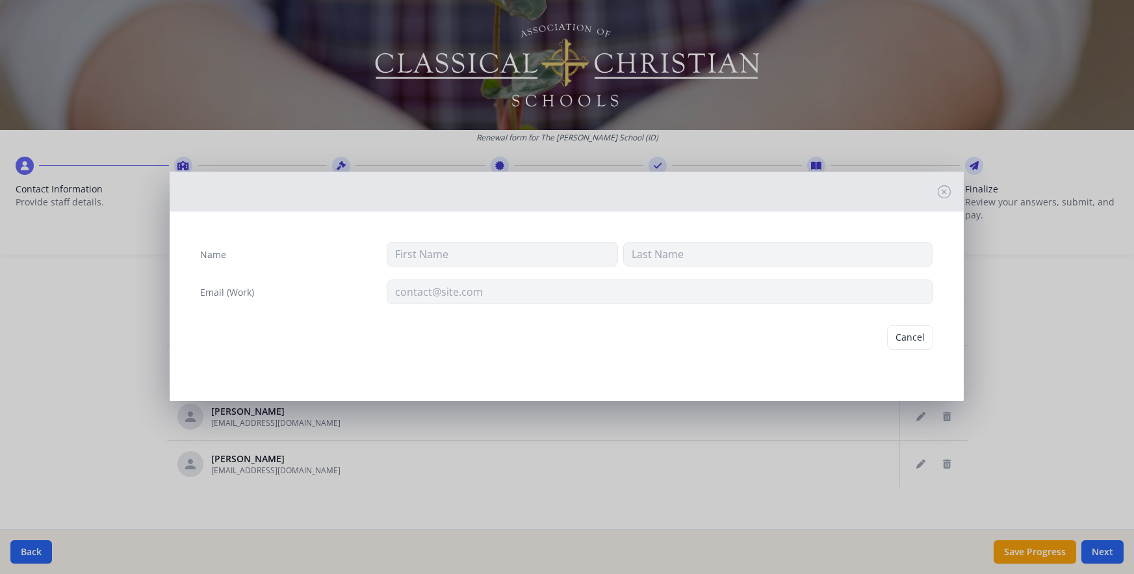
type input "[PERSON_NAME]"
type input "Stone"
type input "[PERSON_NAME][EMAIL_ADDRESS][DOMAIN_NAME]"
click at [902, 330] on button "Delete" at bounding box center [911, 337] width 45 height 25
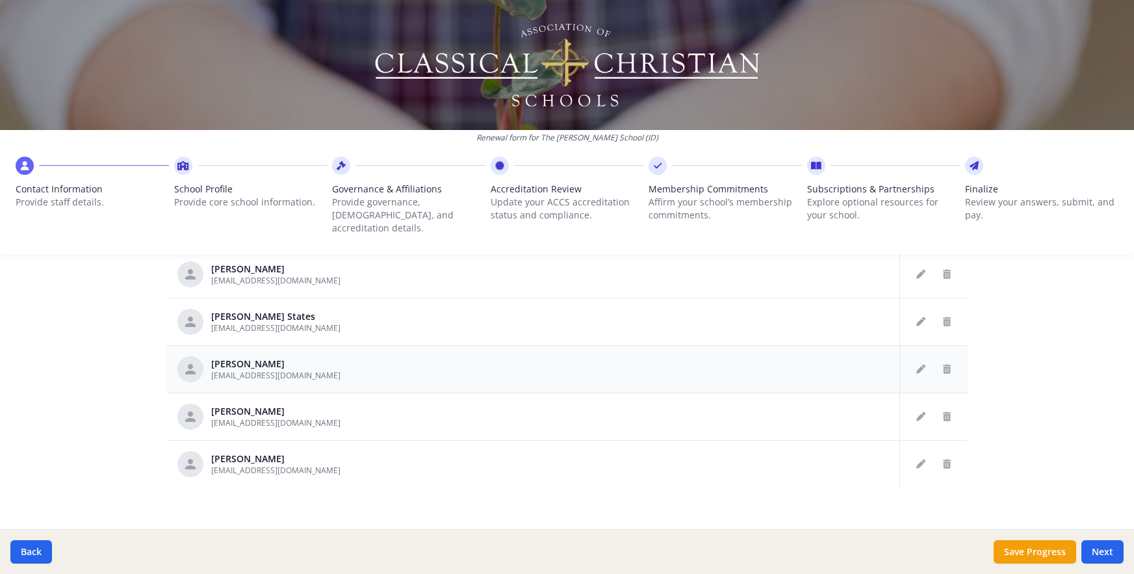
scroll to position [2270, 0]
click at [937, 363] on button "Delete staff" at bounding box center [947, 369] width 21 height 21
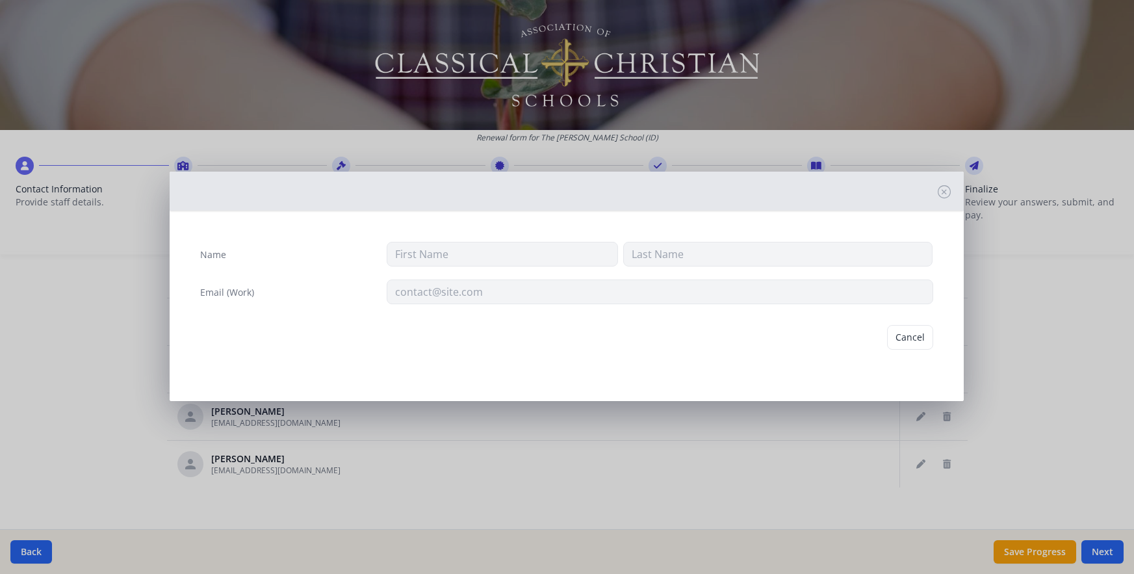
type input "[PERSON_NAME]"
type input "[EMAIL_ADDRESS][DOMAIN_NAME]"
click at [917, 341] on button "Delete" at bounding box center [911, 337] width 45 height 25
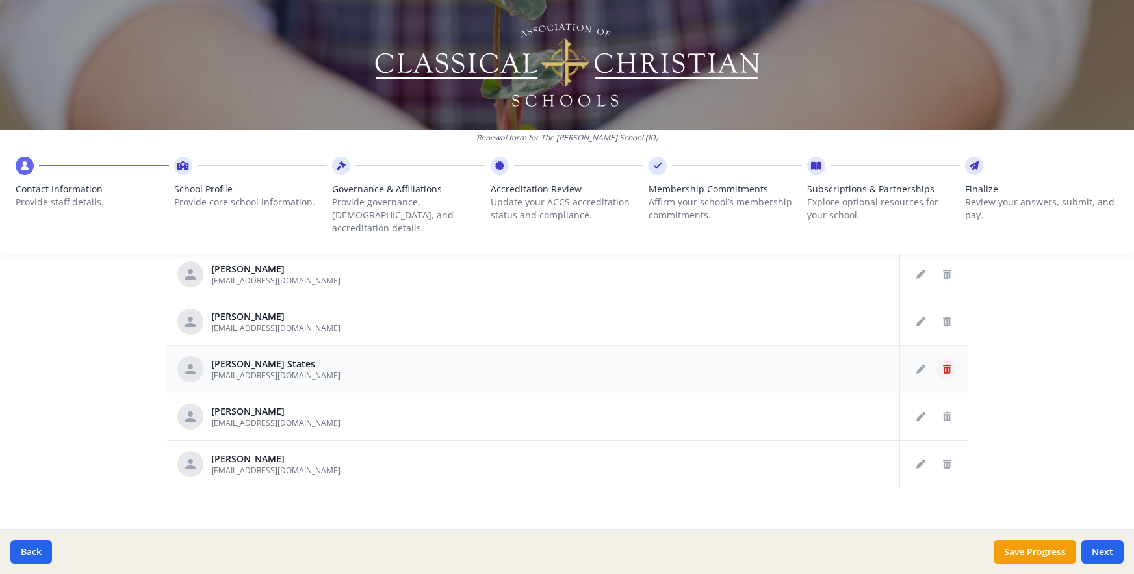
scroll to position [2175, 0]
click at [937, 361] on button "Delete staff" at bounding box center [947, 369] width 21 height 21
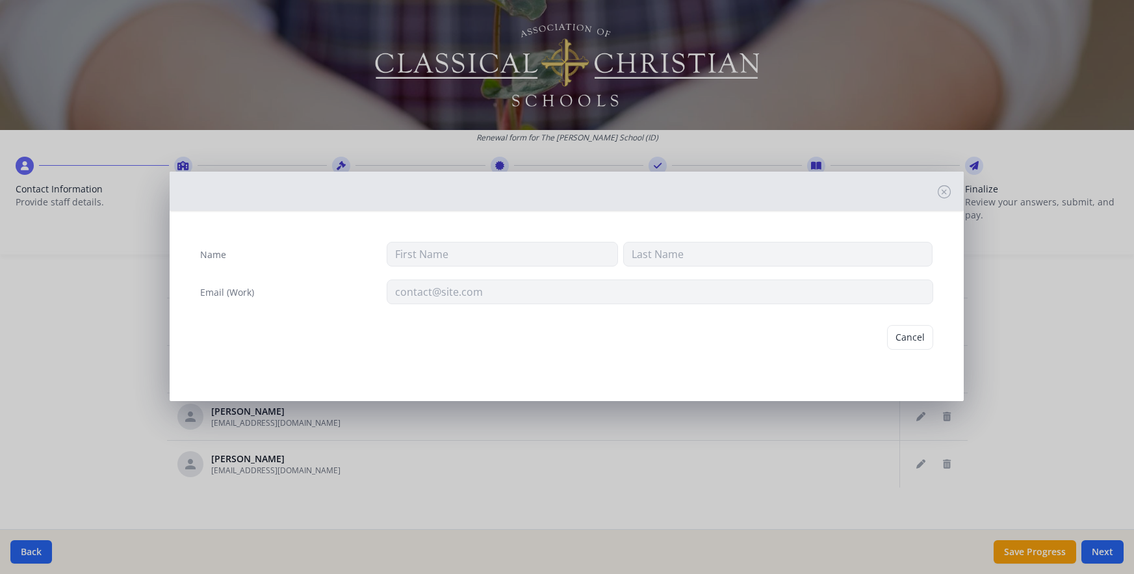
type input "[PERSON_NAME]"
type input "States"
type input "[EMAIL_ADDRESS][DOMAIN_NAME]"
click at [915, 339] on button "Delete" at bounding box center [911, 337] width 45 height 25
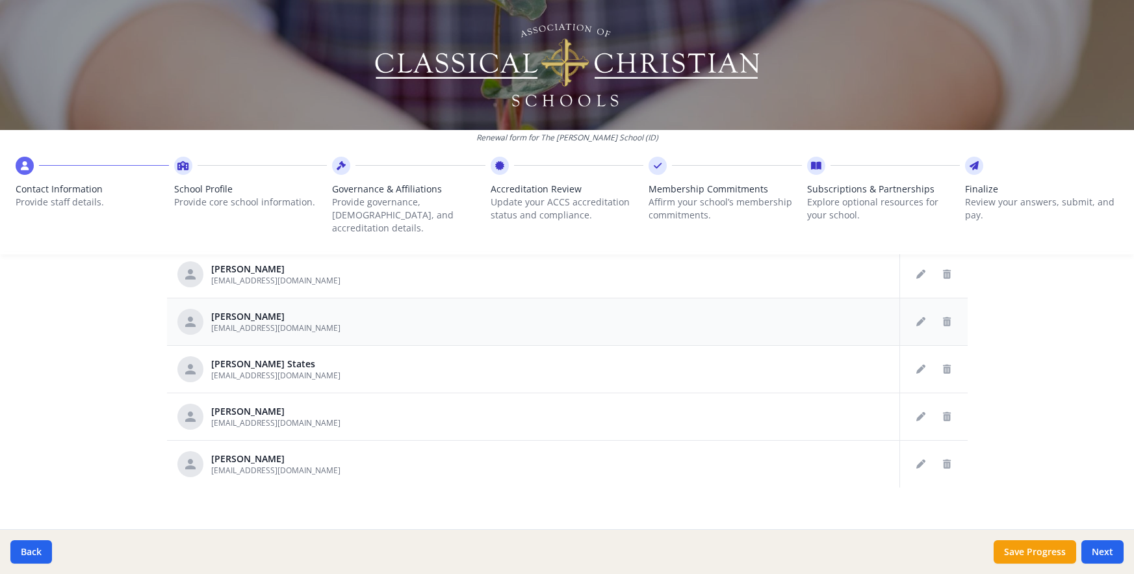
scroll to position [2128, 0]
click at [943, 365] on icon "Delete staff" at bounding box center [947, 369] width 8 height 9
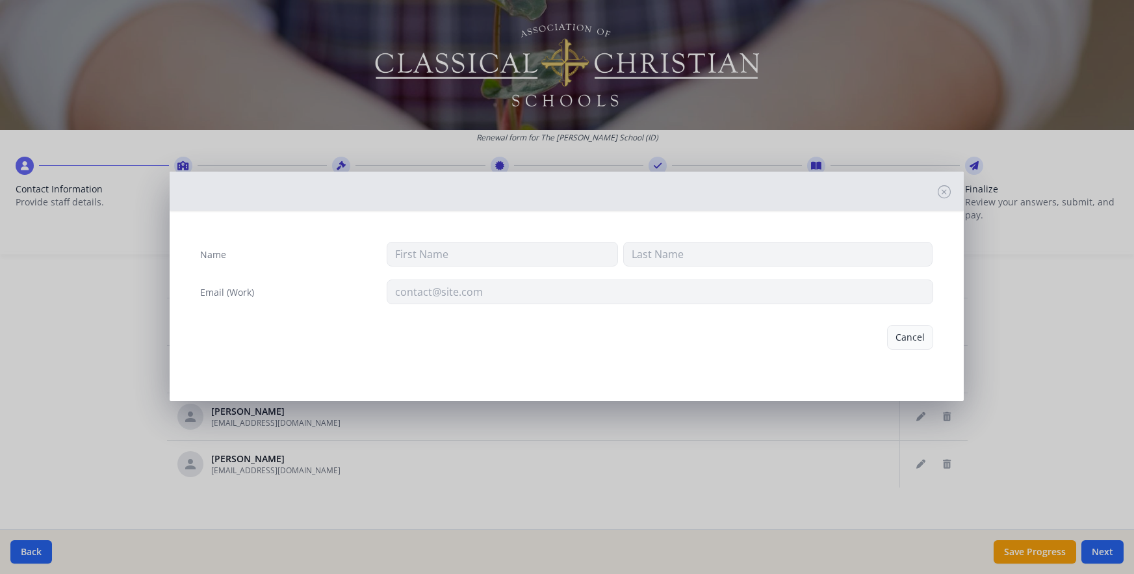
type input "Savannah"
type input "Stame"
type input "[EMAIL_ADDRESS][DOMAIN_NAME]"
click at [908, 339] on button "Delete" at bounding box center [911, 337] width 45 height 25
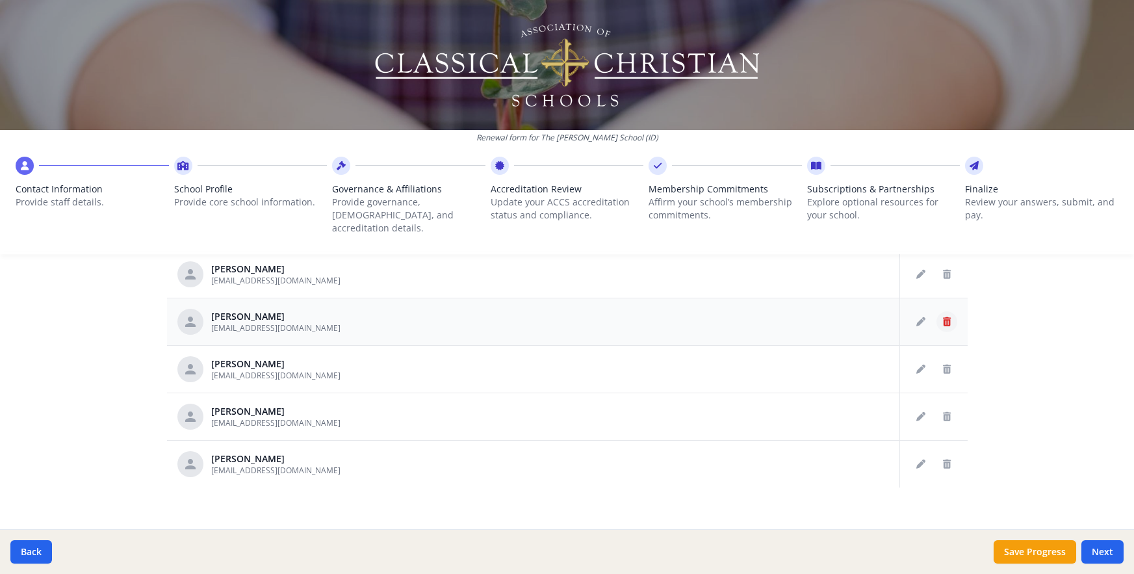
scroll to position [2033, 0]
click at [943, 365] on icon "Delete staff" at bounding box center [947, 369] width 8 height 9
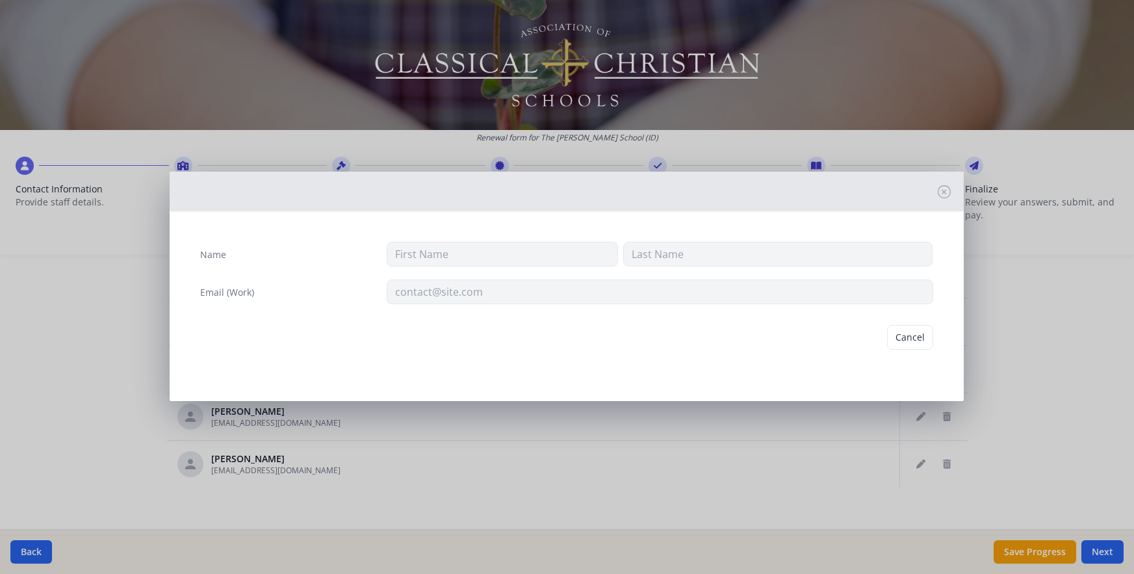
type input "[PERSON_NAME]"
type input "Spoon"
type input "[EMAIL_ADDRESS][DOMAIN_NAME]"
click at [908, 335] on button "Delete" at bounding box center [911, 337] width 45 height 25
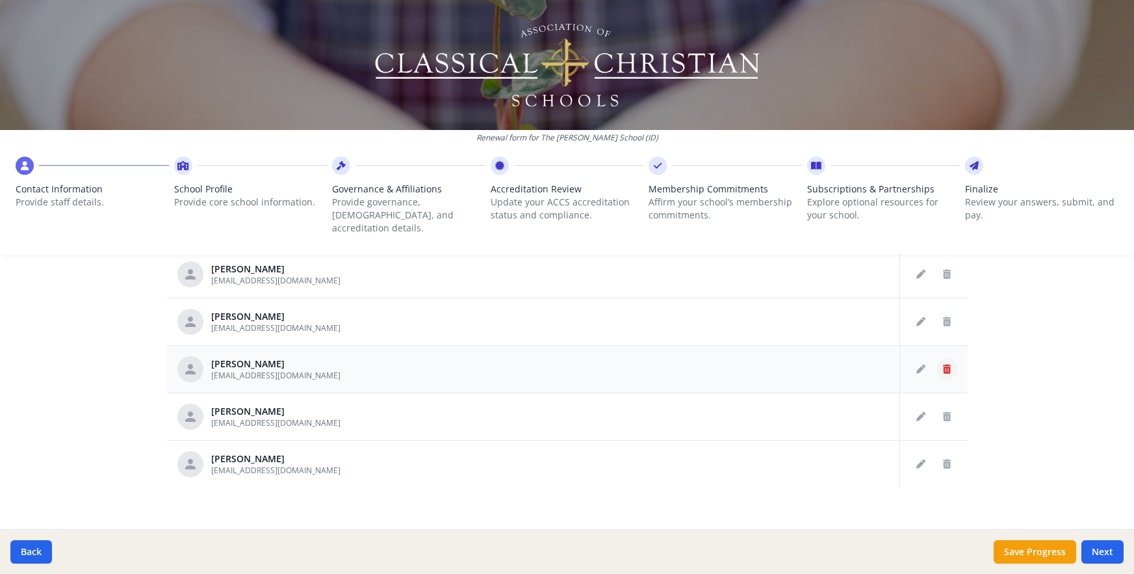
scroll to position [1938, 0]
click at [943, 365] on icon "Delete staff" at bounding box center [947, 369] width 8 height 9
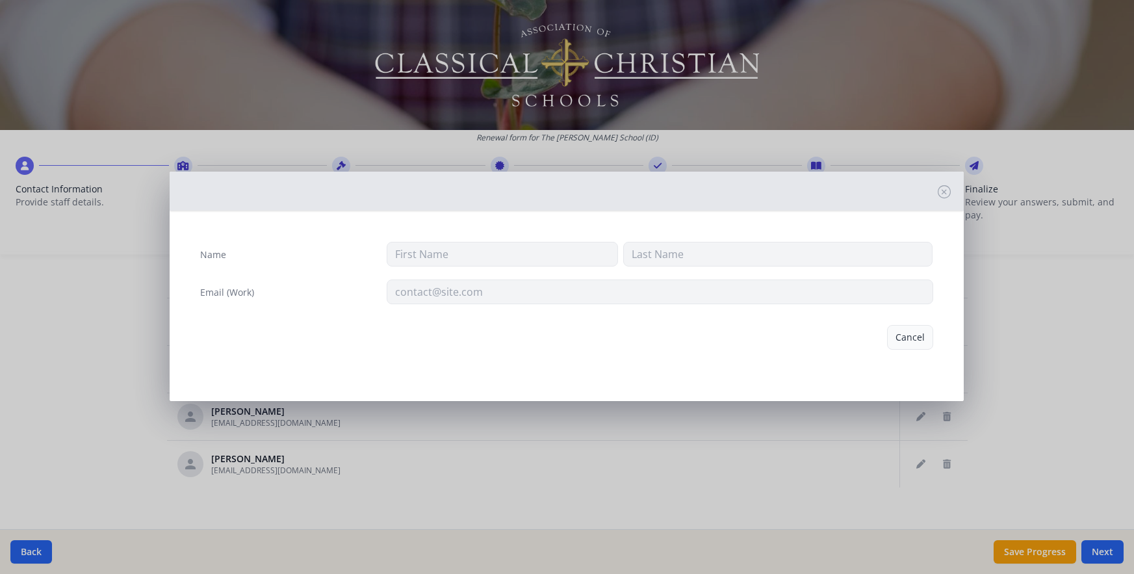
type input "[PERSON_NAME]"
type input "[EMAIL_ADDRESS][DOMAIN_NAME]"
click at [915, 341] on button "Delete" at bounding box center [911, 337] width 45 height 25
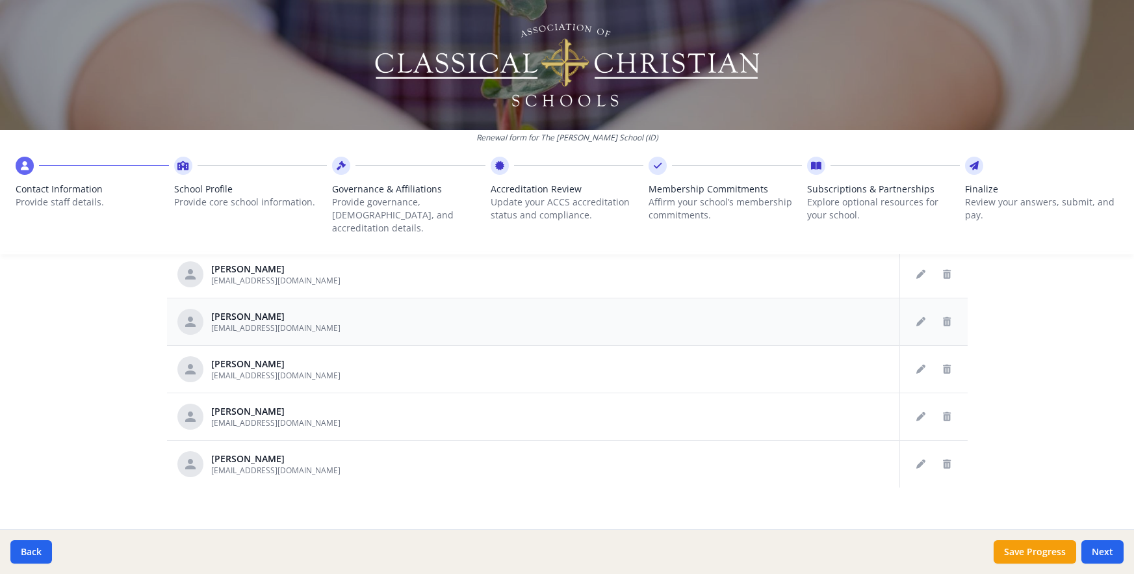
scroll to position [1843, 0]
click at [943, 365] on icon "Delete staff" at bounding box center [947, 369] width 8 height 9
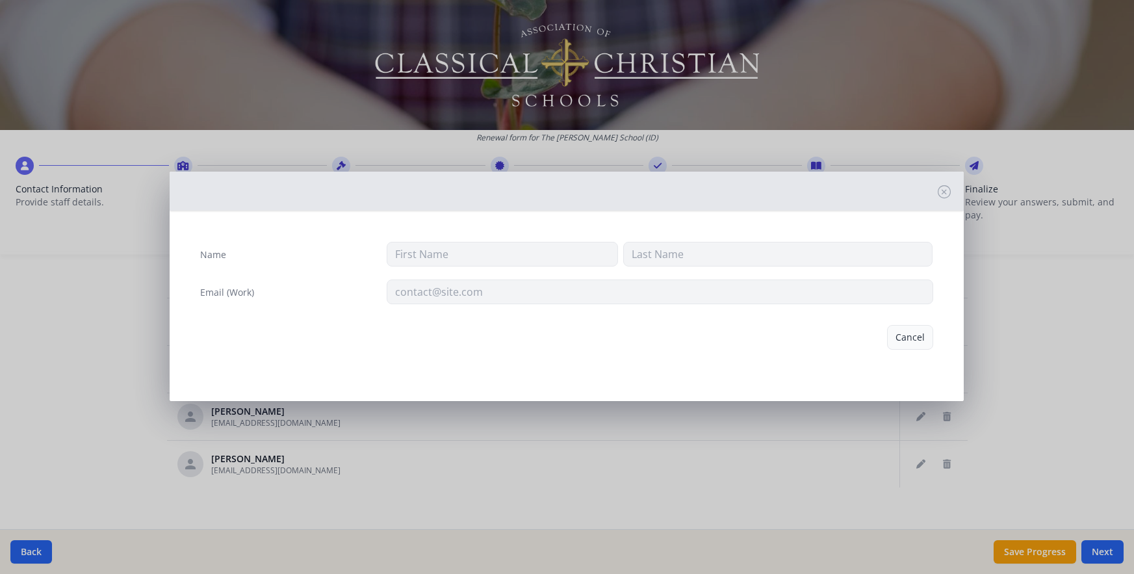
type input "[PERSON_NAME]"
type input "[EMAIL_ADDRESS][DOMAIN_NAME]"
click at [907, 336] on button "Delete" at bounding box center [911, 337] width 45 height 25
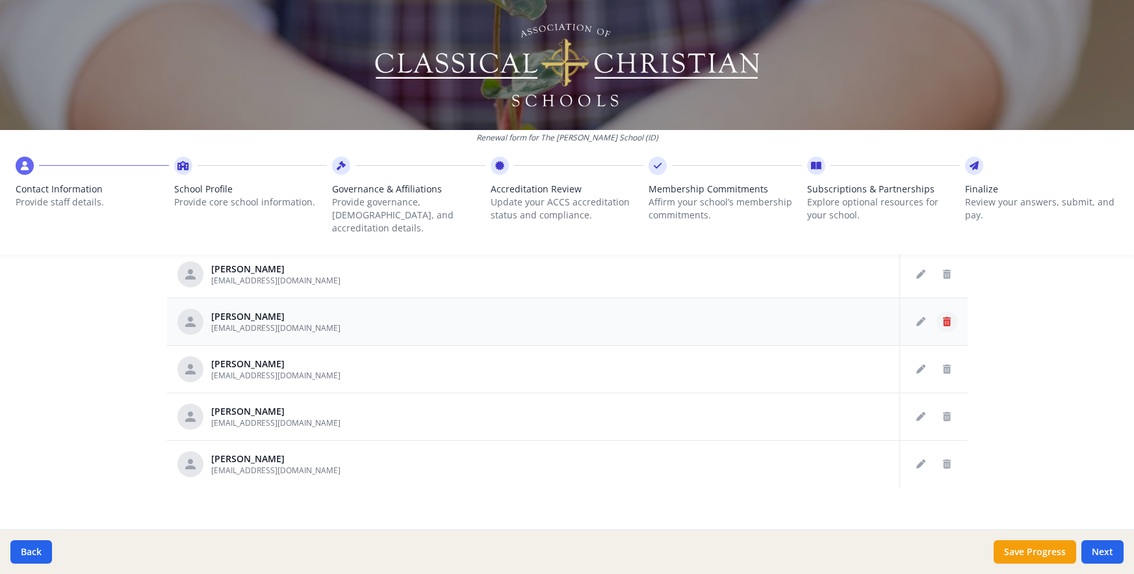
scroll to position [1796, 0]
click at [943, 365] on icon "Delete staff" at bounding box center [947, 369] width 8 height 9
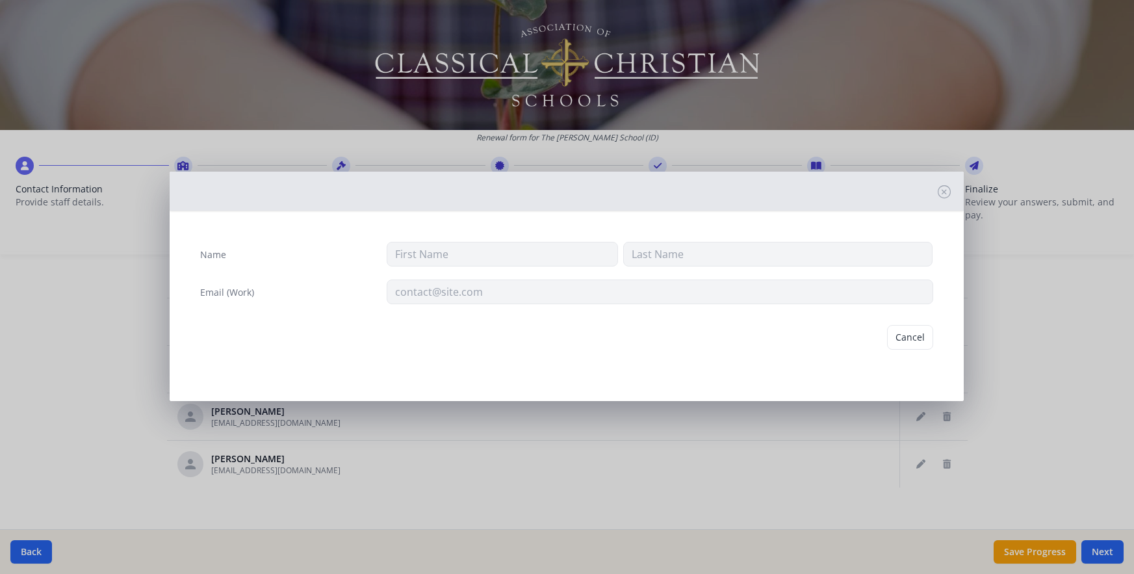
type input "[PERSON_NAME]"
type input "[EMAIL_ADDRESS][DOMAIN_NAME]"
click at [910, 339] on button "Delete" at bounding box center [911, 337] width 45 height 25
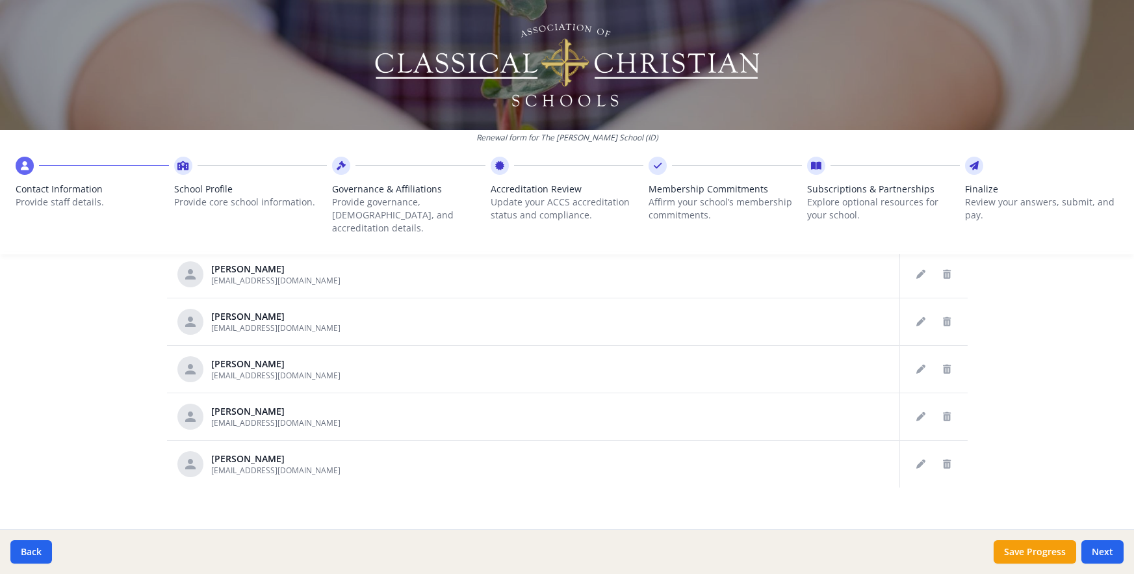
scroll to position [1701, 0]
click at [943, 365] on icon "Delete staff" at bounding box center [947, 369] width 8 height 9
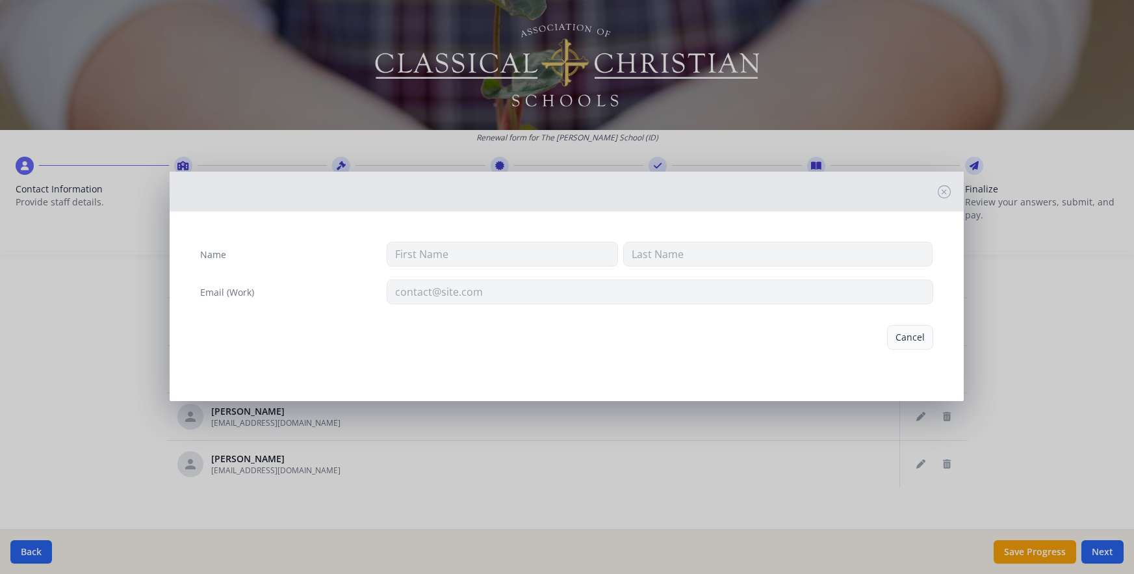
type input "[PERSON_NAME]"
type input "[EMAIL_ADDRESS][DOMAIN_NAME]"
click at [911, 341] on button "Delete" at bounding box center [911, 337] width 45 height 25
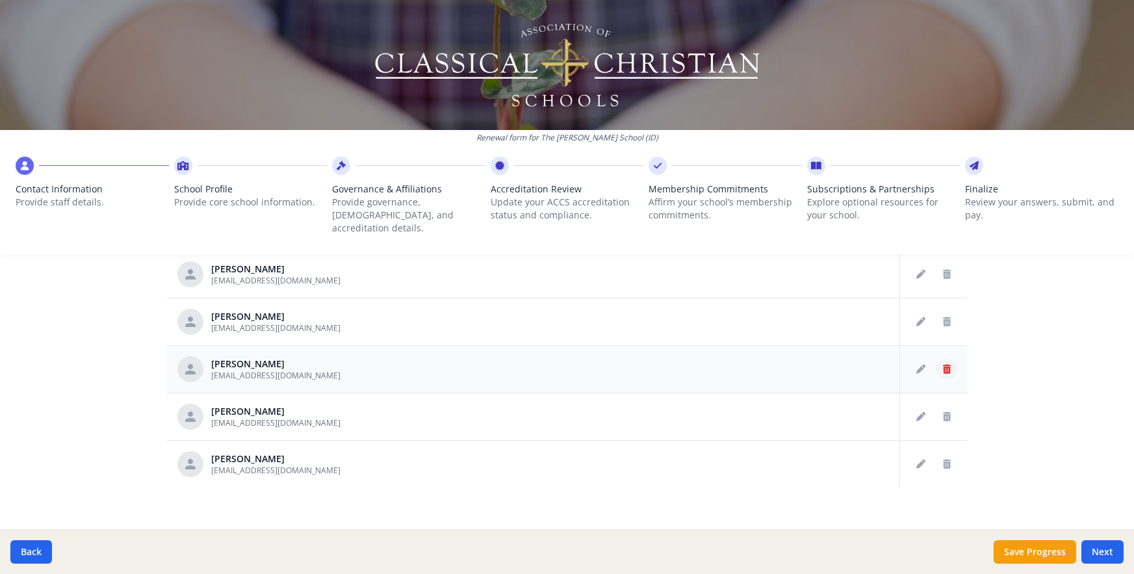
scroll to position [1606, 0]
click at [943, 365] on icon "Delete staff" at bounding box center [947, 369] width 8 height 9
type input "[PERSON_NAME]"
type input "[EMAIL_ADDRESS][DOMAIN_NAME]"
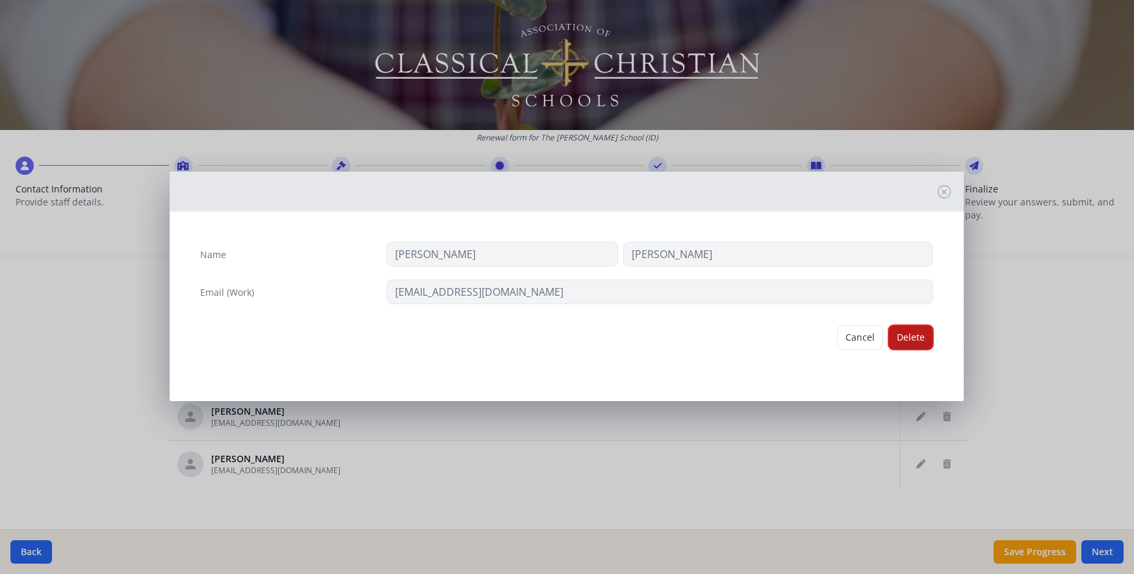
click at [917, 342] on button "Delete" at bounding box center [911, 337] width 45 height 25
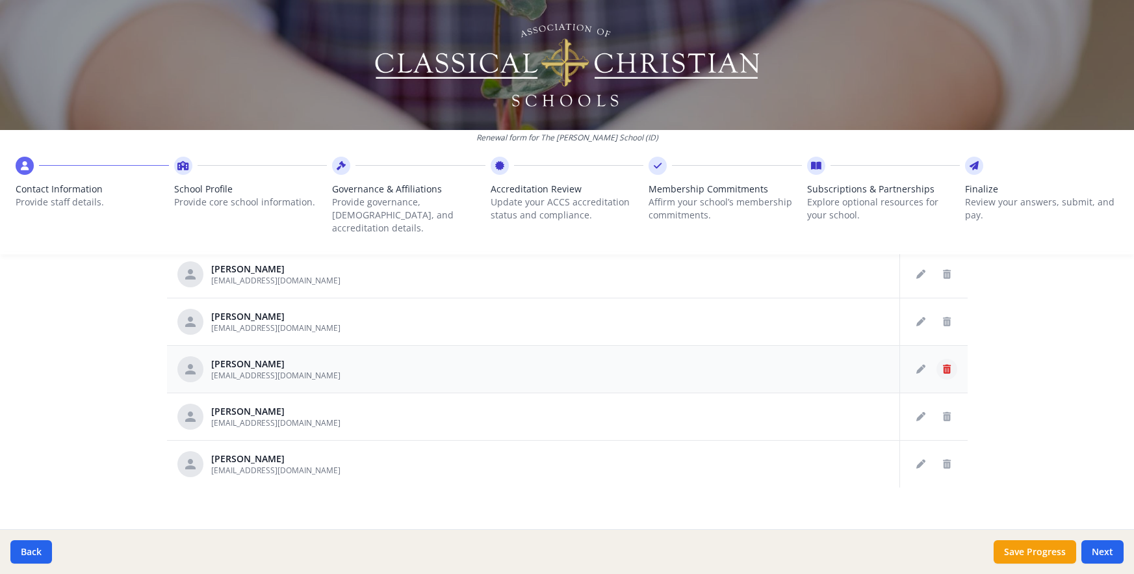
scroll to position [1511, 0]
click at [943, 365] on icon "Delete staff" at bounding box center [947, 369] width 8 height 9
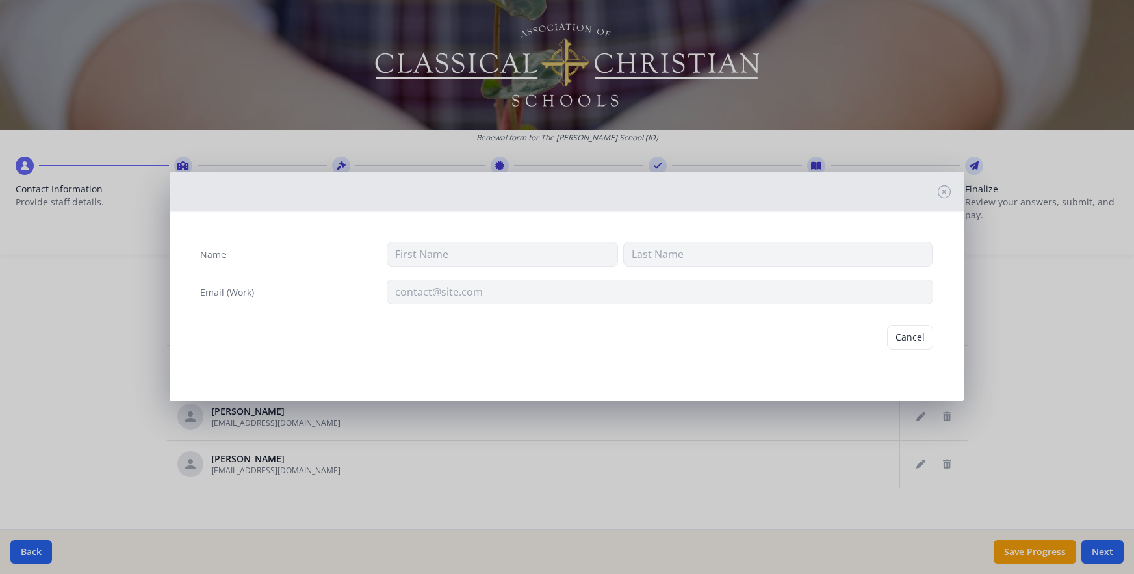
type input "[PERSON_NAME]"
type input "[EMAIL_ADDRESS][DOMAIN_NAME]"
click at [913, 336] on button "Delete" at bounding box center [911, 337] width 45 height 25
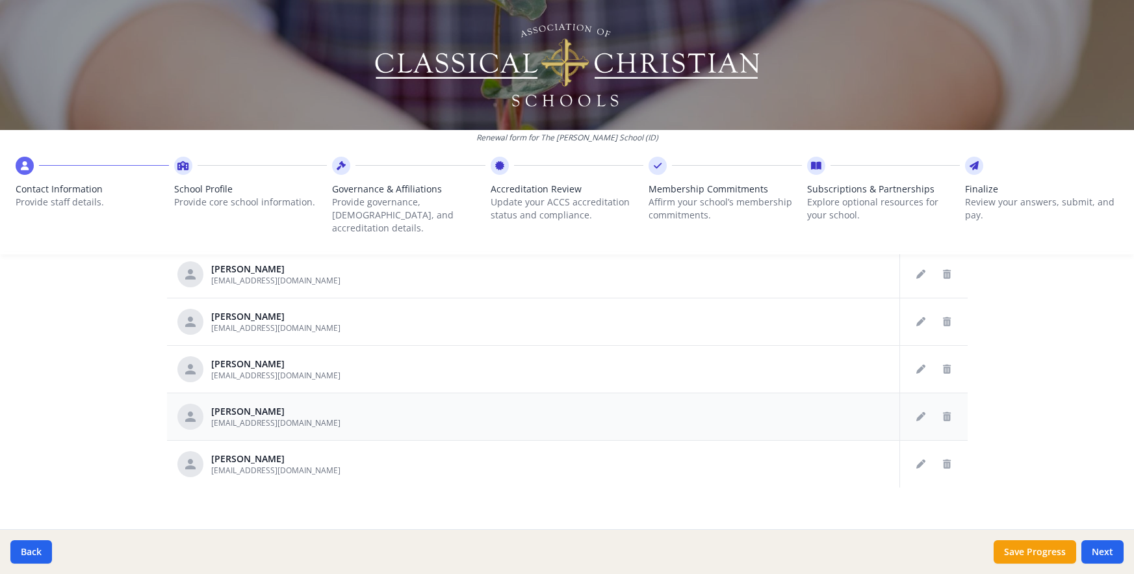
scroll to position [1416, 0]
click at [943, 412] on icon "Delete staff" at bounding box center [947, 416] width 8 height 9
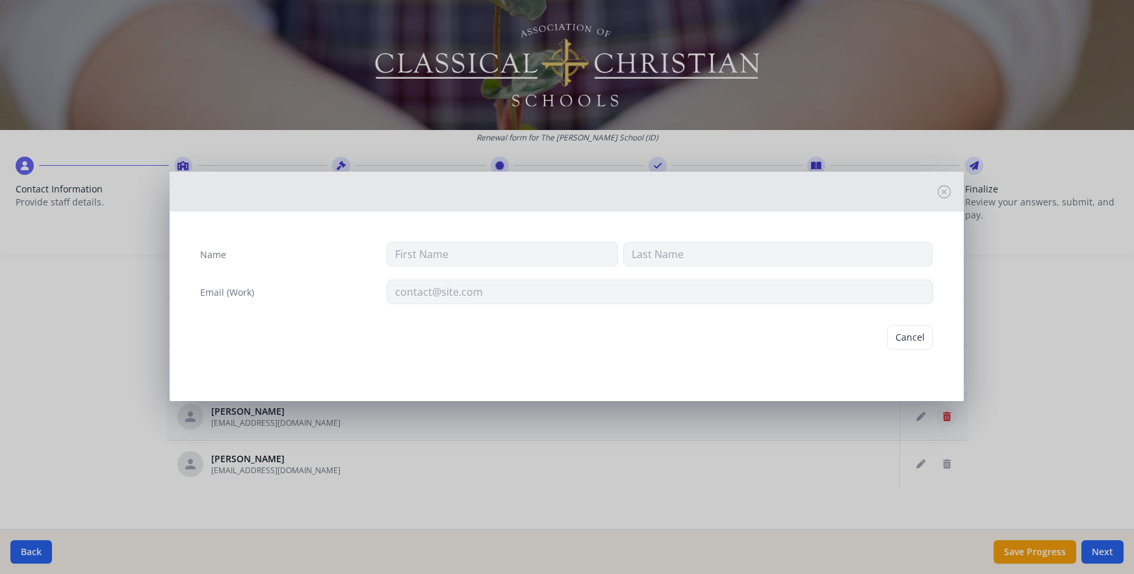
type input "[PERSON_NAME]"
type input "[EMAIL_ADDRESS][DOMAIN_NAME]"
click at [906, 332] on button "Delete" at bounding box center [911, 337] width 45 height 25
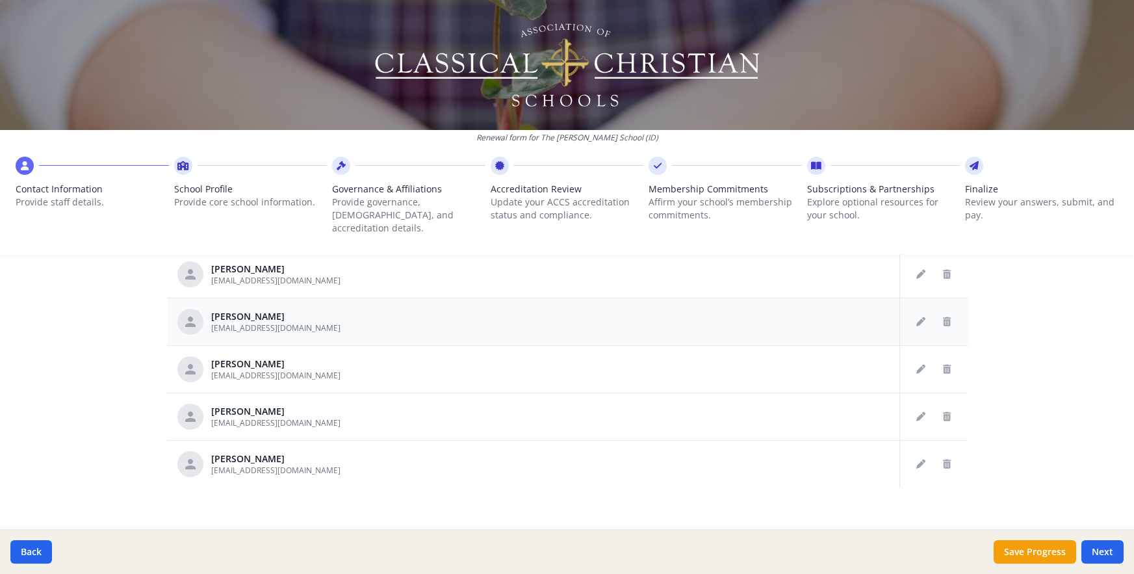
scroll to position [1321, 0]
click at [943, 365] on icon "Delete staff" at bounding box center [947, 369] width 8 height 9
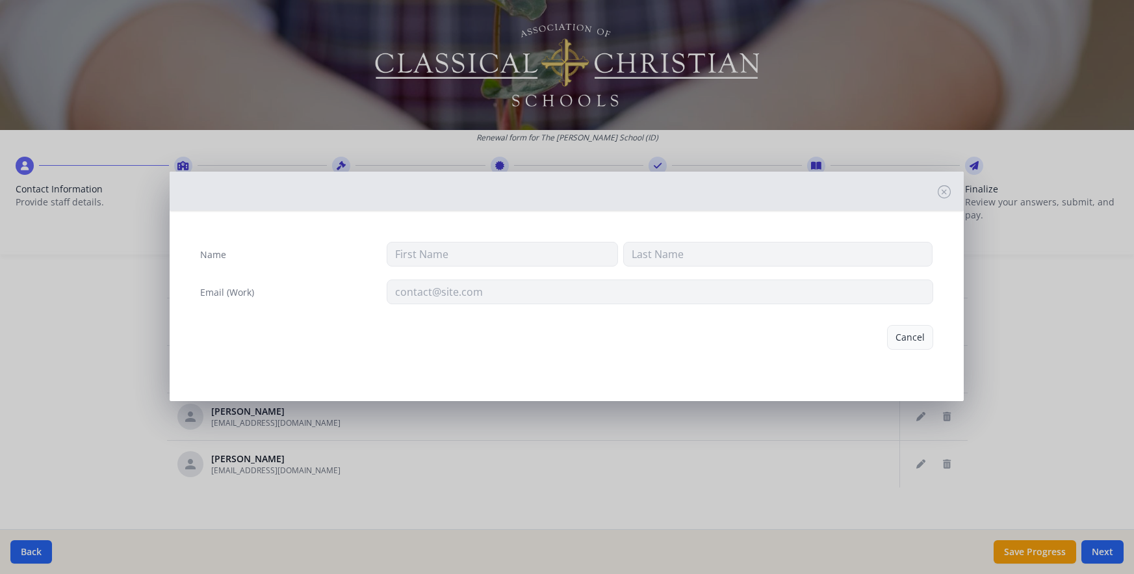
type input "[PERSON_NAME]"
type input "[EMAIL_ADDRESS][DOMAIN_NAME]"
click at [916, 337] on button "Delete" at bounding box center [911, 337] width 45 height 25
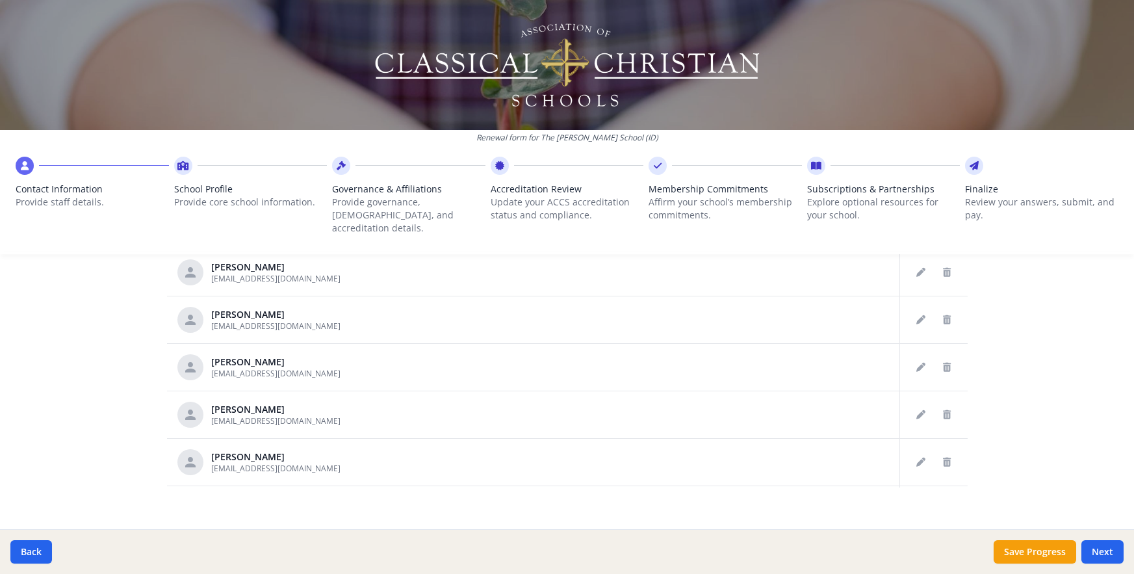
scroll to position [1237, 0]
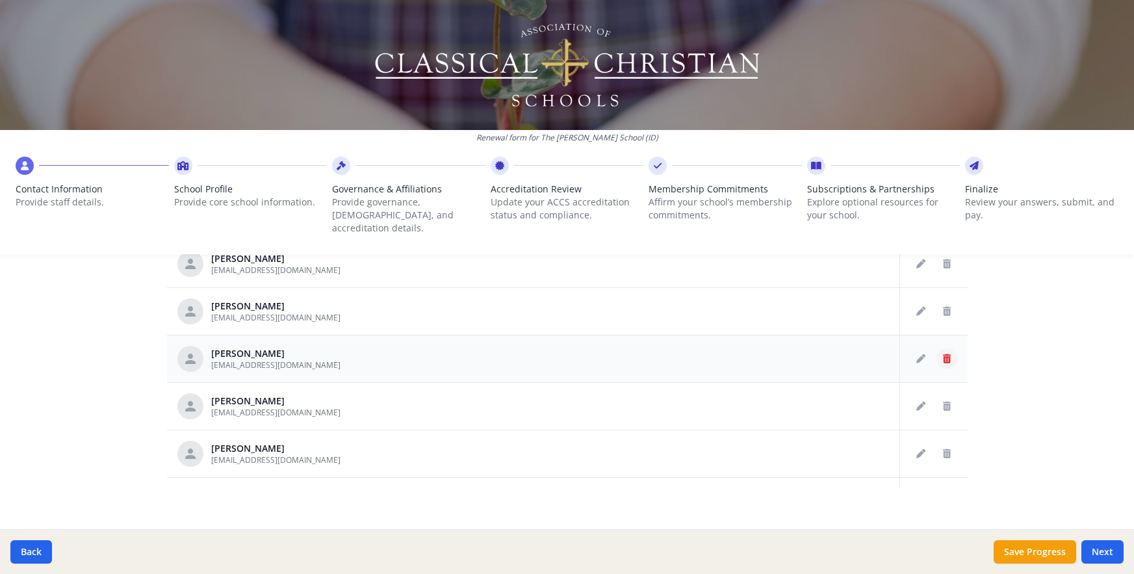
click at [943, 354] on icon "Delete staff" at bounding box center [947, 358] width 8 height 9
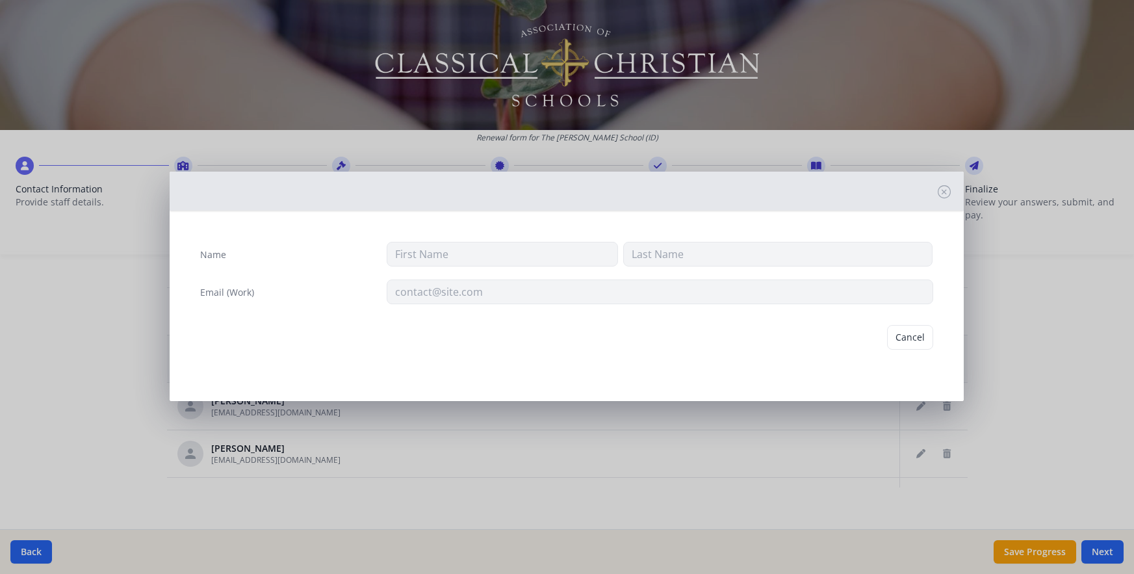
type input "[PERSON_NAME]"
type input "[EMAIL_ADDRESS][DOMAIN_NAME]"
click at [924, 340] on button "Delete" at bounding box center [911, 337] width 45 height 25
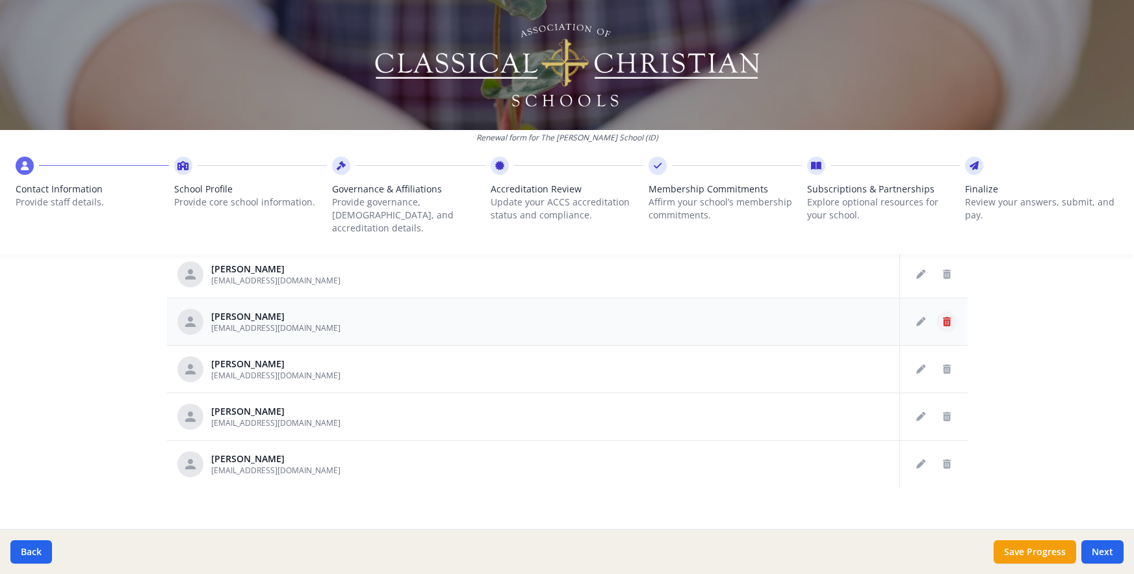
scroll to position [1094, 0]
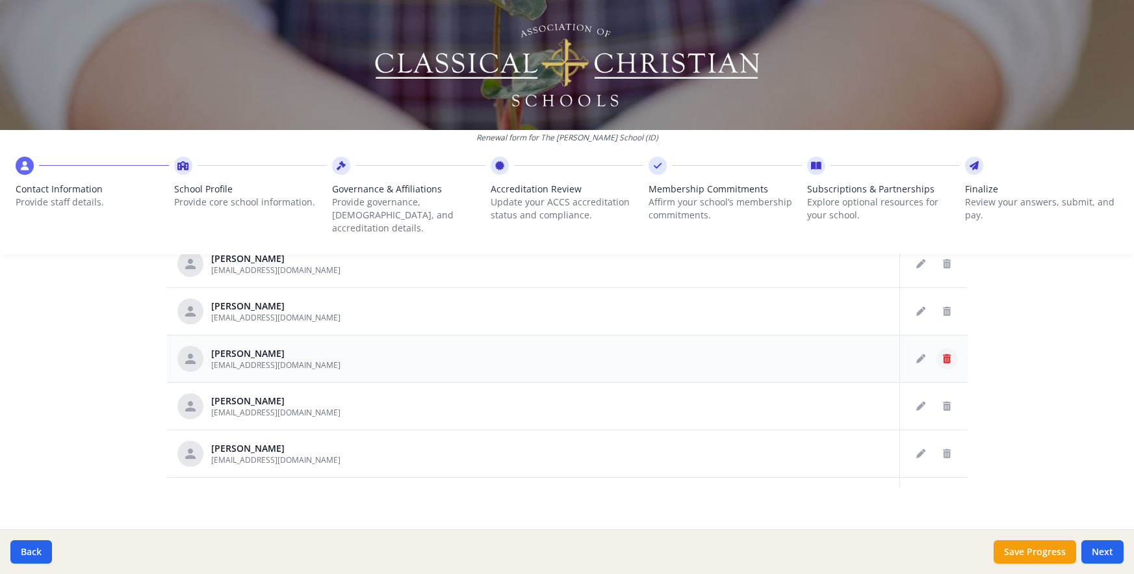
click at [943, 354] on icon "Delete staff" at bounding box center [947, 358] width 8 height 9
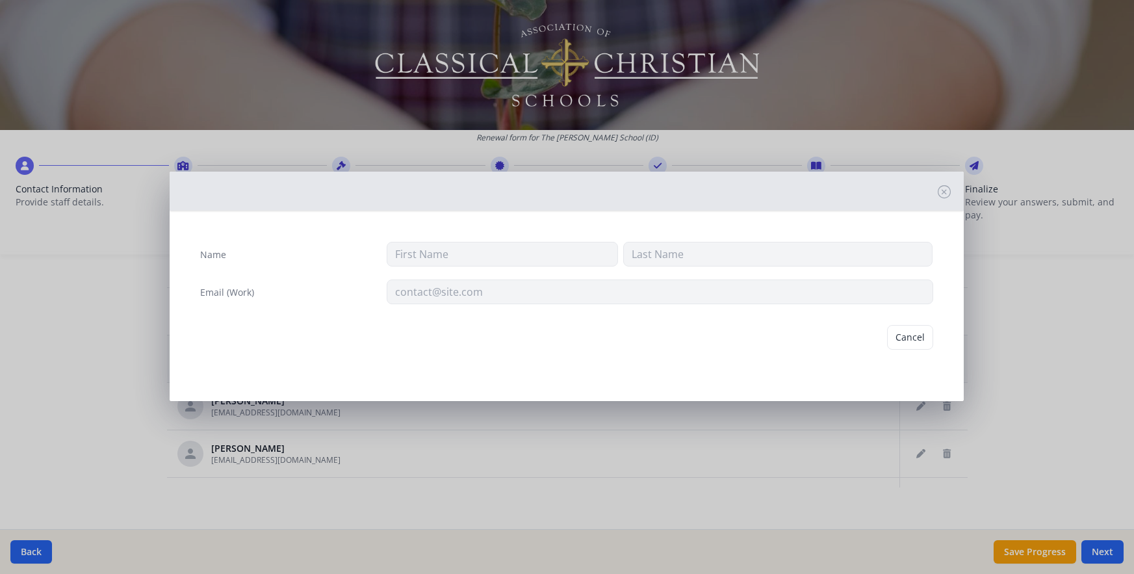
type input "[PERSON_NAME]"
type input "[EMAIL_ADDRESS][DOMAIN_NAME]"
click at [928, 341] on button "Delete" at bounding box center [911, 337] width 45 height 25
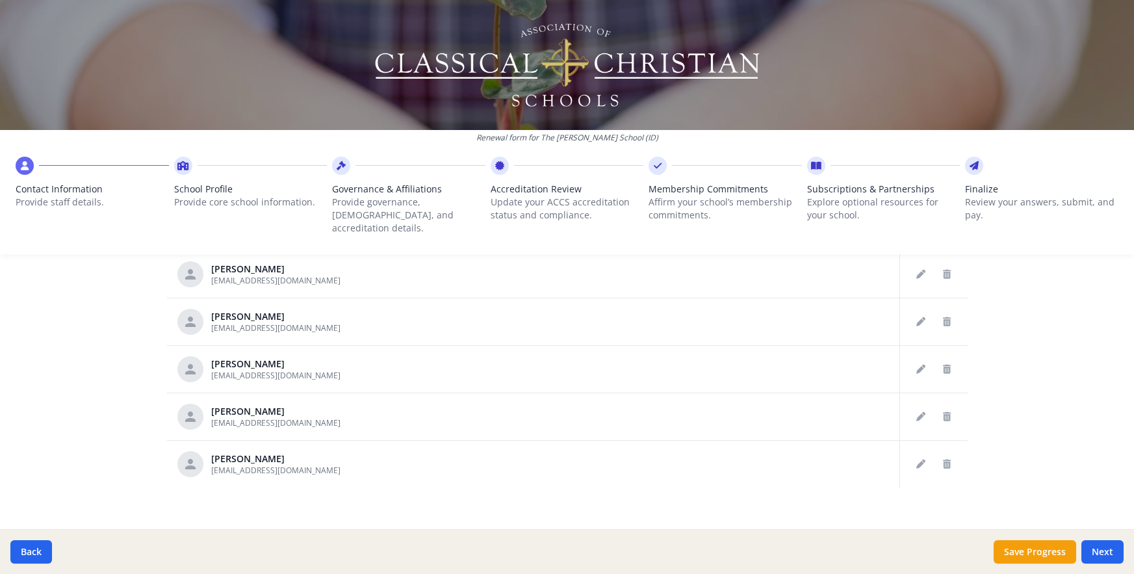
scroll to position [999, 0]
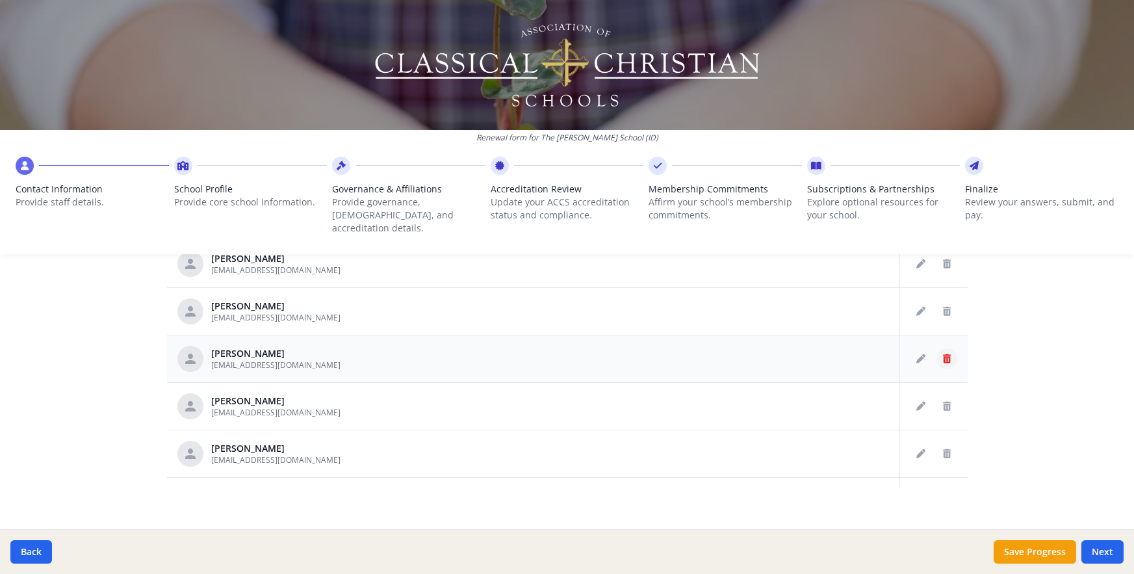
click at [943, 354] on icon "Delete staff" at bounding box center [947, 358] width 8 height 9
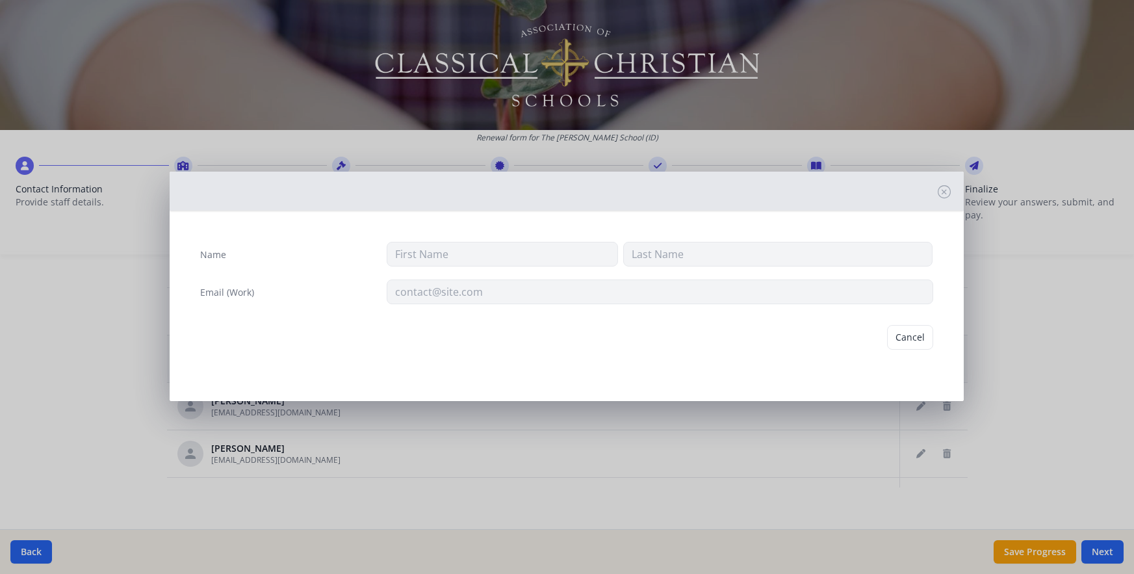
type input "[PERSON_NAME]"
type input "[EMAIL_ADDRESS][DOMAIN_NAME]"
click at [920, 334] on button "Delete" at bounding box center [911, 337] width 45 height 25
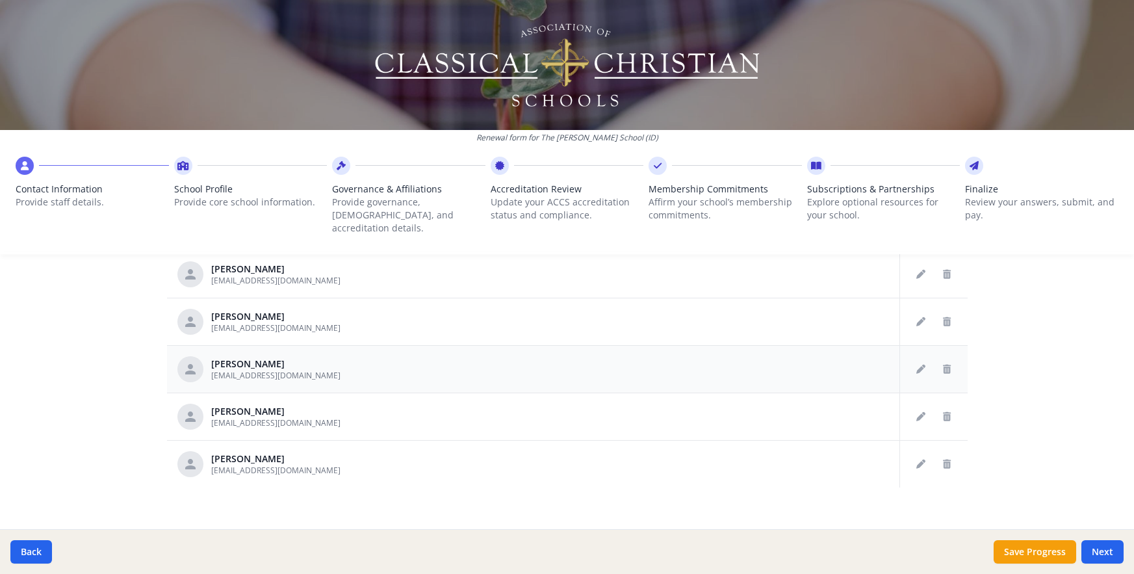
scroll to position [989, 0]
click at [930, 345] on td at bounding box center [934, 368] width 68 height 47
click at [937, 359] on button "Delete staff" at bounding box center [947, 369] width 21 height 21
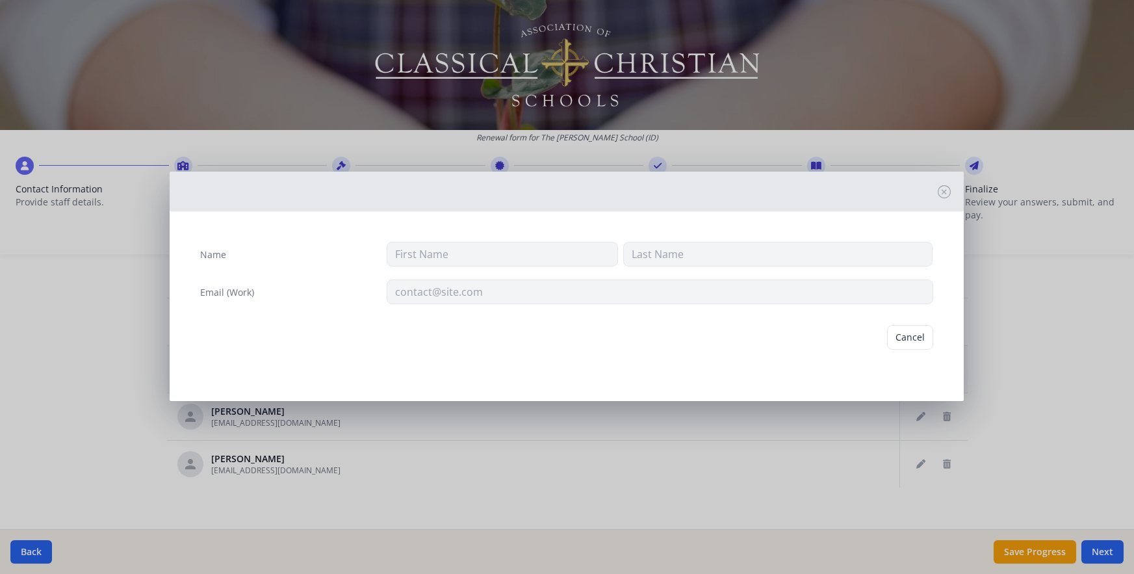
type input "Abby"
type input "[PERSON_NAME]"
type input "[EMAIL_ADDRESS][DOMAIN_NAME]"
click at [921, 341] on button "Delete" at bounding box center [911, 337] width 45 height 25
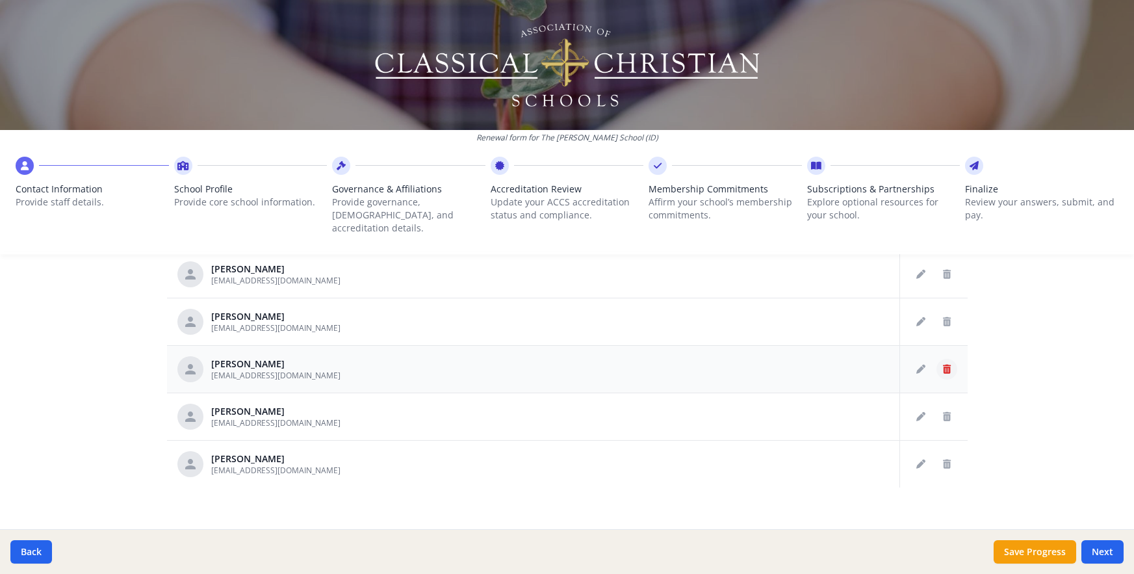
scroll to position [894, 0]
click at [937, 359] on button "Delete staff" at bounding box center [947, 369] width 21 height 21
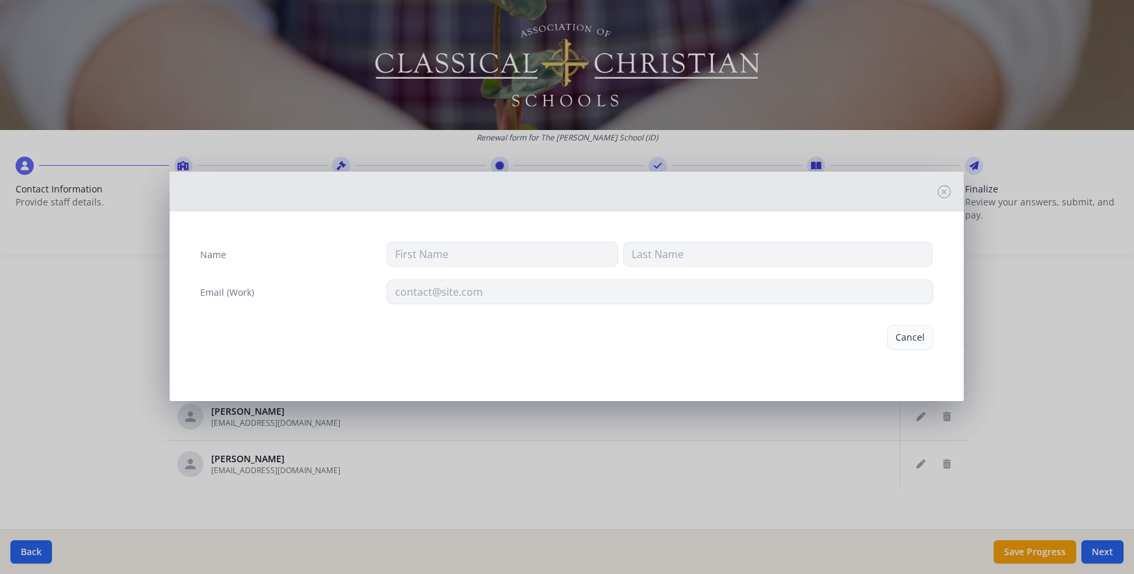
type input "[PERSON_NAME]"
type input "[EMAIL_ADDRESS][DOMAIN_NAME]"
click at [916, 340] on button "Delete" at bounding box center [911, 337] width 45 height 25
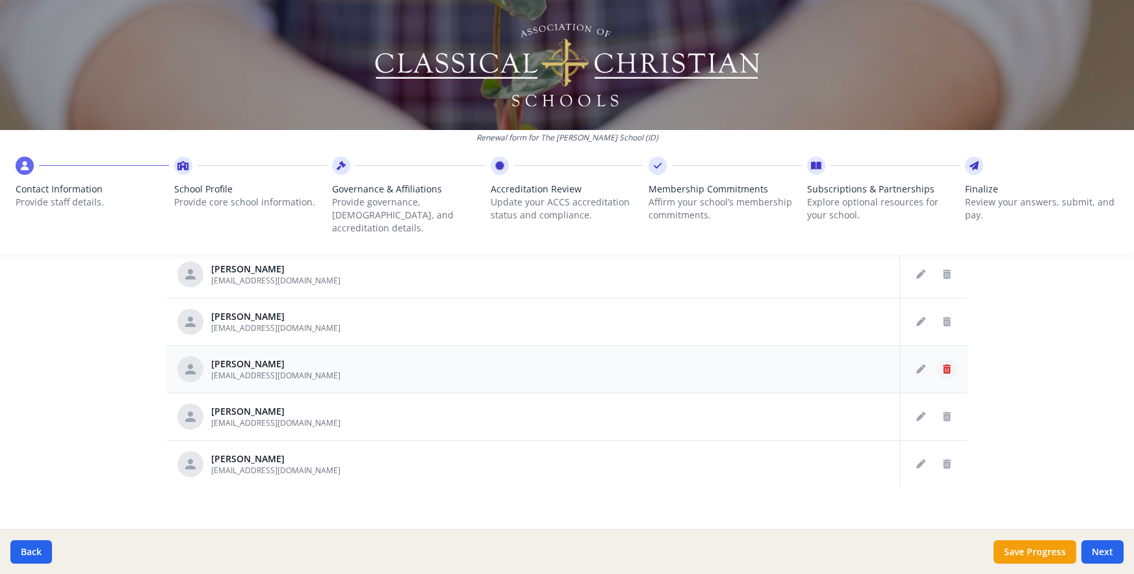
scroll to position [799, 0]
click at [943, 365] on icon "Delete staff" at bounding box center [947, 369] width 8 height 9
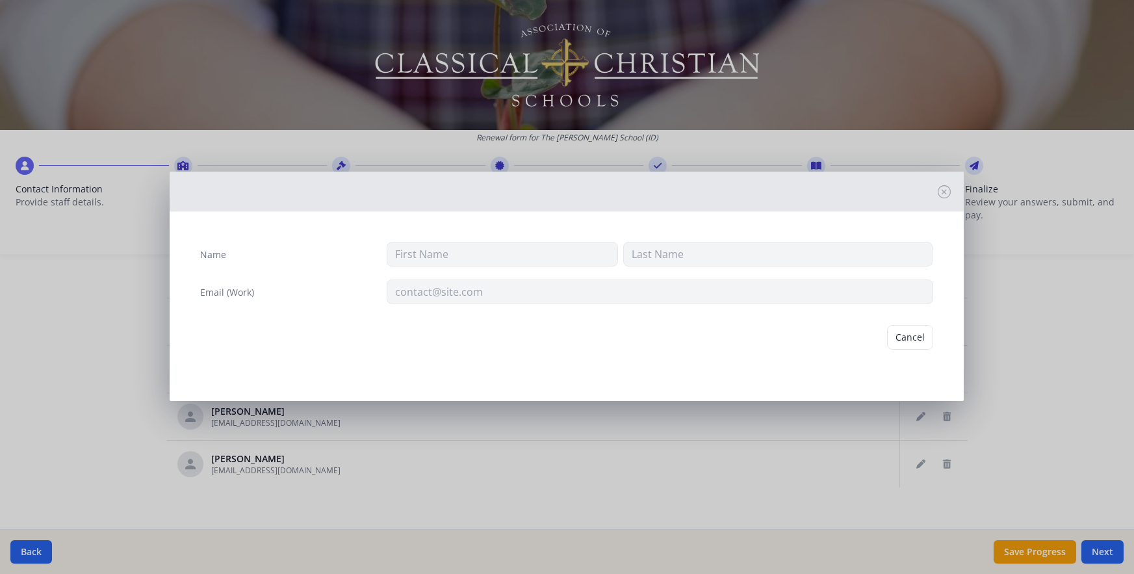
type input "[PERSON_NAME]"
type input "[EMAIL_ADDRESS][DOMAIN_NAME]"
click at [923, 337] on button "Delete" at bounding box center [911, 337] width 45 height 25
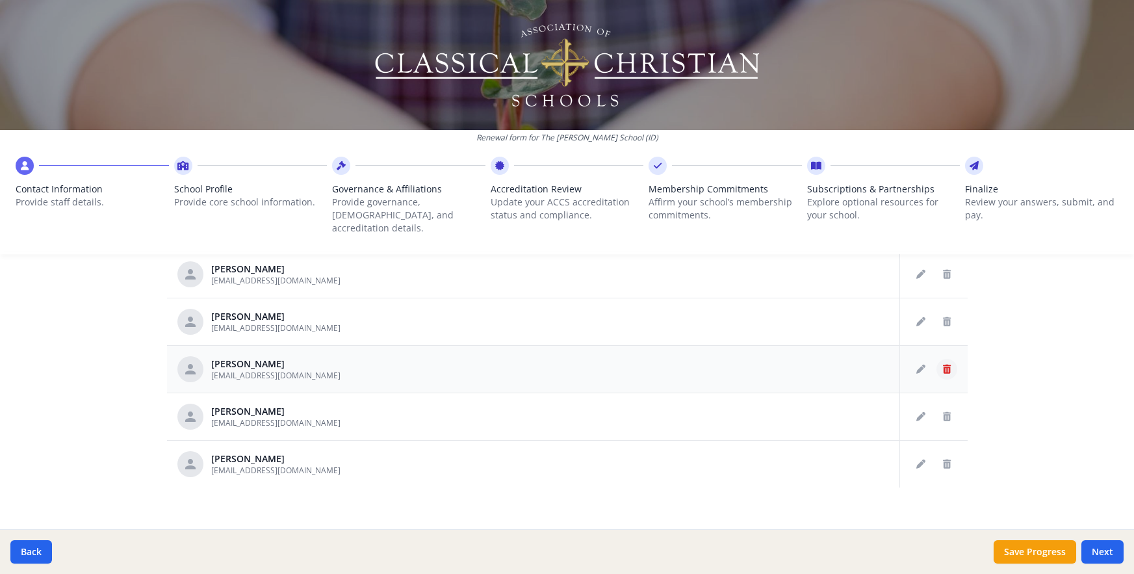
scroll to position [704, 0]
click at [943, 365] on icon "Delete staff" at bounding box center [947, 369] width 8 height 9
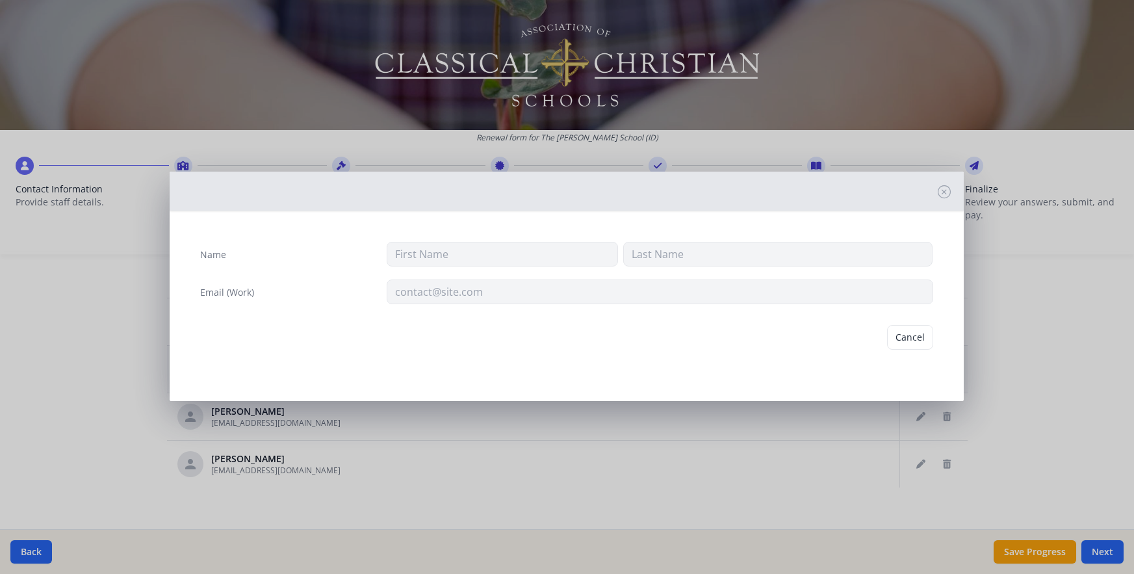
type input "[GEOGRAPHIC_DATA]"
type input "[PERSON_NAME]"
type input "[EMAIL_ADDRESS][DOMAIN_NAME]"
click at [911, 339] on button "Delete" at bounding box center [911, 337] width 45 height 25
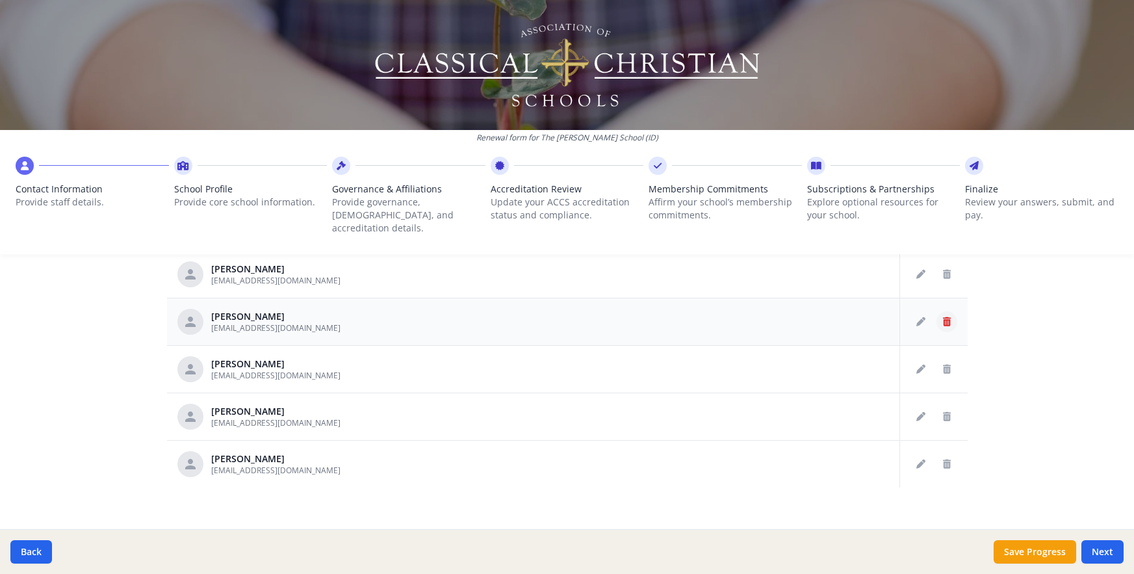
scroll to position [609, 0]
click at [943, 365] on icon "Delete staff" at bounding box center [947, 369] width 8 height 9
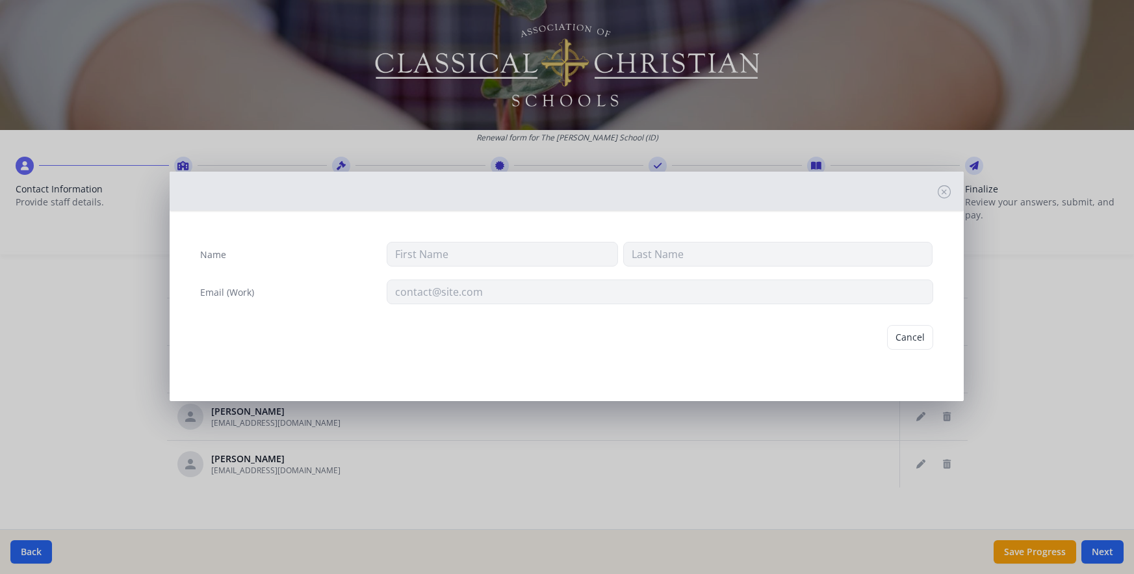
type input "[PERSON_NAME]"
type input "[EMAIL_ADDRESS][DOMAIN_NAME]"
click at [919, 339] on button "Delete" at bounding box center [911, 337] width 45 height 25
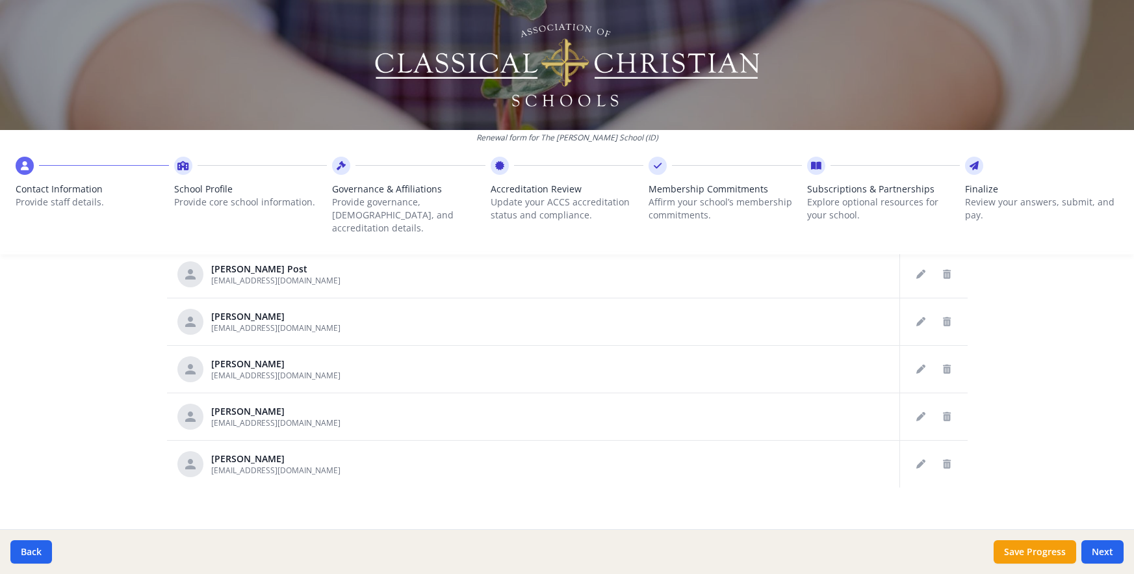
scroll to position [562, 0]
click at [937, 359] on button "Delete staff" at bounding box center [947, 369] width 21 height 21
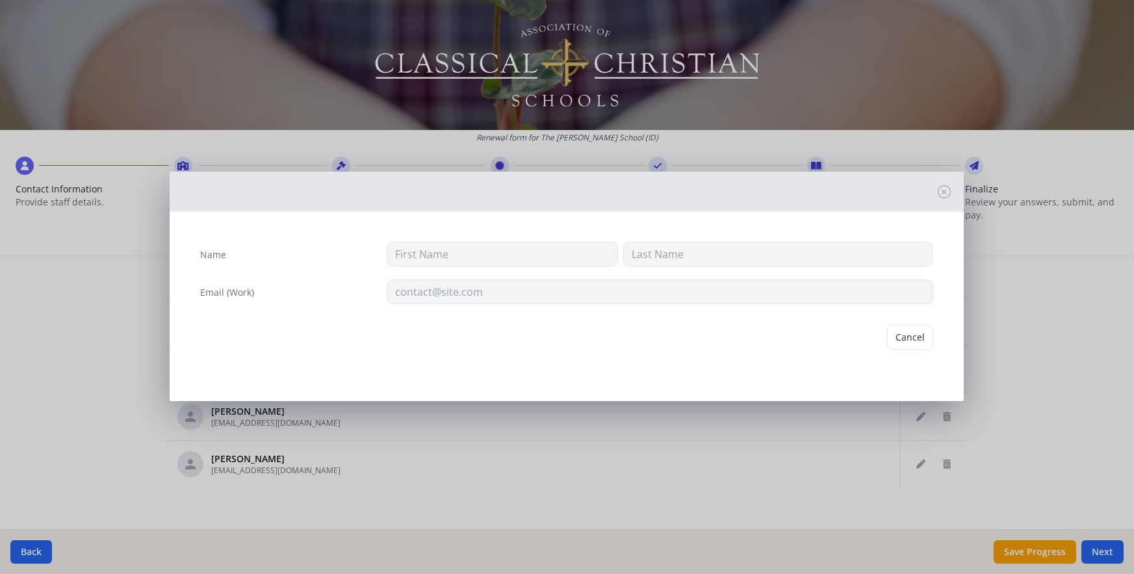
type input "[PERSON_NAME]"
type input "[EMAIL_ADDRESS][DOMAIN_NAME]"
click at [927, 339] on button "Delete" at bounding box center [911, 337] width 45 height 25
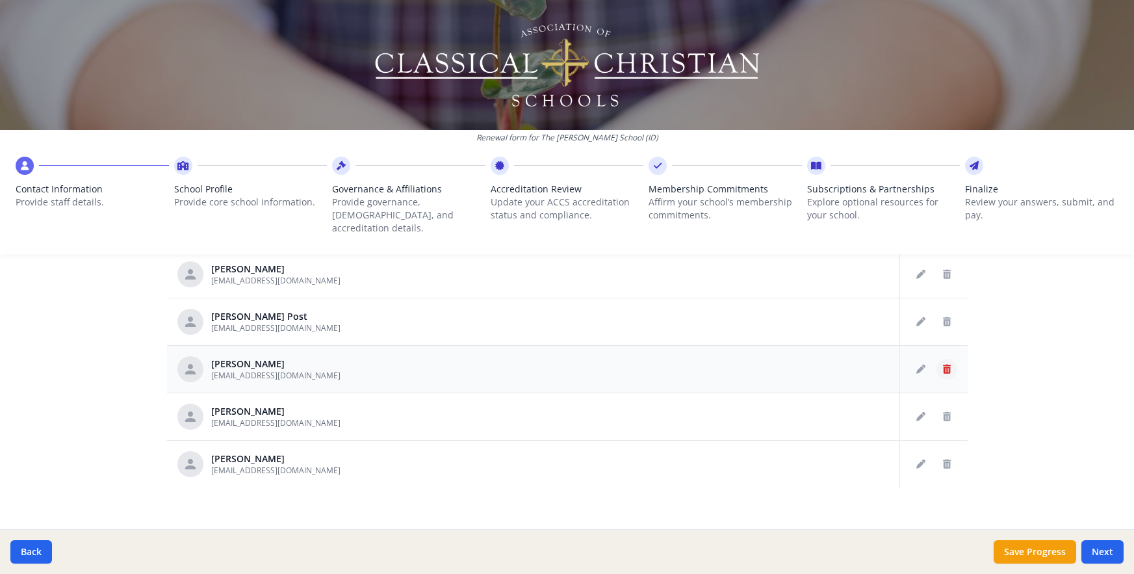
scroll to position [514, 0]
click at [943, 365] on icon "Delete staff" at bounding box center [947, 369] width 8 height 9
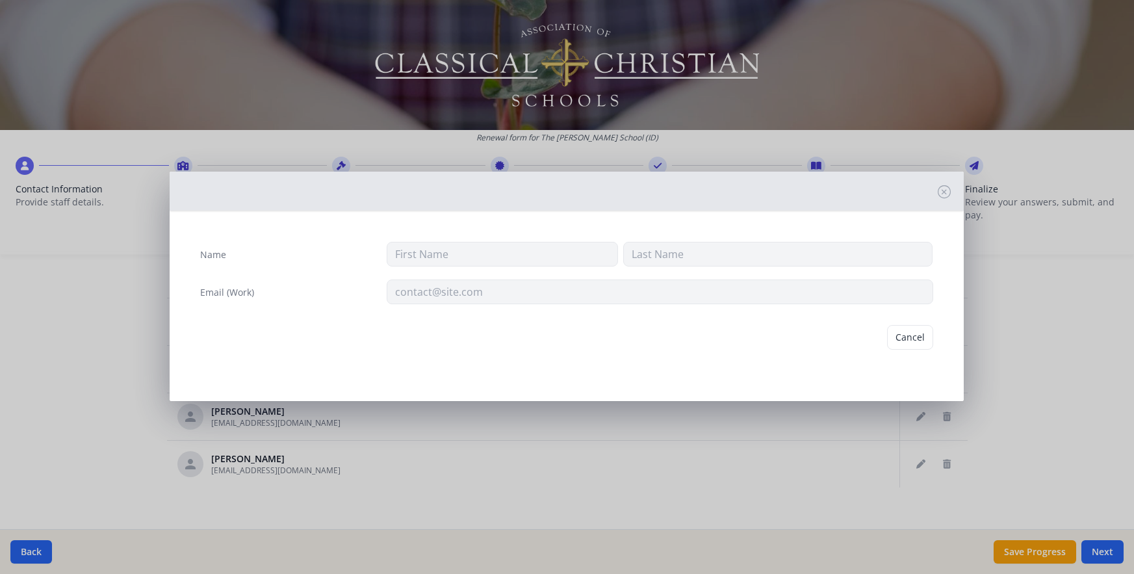
type input "Juli"
type input "Price"
type input "[EMAIL_ADDRESS][DOMAIN_NAME]"
click at [919, 339] on button "Delete" at bounding box center [911, 337] width 45 height 25
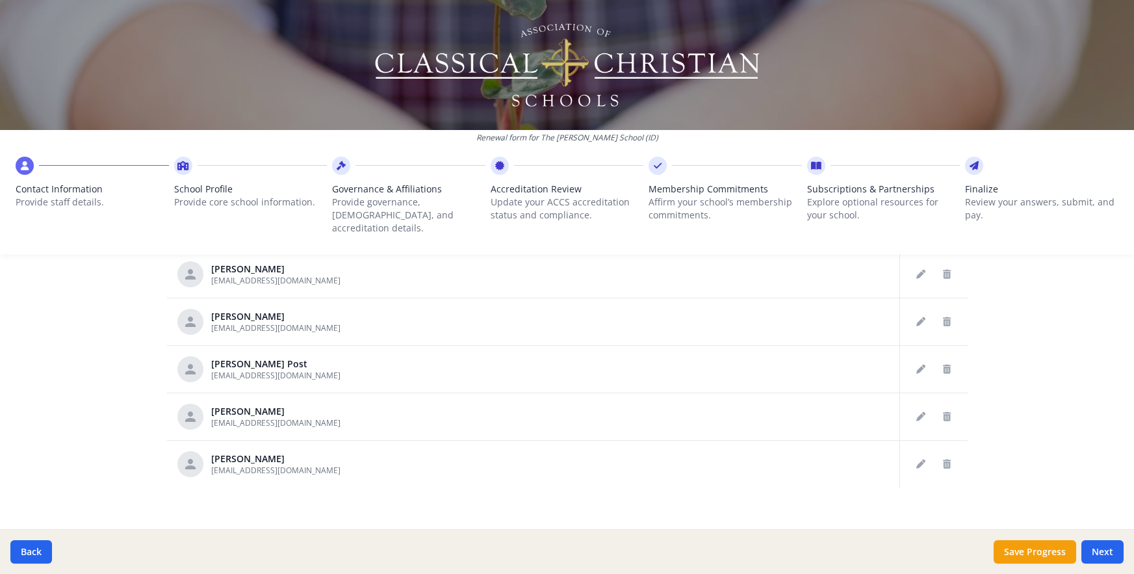
scroll to position [419, 0]
click at [937, 359] on button "Delete staff" at bounding box center [947, 369] width 21 height 21
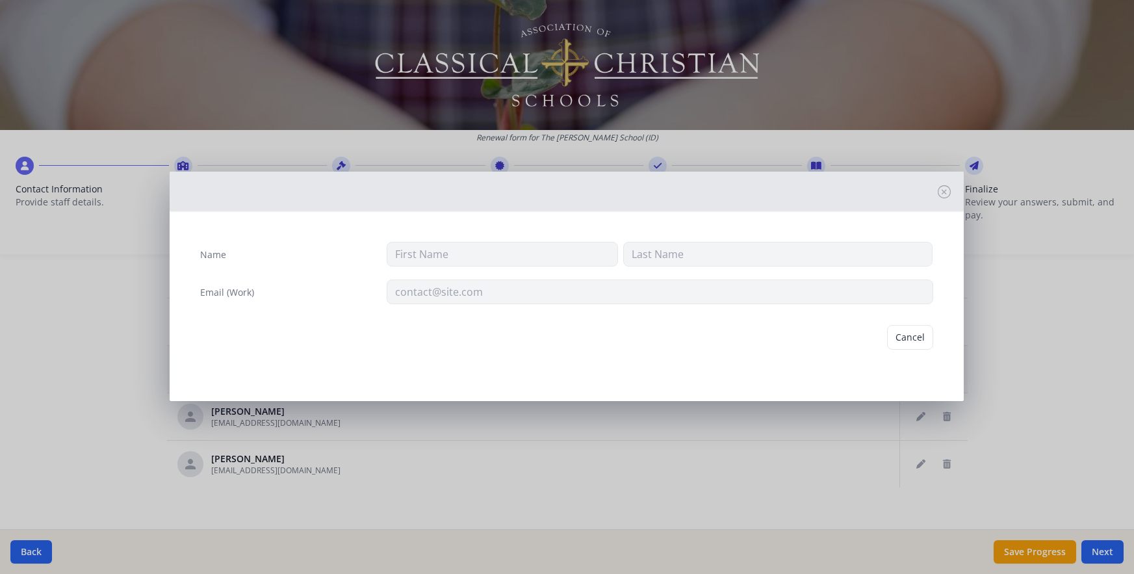
type input "[PERSON_NAME]"
type input "Post"
type input "[EMAIL_ADDRESS][DOMAIN_NAME]"
click at [924, 342] on button "Delete" at bounding box center [911, 337] width 45 height 25
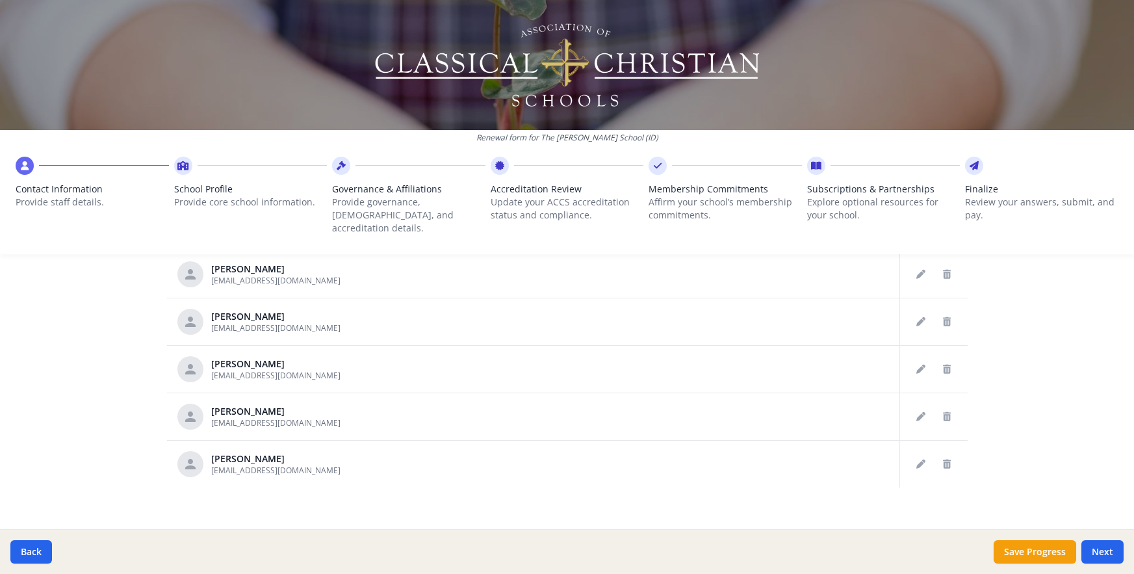
scroll to position [324, 0]
click at [943, 365] on icon "Delete staff" at bounding box center [947, 369] width 8 height 9
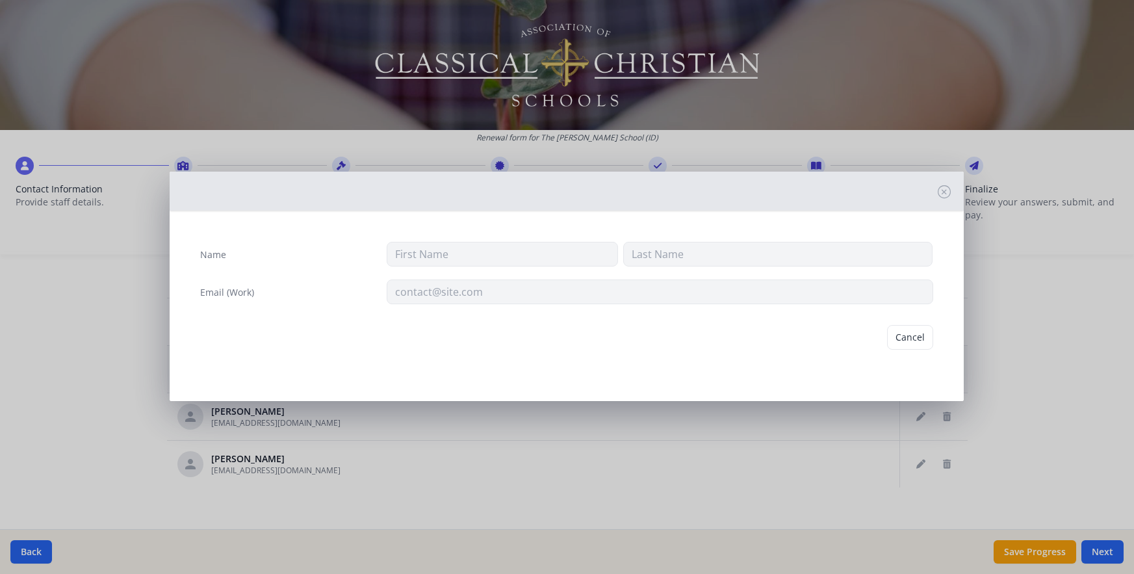
type input "[PERSON_NAME]"
type input "[EMAIL_ADDRESS][DOMAIN_NAME]"
click at [917, 334] on button "Delete" at bounding box center [911, 337] width 45 height 25
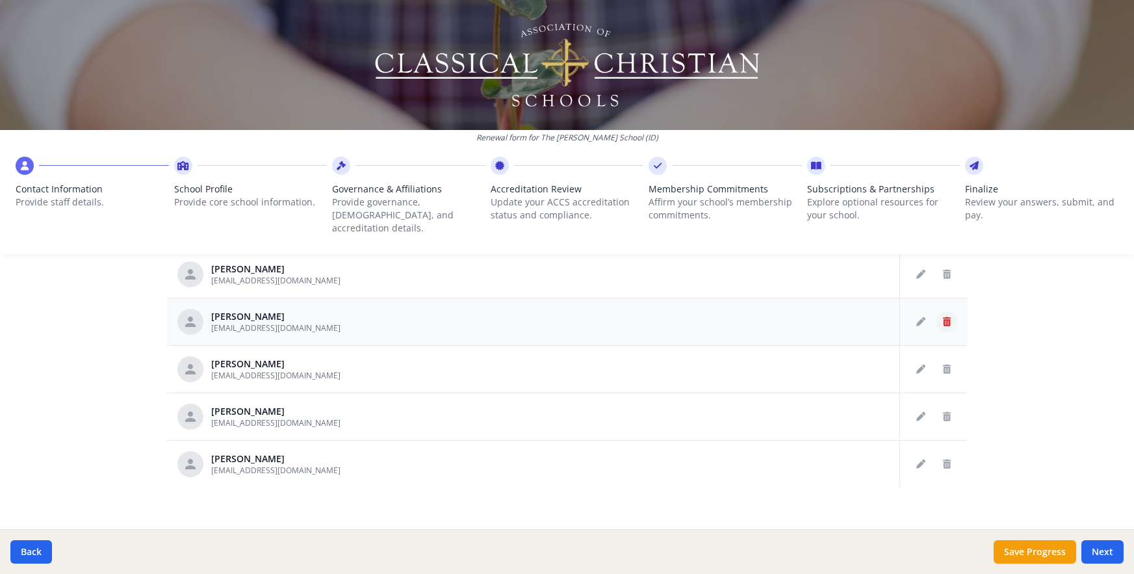
scroll to position [229, 0]
click at [943, 365] on icon "Delete staff" at bounding box center [947, 369] width 8 height 9
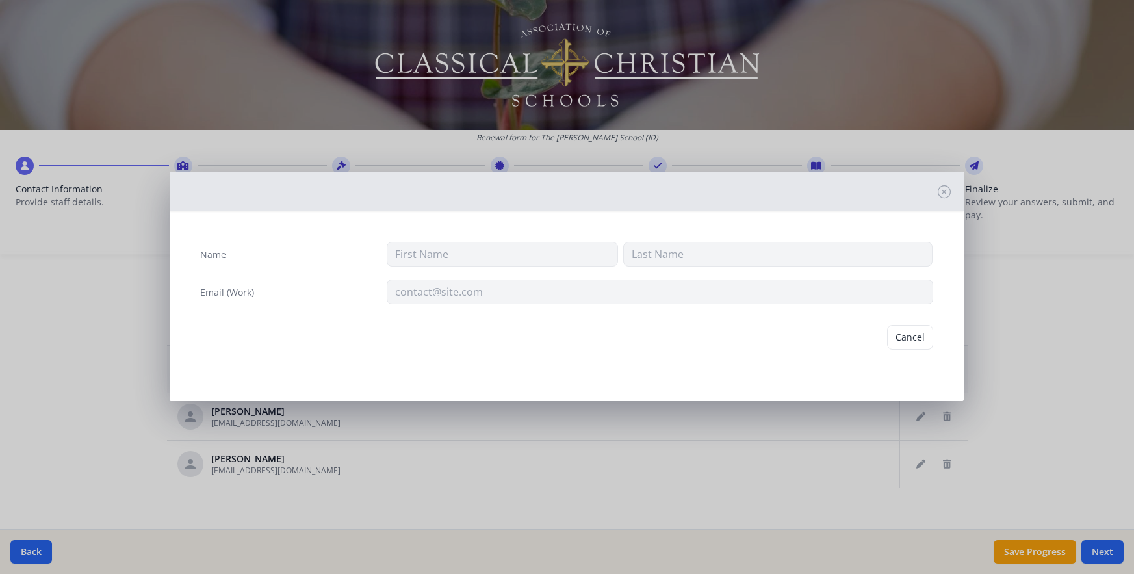
type input "[PERSON_NAME]"
type input "[EMAIL_ADDRESS][DOMAIN_NAME]"
click at [915, 339] on button "Delete" at bounding box center [911, 337] width 45 height 25
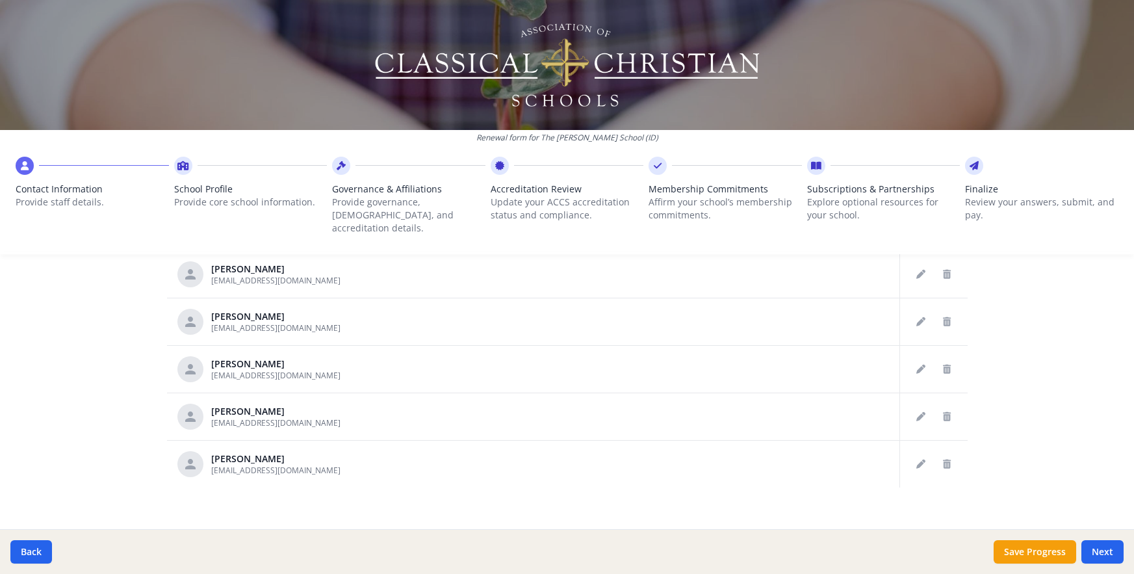
scroll to position [182, 0]
click at [943, 365] on icon "Delete staff" at bounding box center [947, 369] width 8 height 9
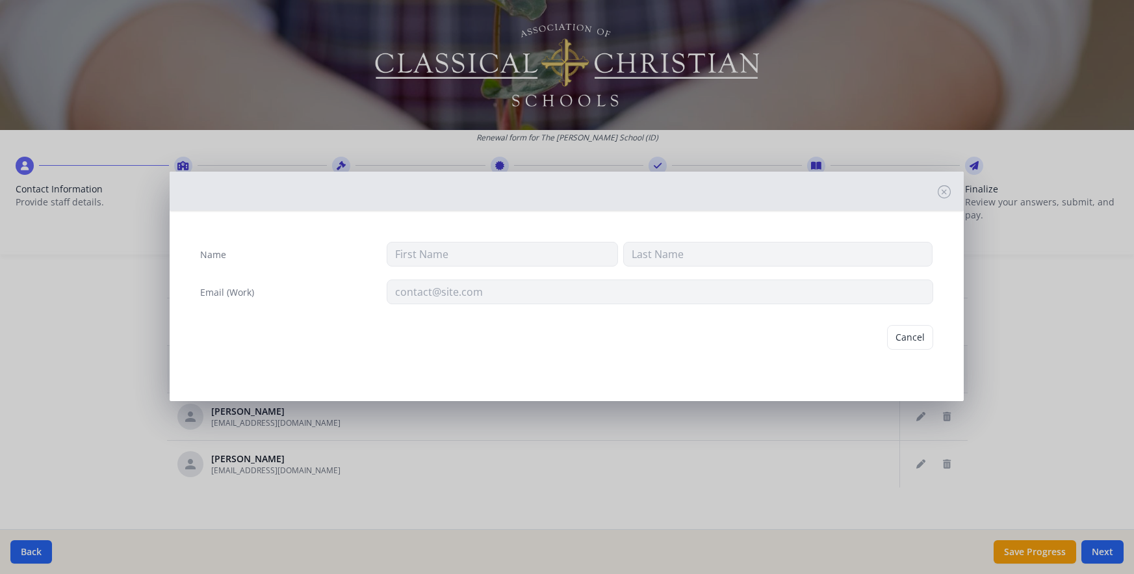
type input "[PERSON_NAME]"
type input "Pirc"
type input "[EMAIL_ADDRESS][DOMAIN_NAME]"
click at [906, 336] on button "Delete" at bounding box center [911, 337] width 45 height 25
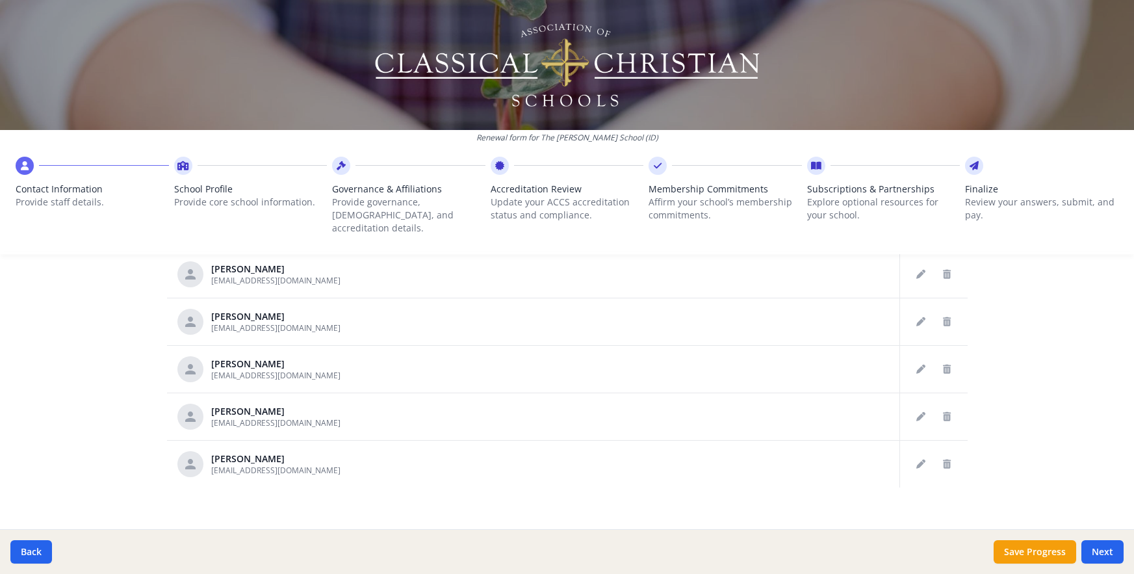
scroll to position [87, 0]
click at [943, 365] on icon "Delete staff" at bounding box center [947, 369] width 8 height 9
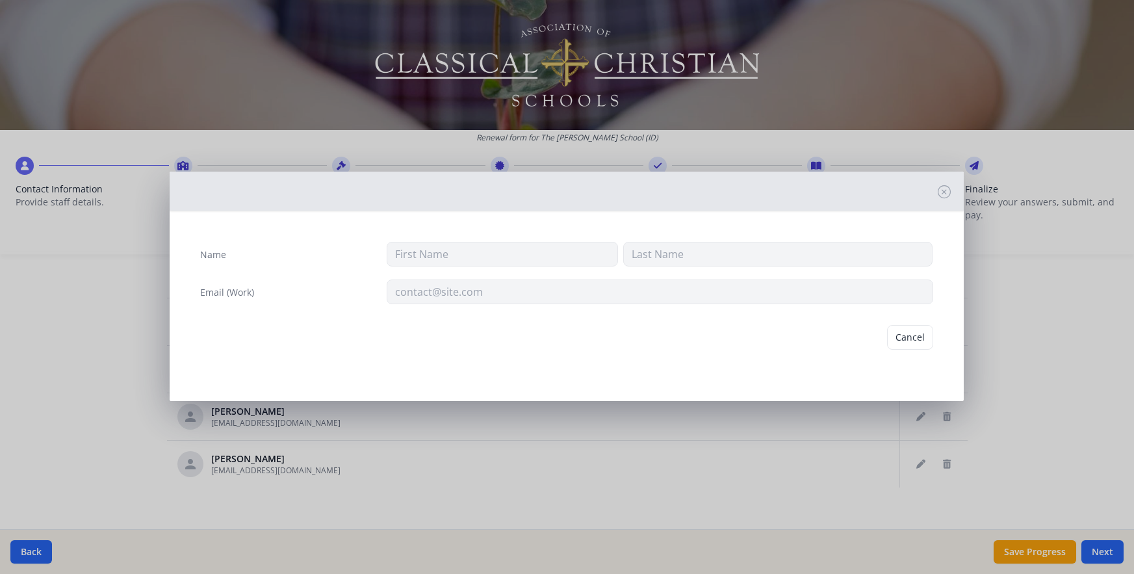
type input "[PERSON_NAME]"
type input "[EMAIL_ADDRESS][DOMAIN_NAME]"
click at [919, 335] on button "Delete" at bounding box center [911, 337] width 45 height 25
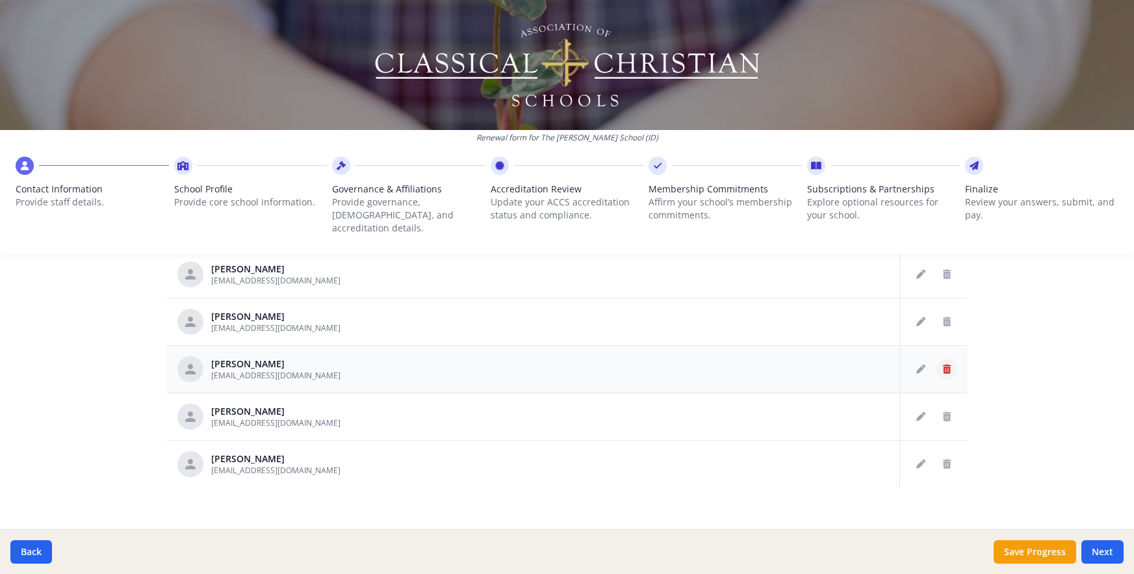
scroll to position [641, 0]
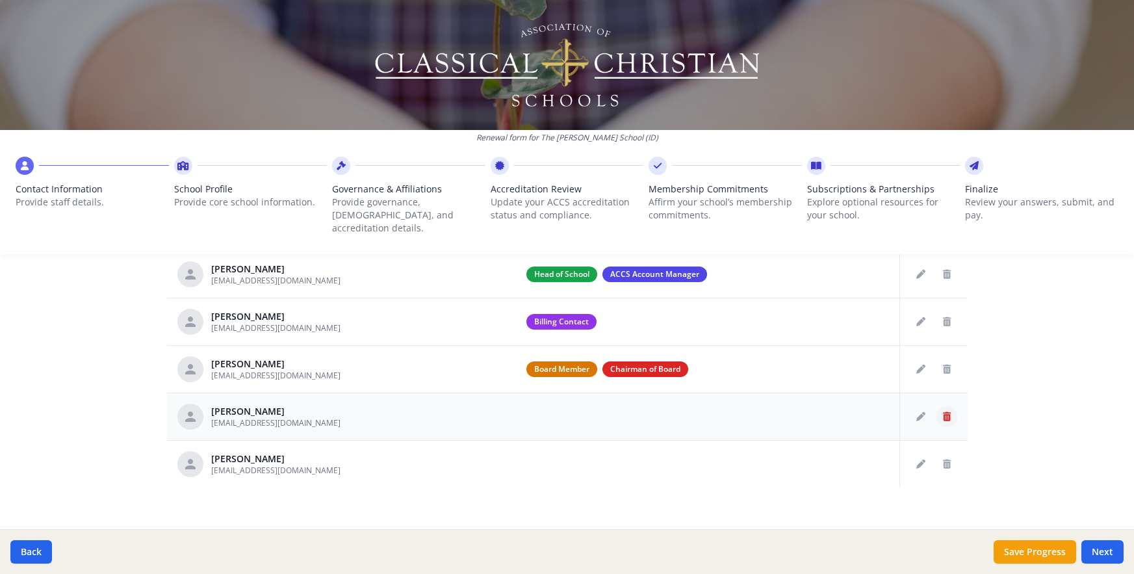
click at [943, 412] on icon "Delete staff" at bounding box center [947, 416] width 8 height 9
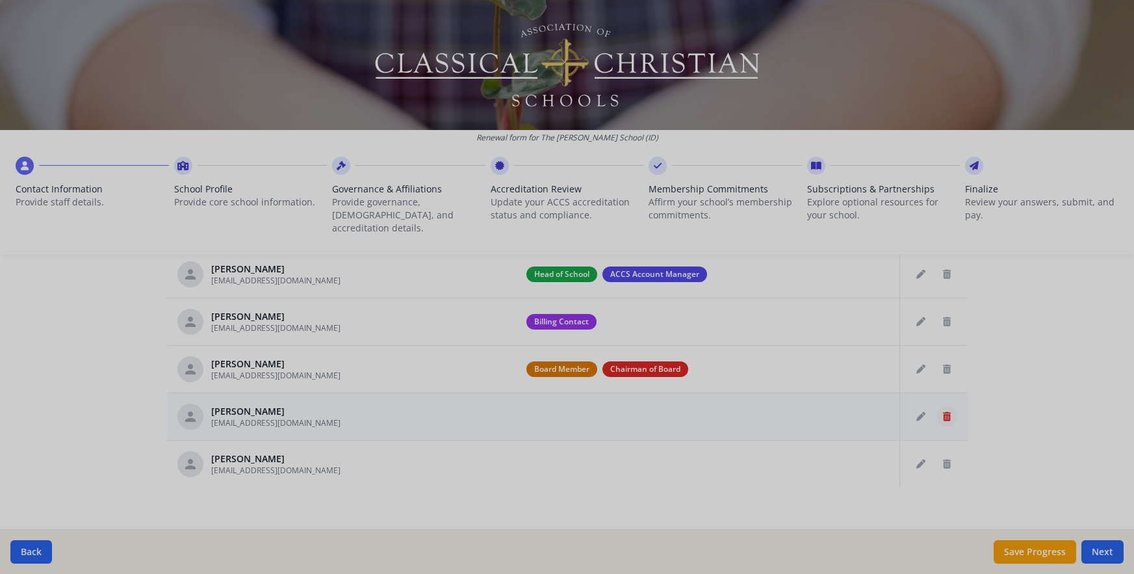
type input "[PERSON_NAME]"
type input "[EMAIL_ADDRESS][DOMAIN_NAME]"
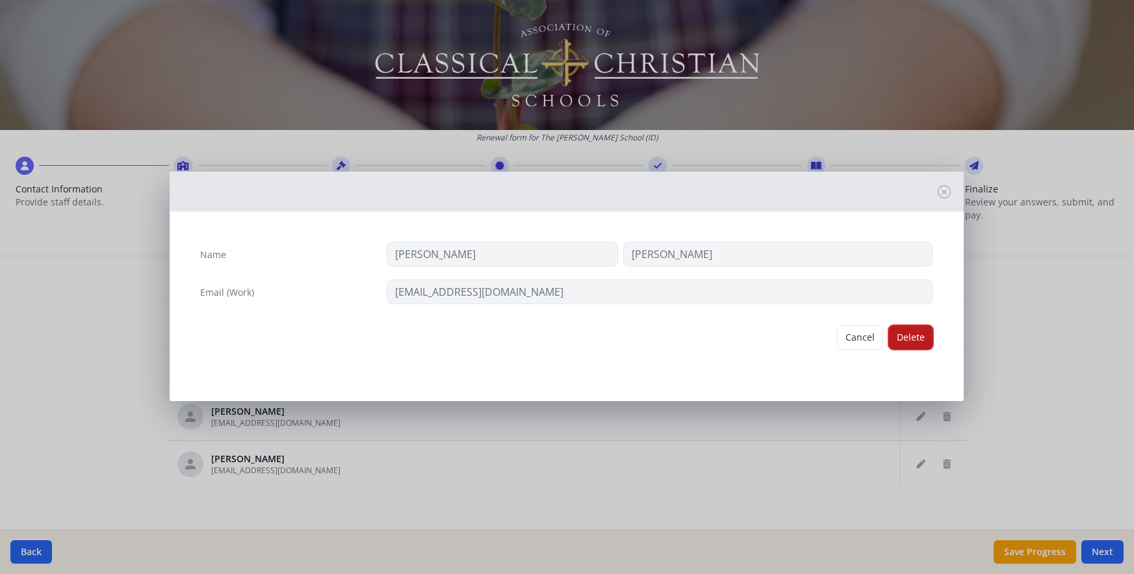
click at [921, 338] on button "Delete" at bounding box center [911, 337] width 45 height 25
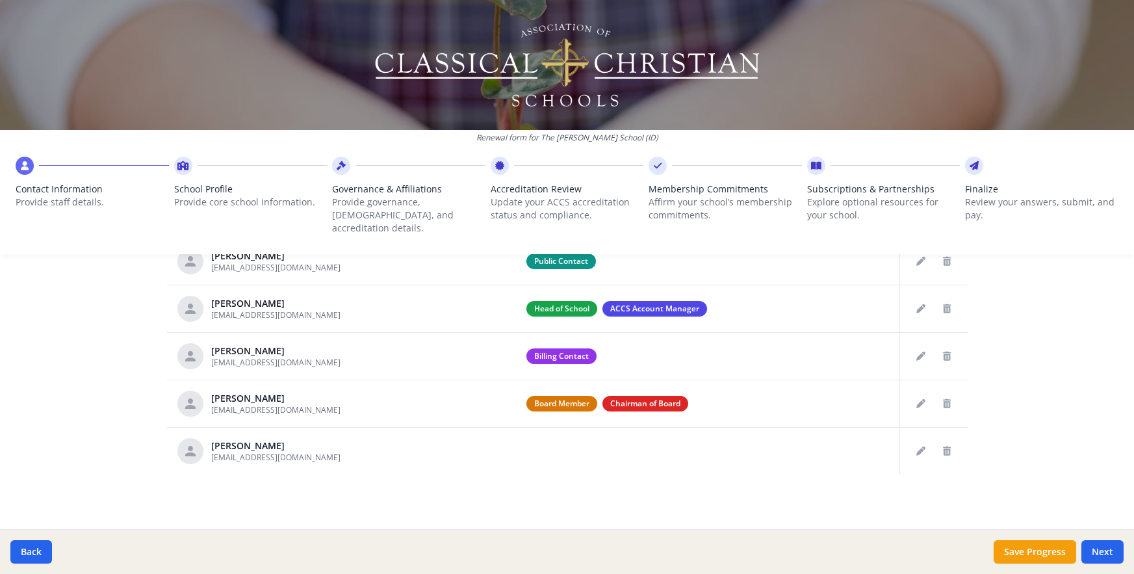
scroll to position [594, 0]
